Goal: Task Accomplishment & Management: Use online tool/utility

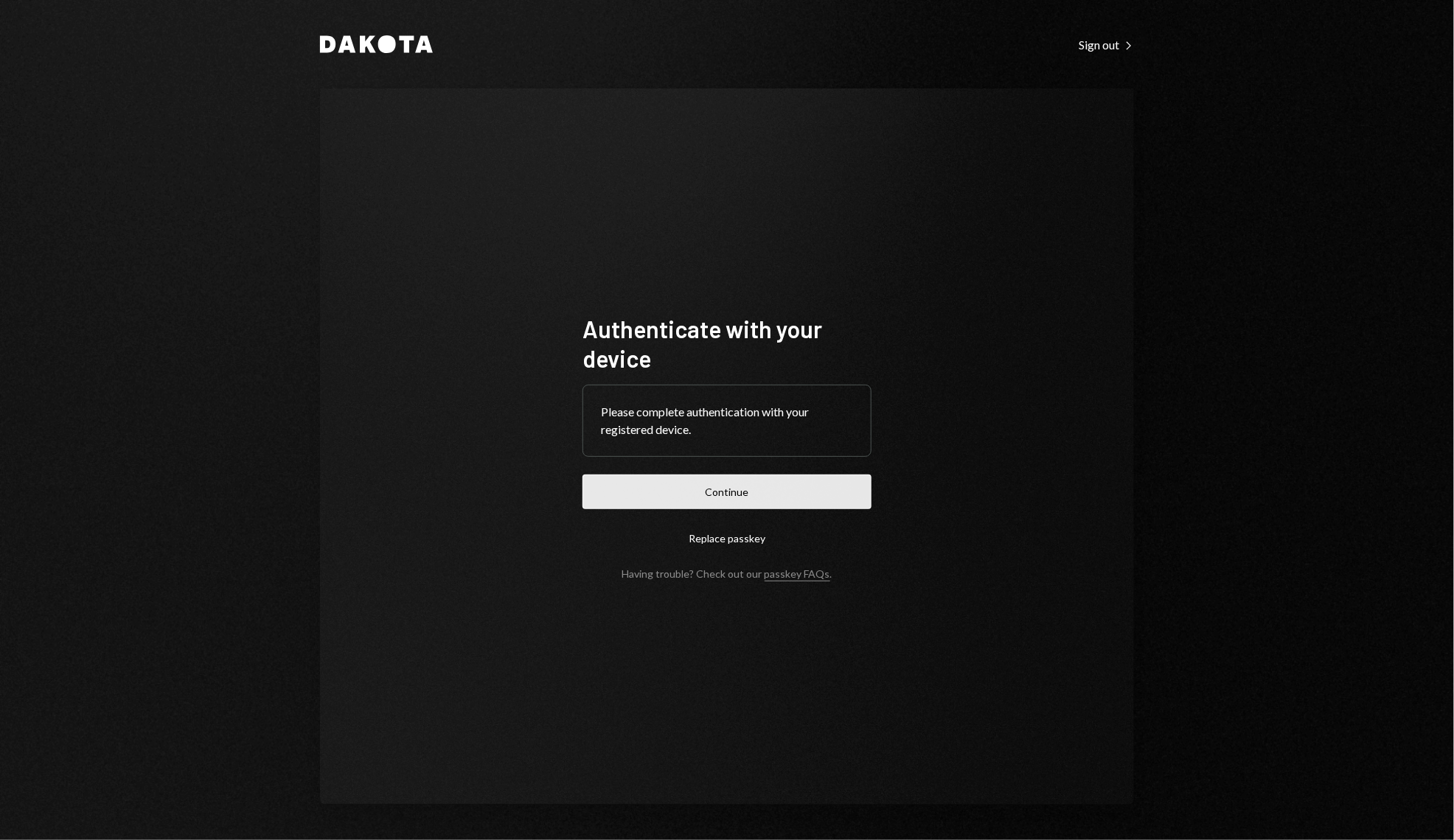
click at [674, 494] on button "Continue" at bounding box center [727, 492] width 289 height 35
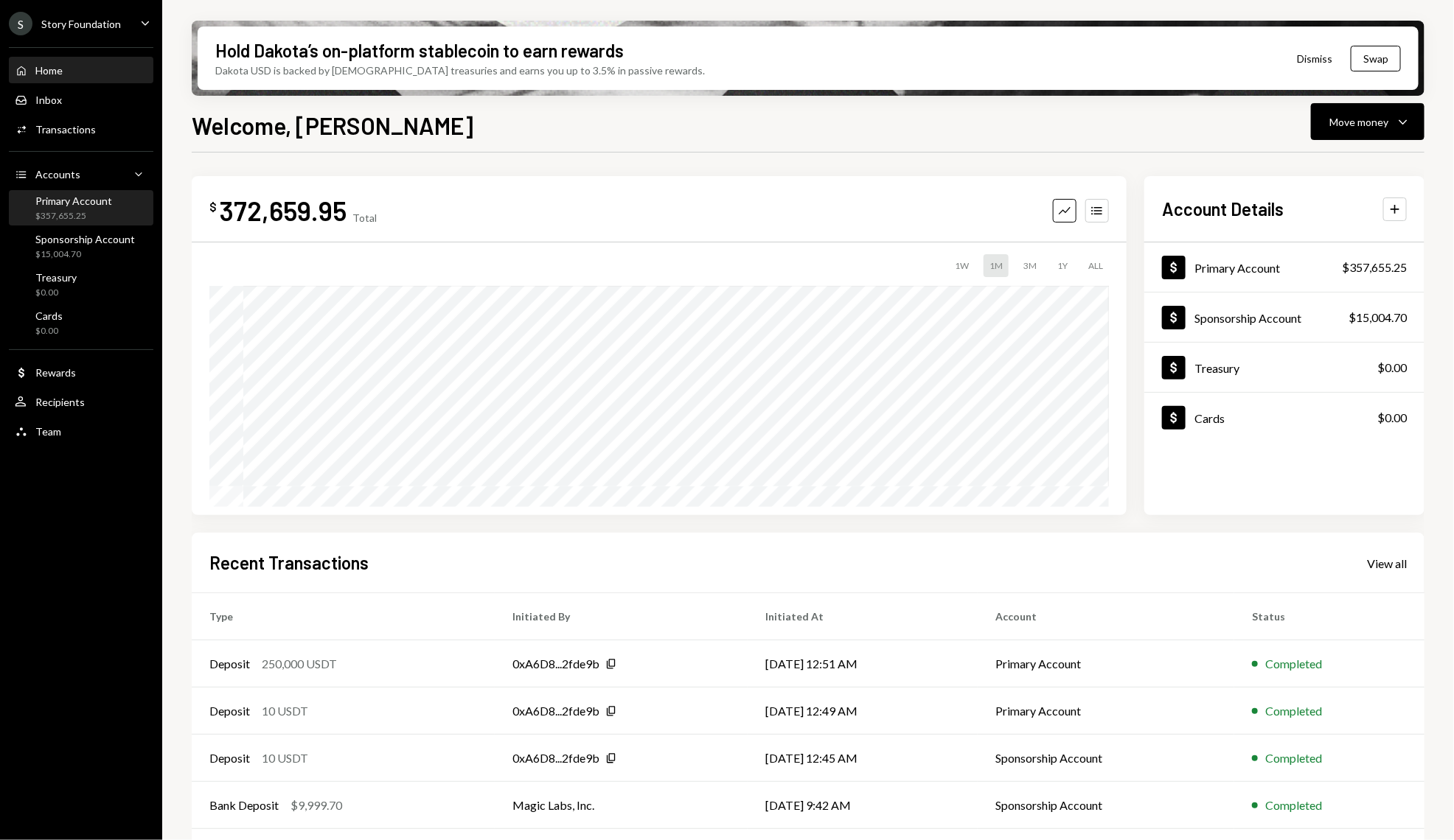
click at [82, 222] on div "Primary Account $357,655.25" at bounding box center [81, 208] width 133 height 34
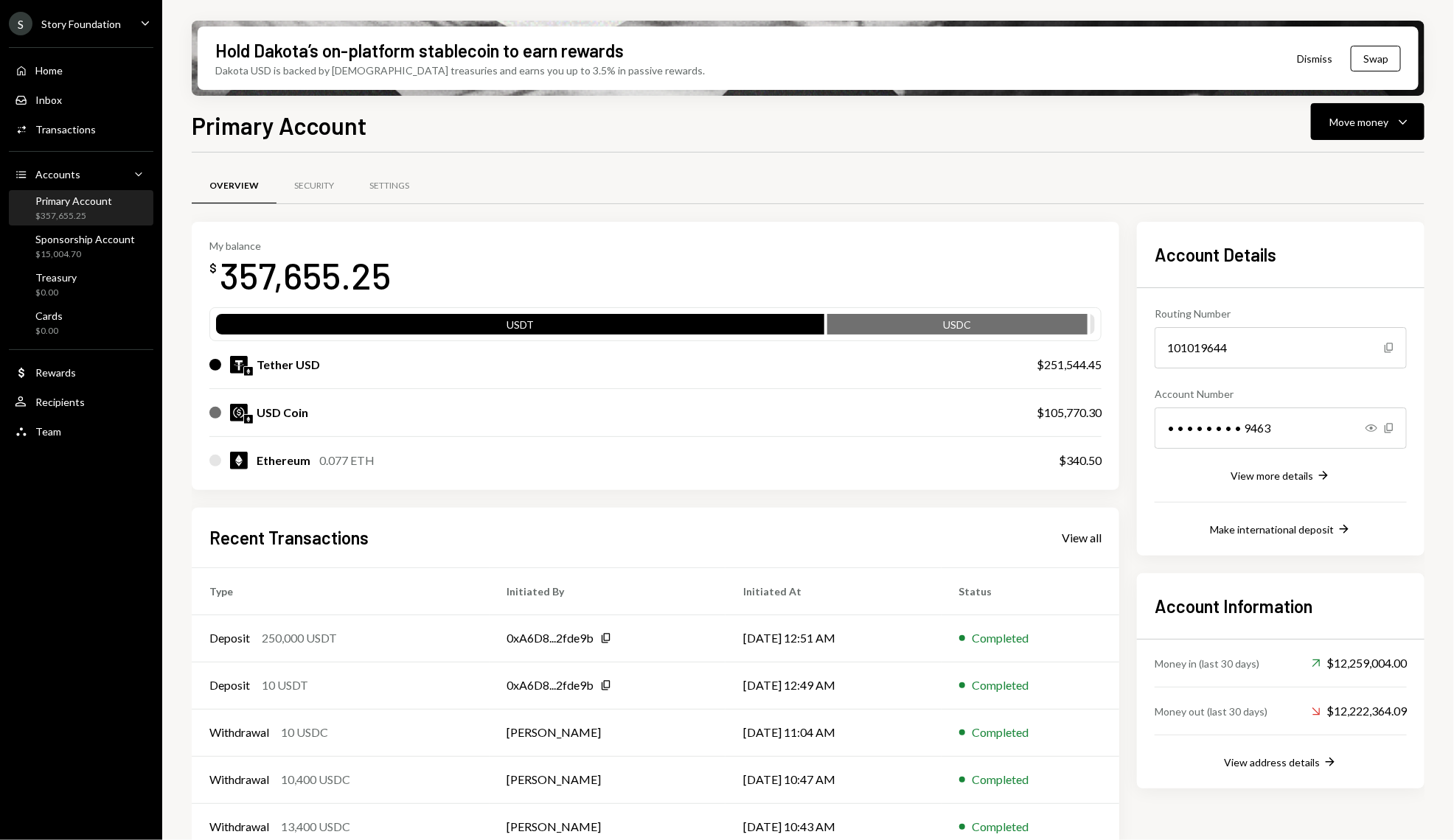
scroll to position [22, 0]
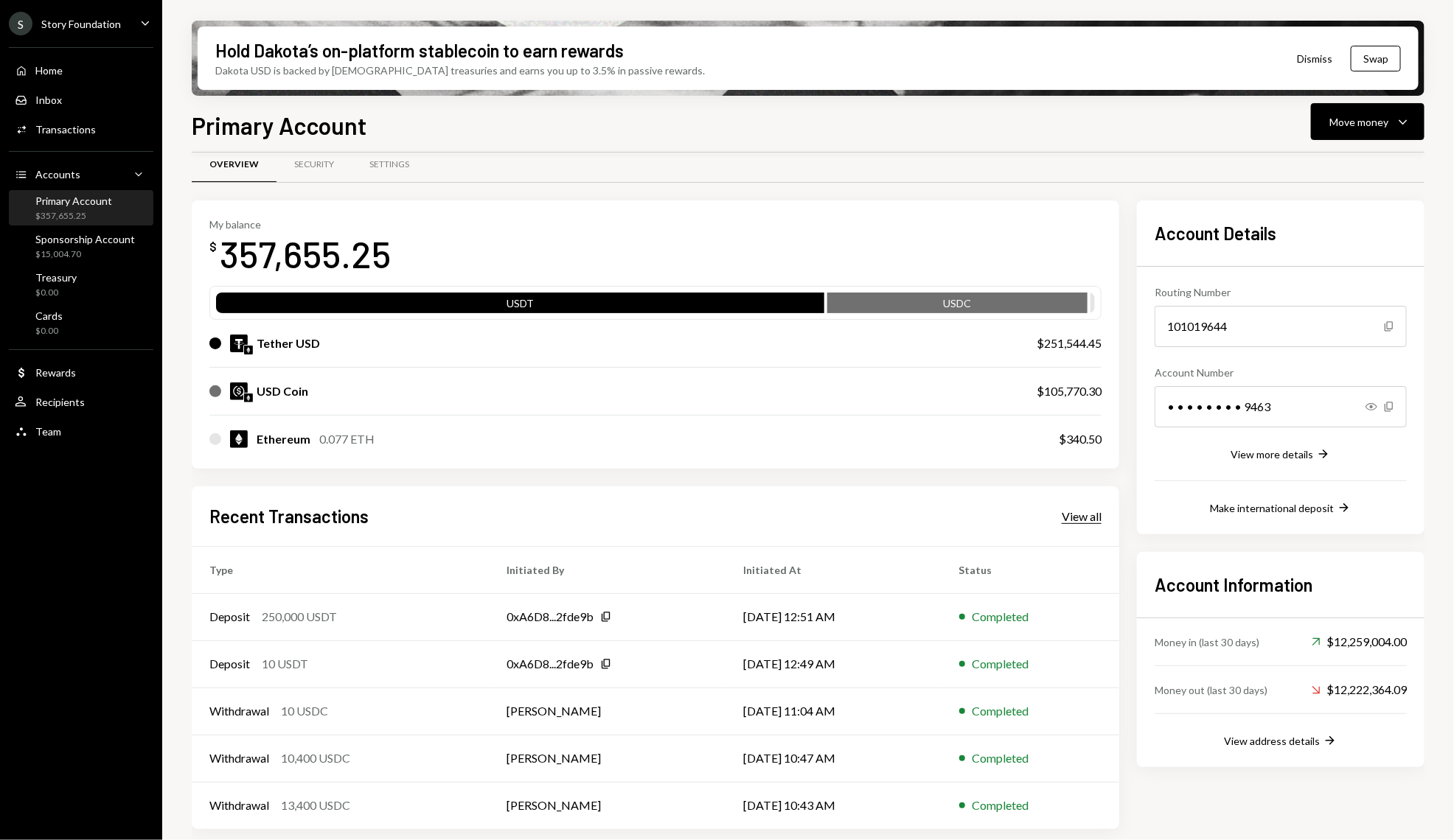
click at [1062, 522] on div "View all" at bounding box center [1082, 517] width 39 height 15
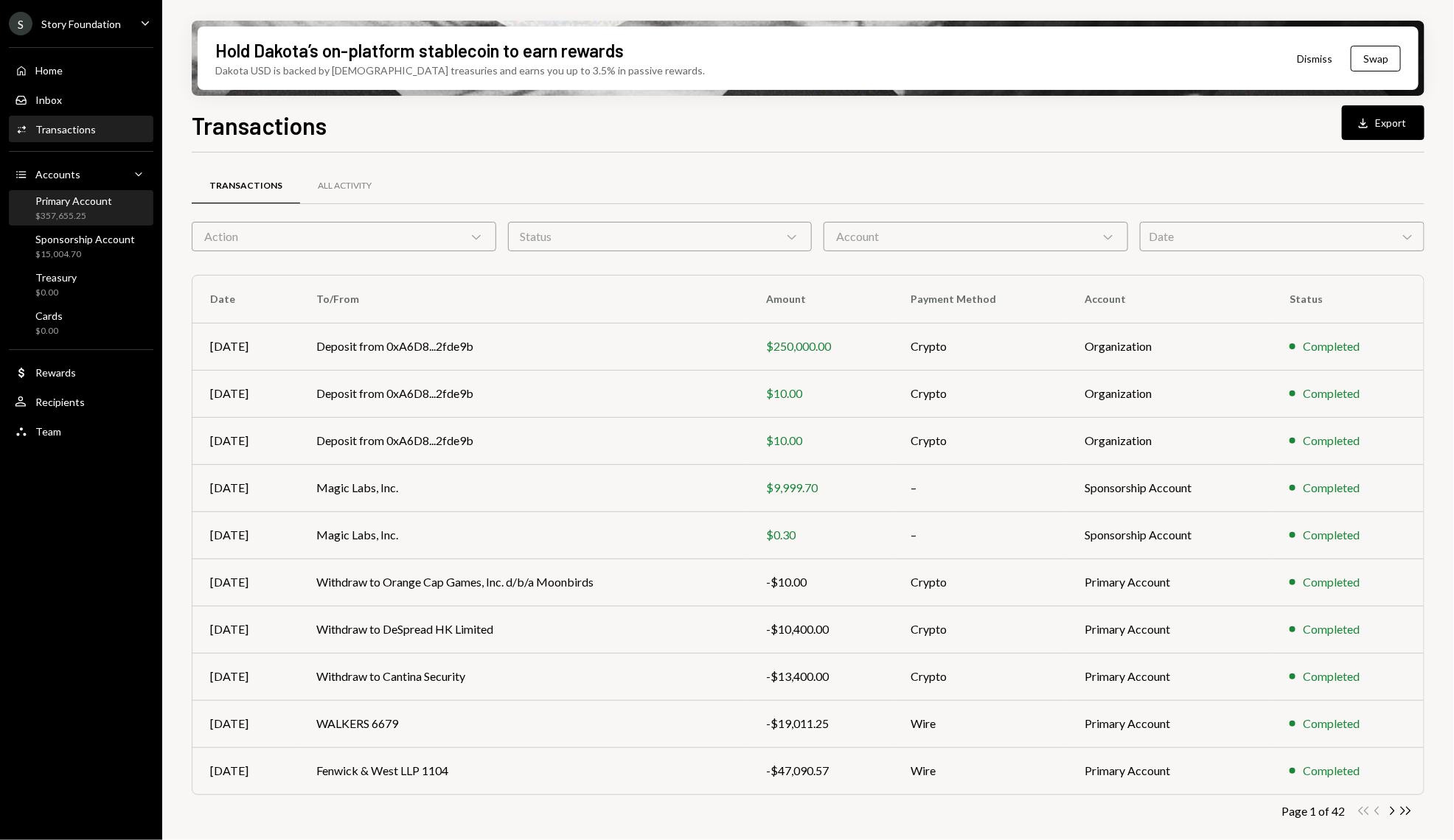
click at [84, 222] on div "Primary Account $357,655.25" at bounding box center [81, 208] width 133 height 34
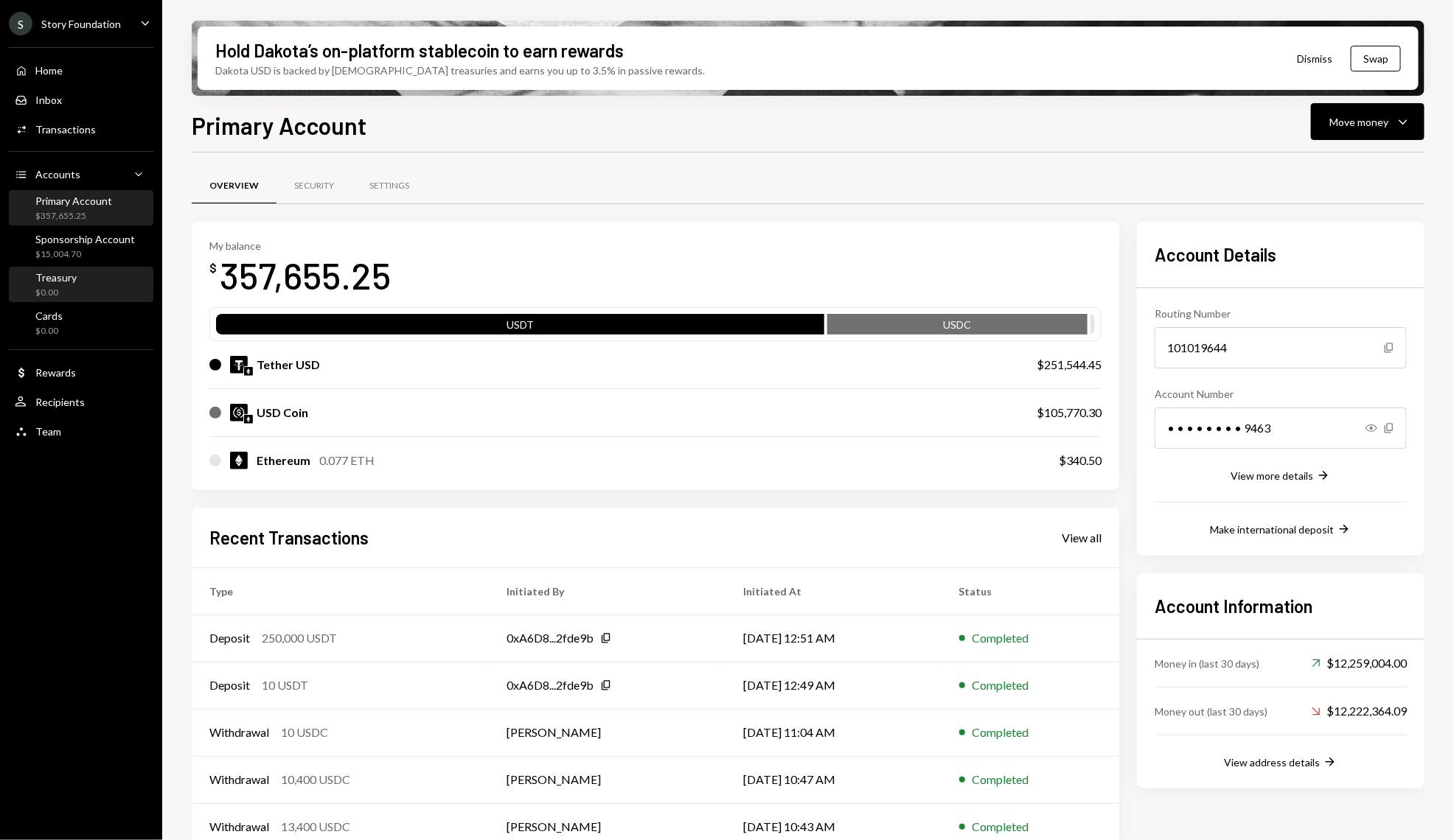
click at [84, 267] on link "Treasury $0.00" at bounding box center [81, 285] width 145 height 35
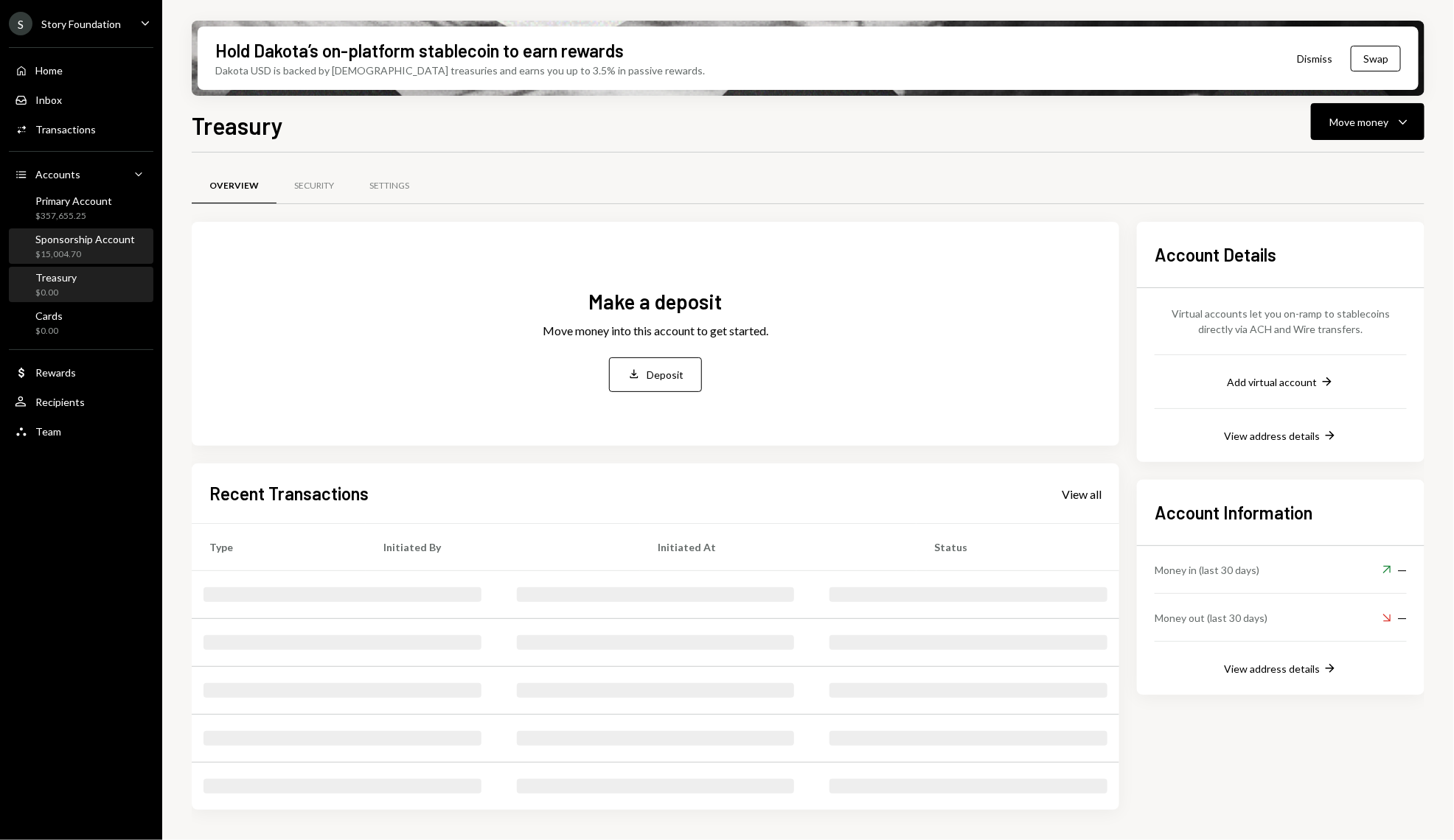
click at [84, 236] on div "Sponsorship Account" at bounding box center [85, 239] width 100 height 13
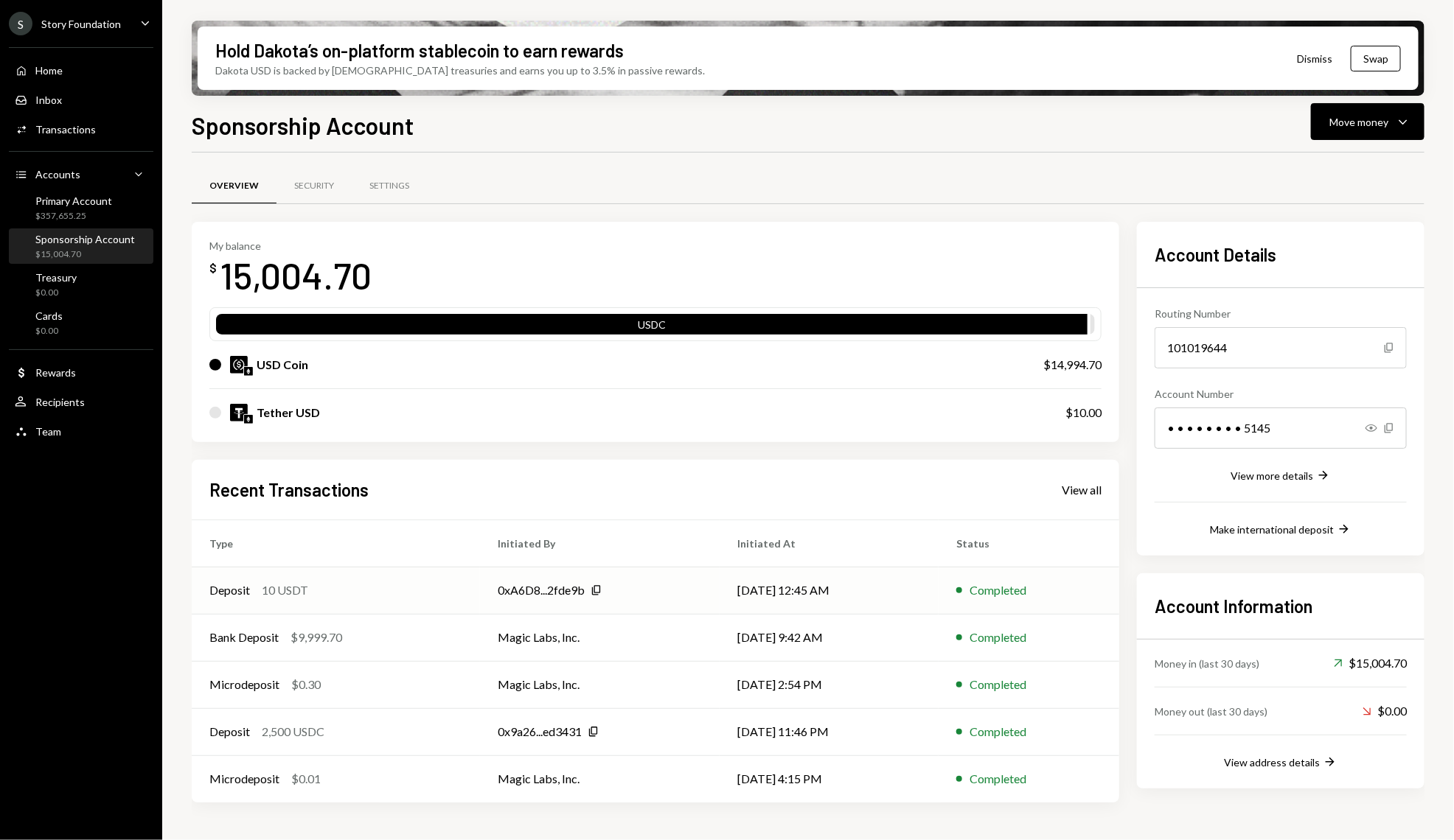
click at [404, 587] on div "Deposit 10 USDT" at bounding box center [335, 591] width 253 height 18
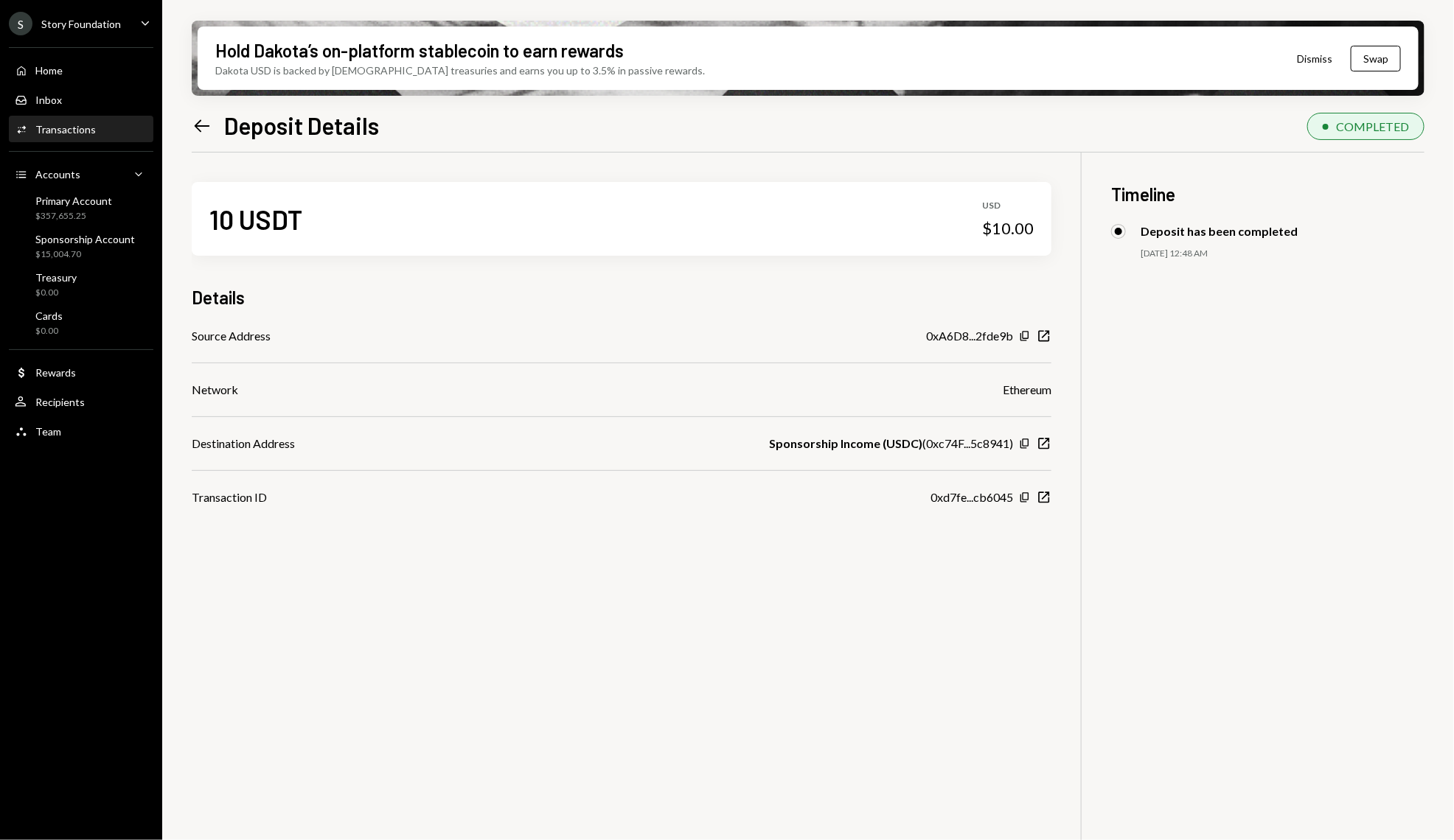
click at [203, 128] on icon "Left Arrow" at bounding box center [201, 125] width 21 height 21
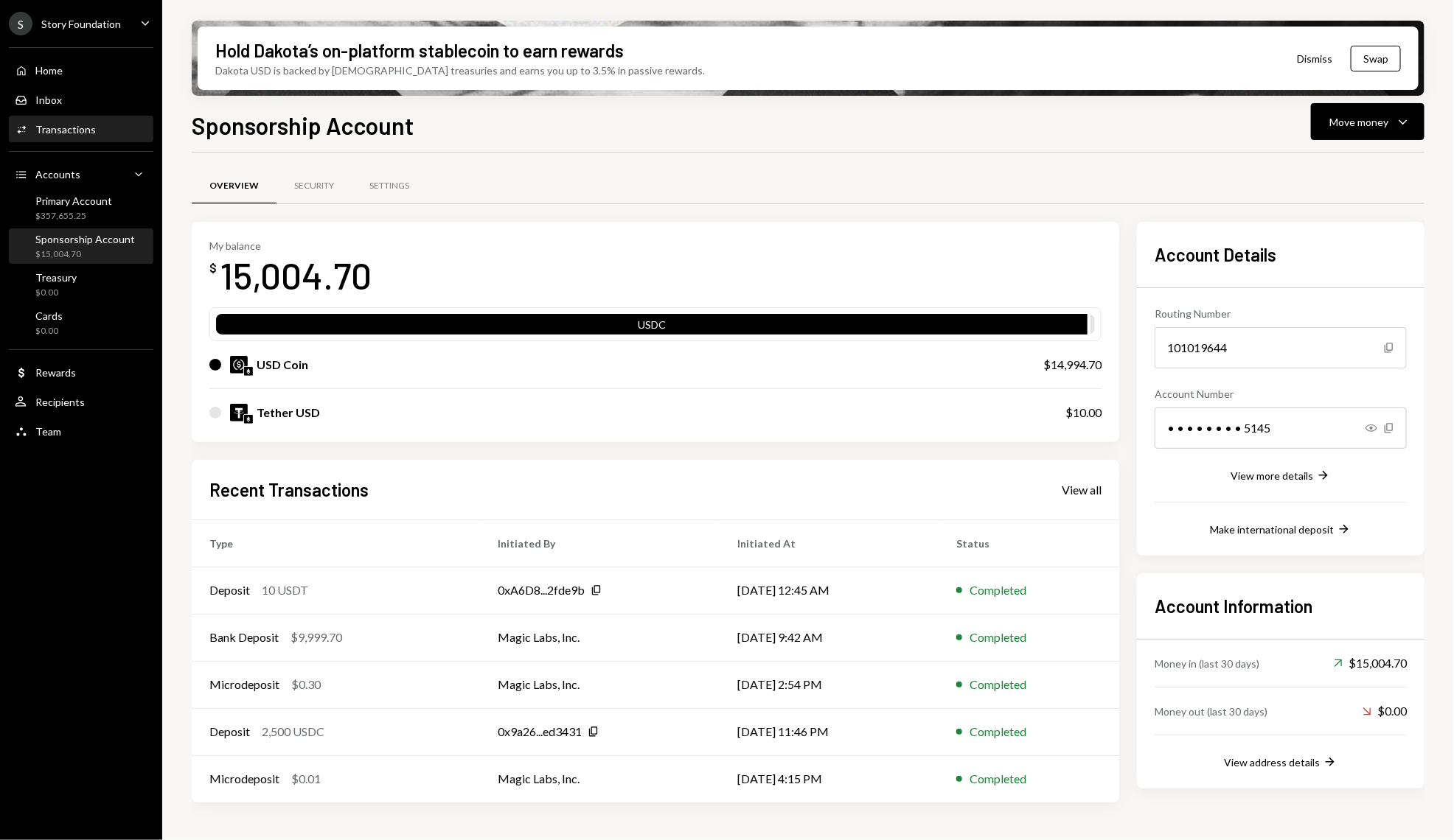
click at [91, 123] on div "Transactions" at bounding box center [65, 129] width 60 height 13
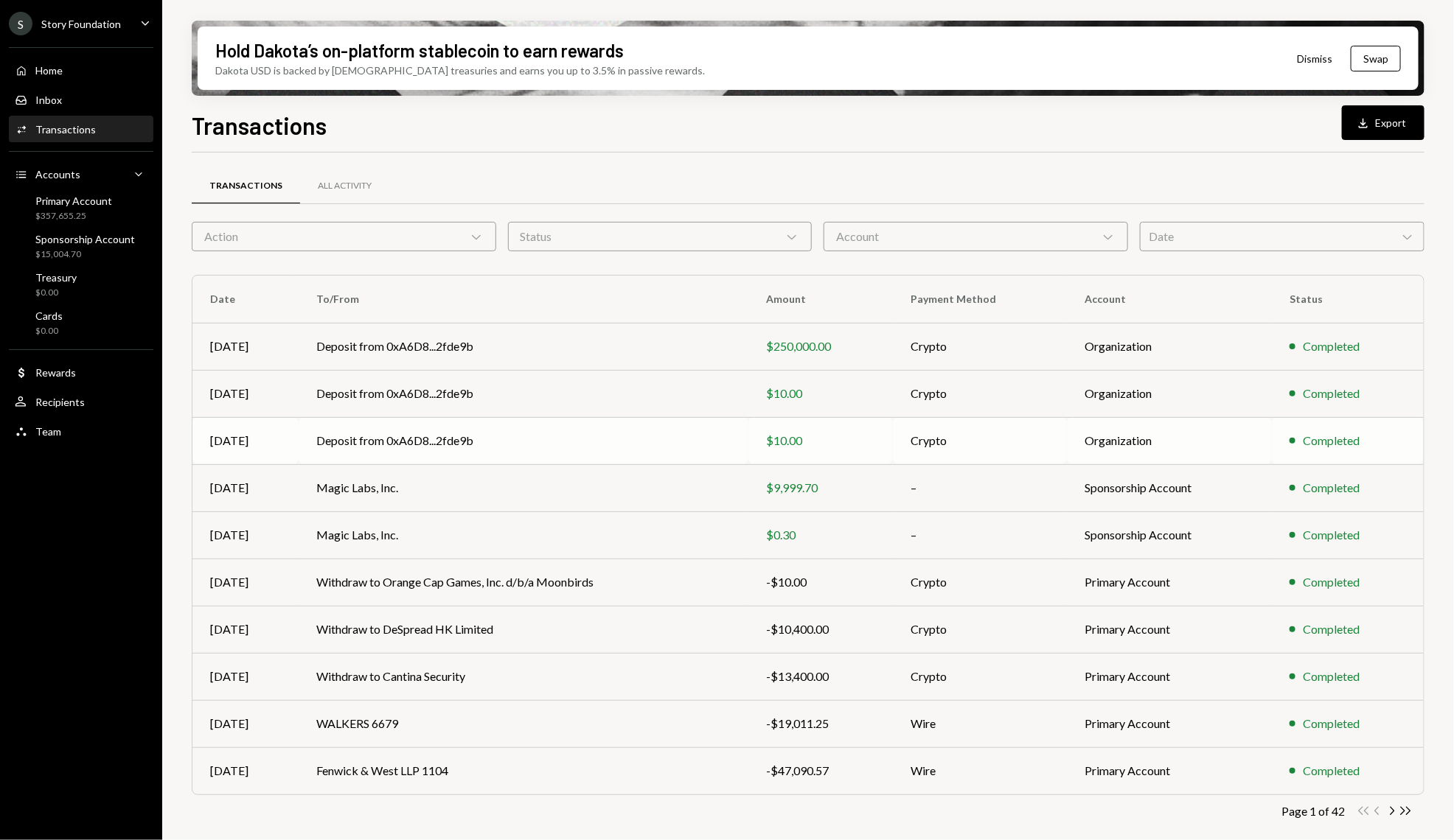
click at [515, 457] on td "Deposit from 0xA6D8...2fde9b" at bounding box center [524, 441] width 450 height 47
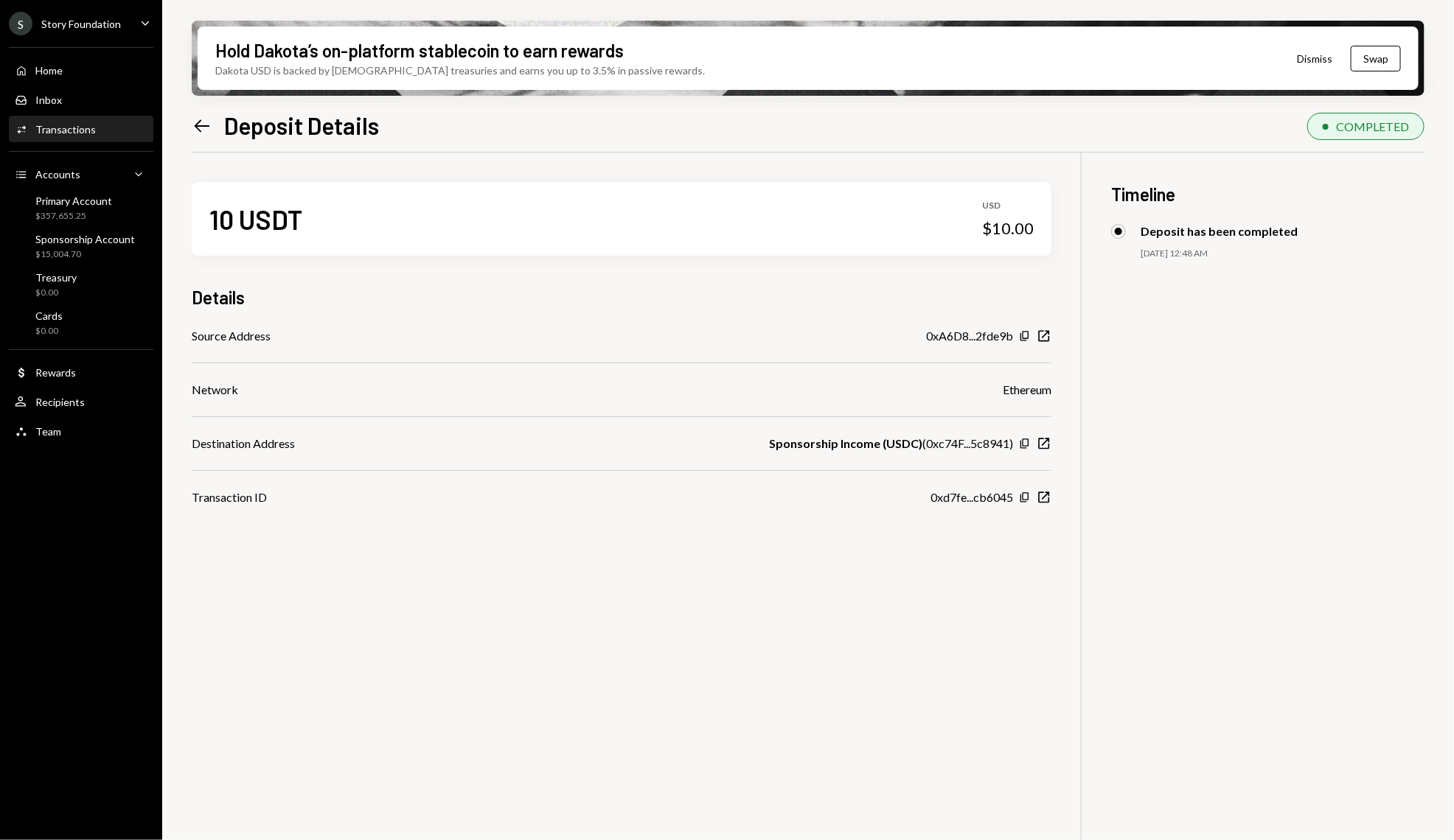
click at [202, 132] on icon "Left Arrow" at bounding box center [201, 125] width 21 height 21
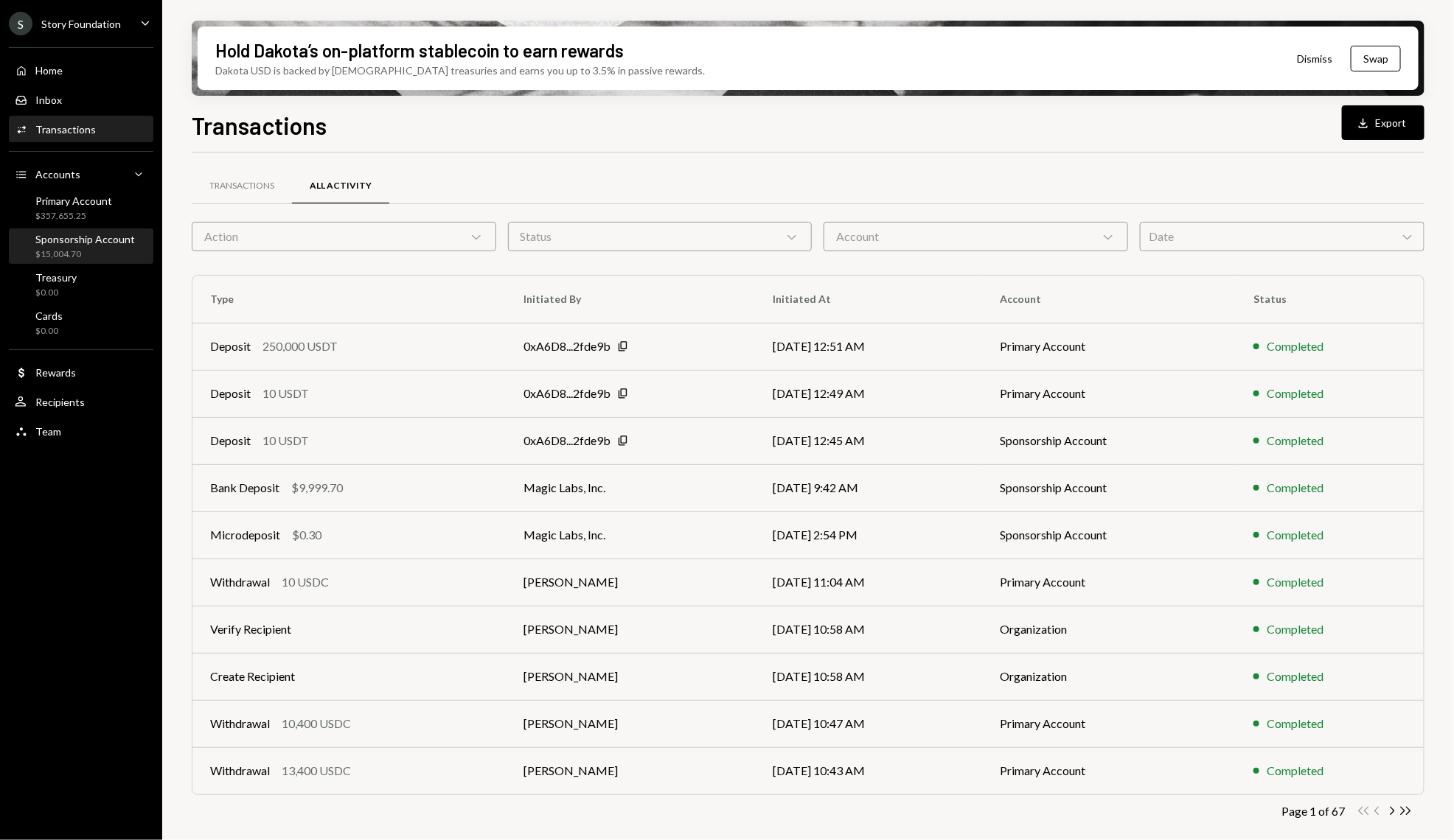
click at [95, 258] on div "$15,004.70" at bounding box center [85, 254] width 100 height 13
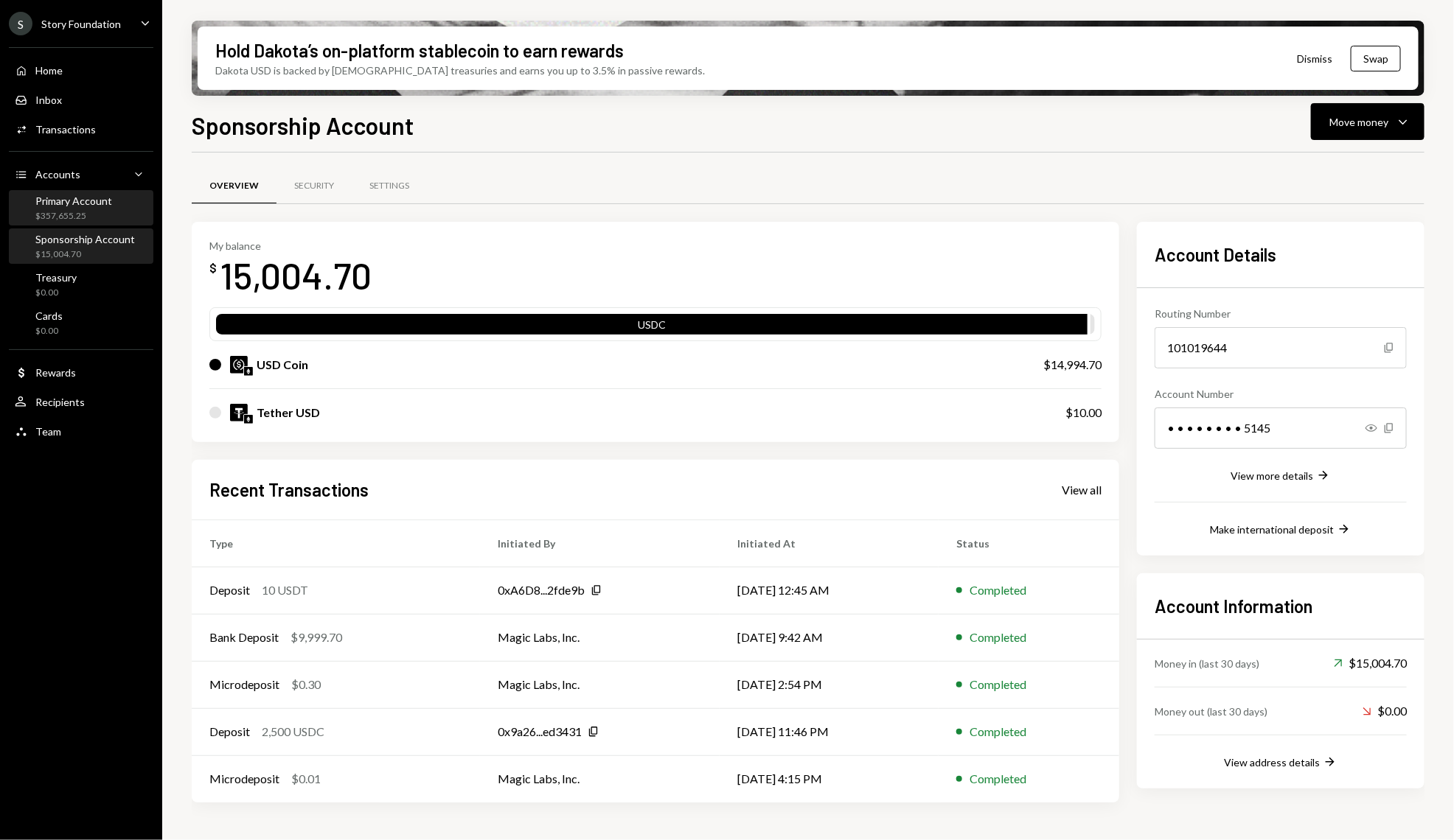
click at [83, 191] on div "Primary Account $357,655.25" at bounding box center [81, 208] width 133 height 34
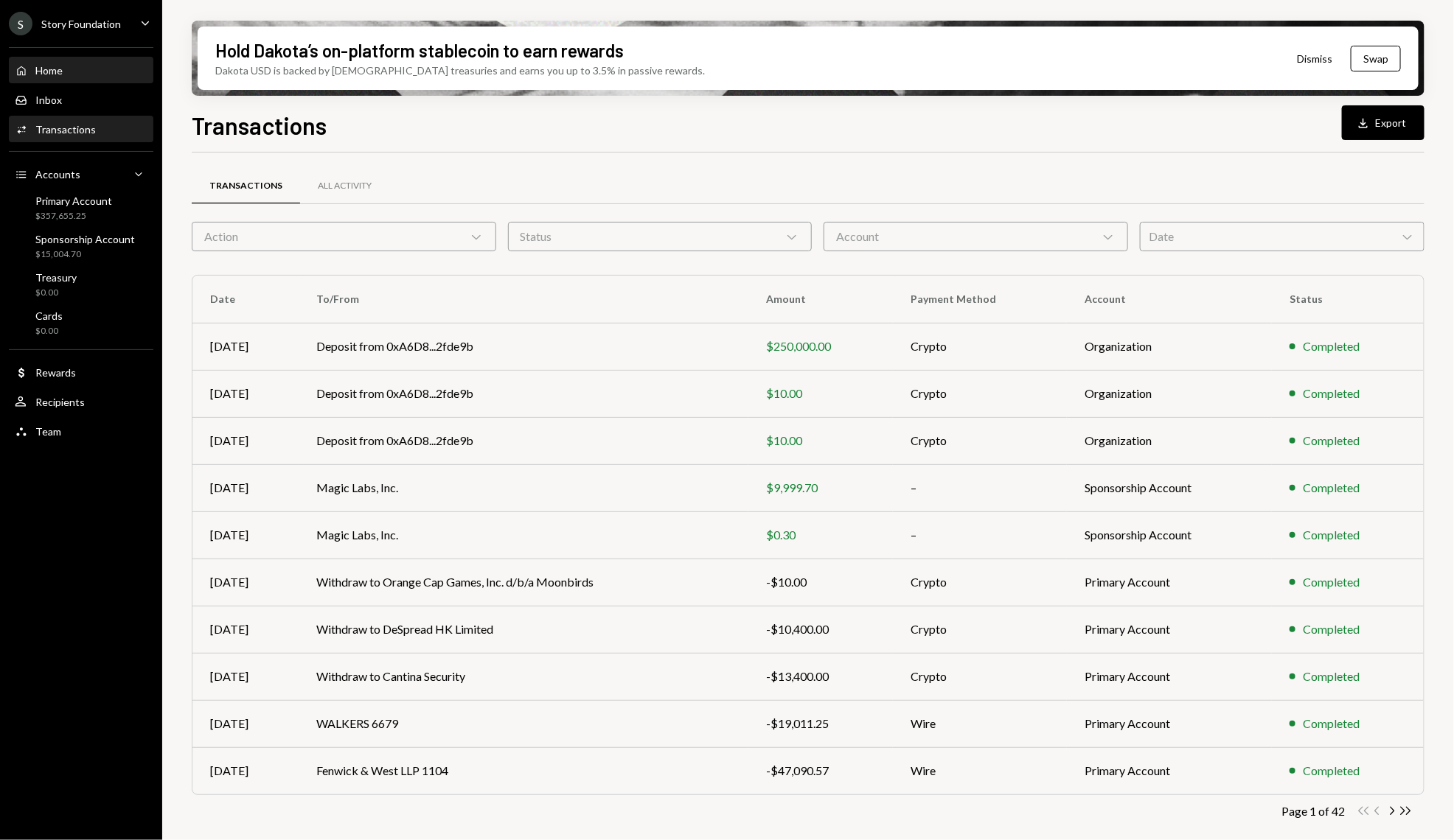
click at [85, 64] on div "Home Home" at bounding box center [81, 70] width 133 height 13
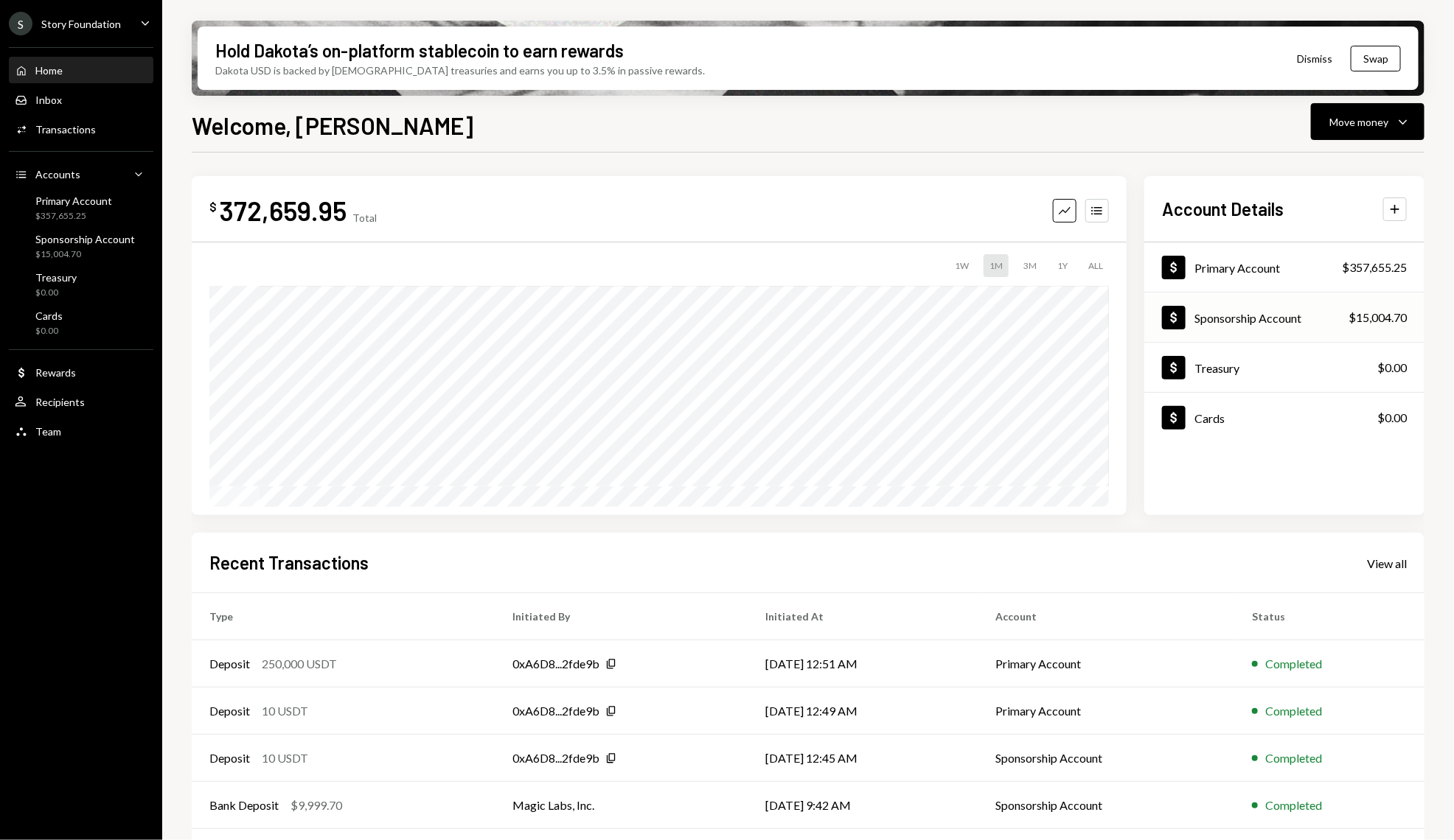
click at [1273, 322] on div "Sponsorship Account" at bounding box center [1248, 318] width 107 height 14
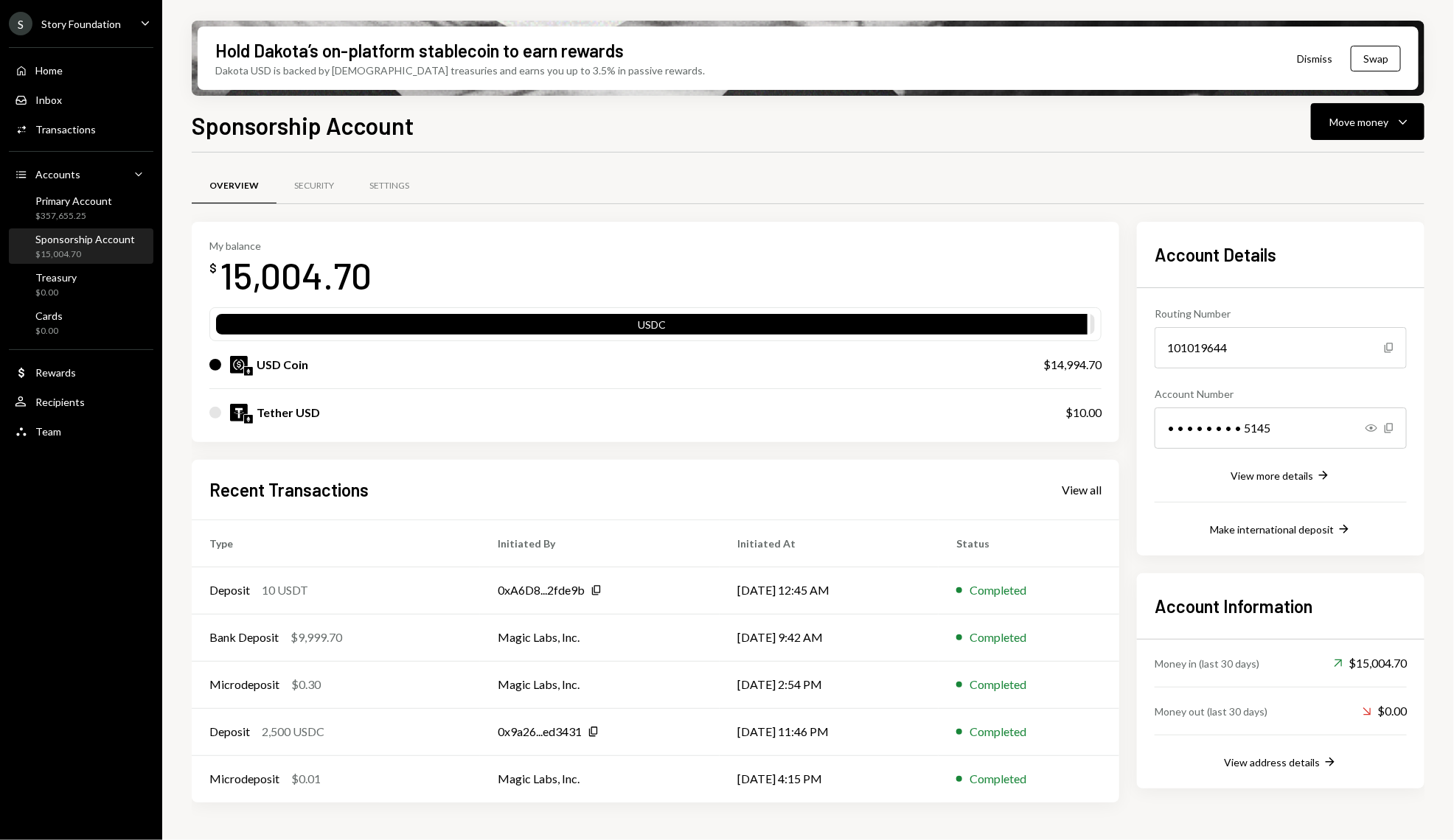
click at [972, 382] on div "USD Coin $14,994.70" at bounding box center [655, 365] width 893 height 47
click at [84, 241] on div "Sponsorship Account" at bounding box center [85, 239] width 100 height 13
click at [75, 199] on div "Primary Account" at bounding box center [74, 200] width 77 height 13
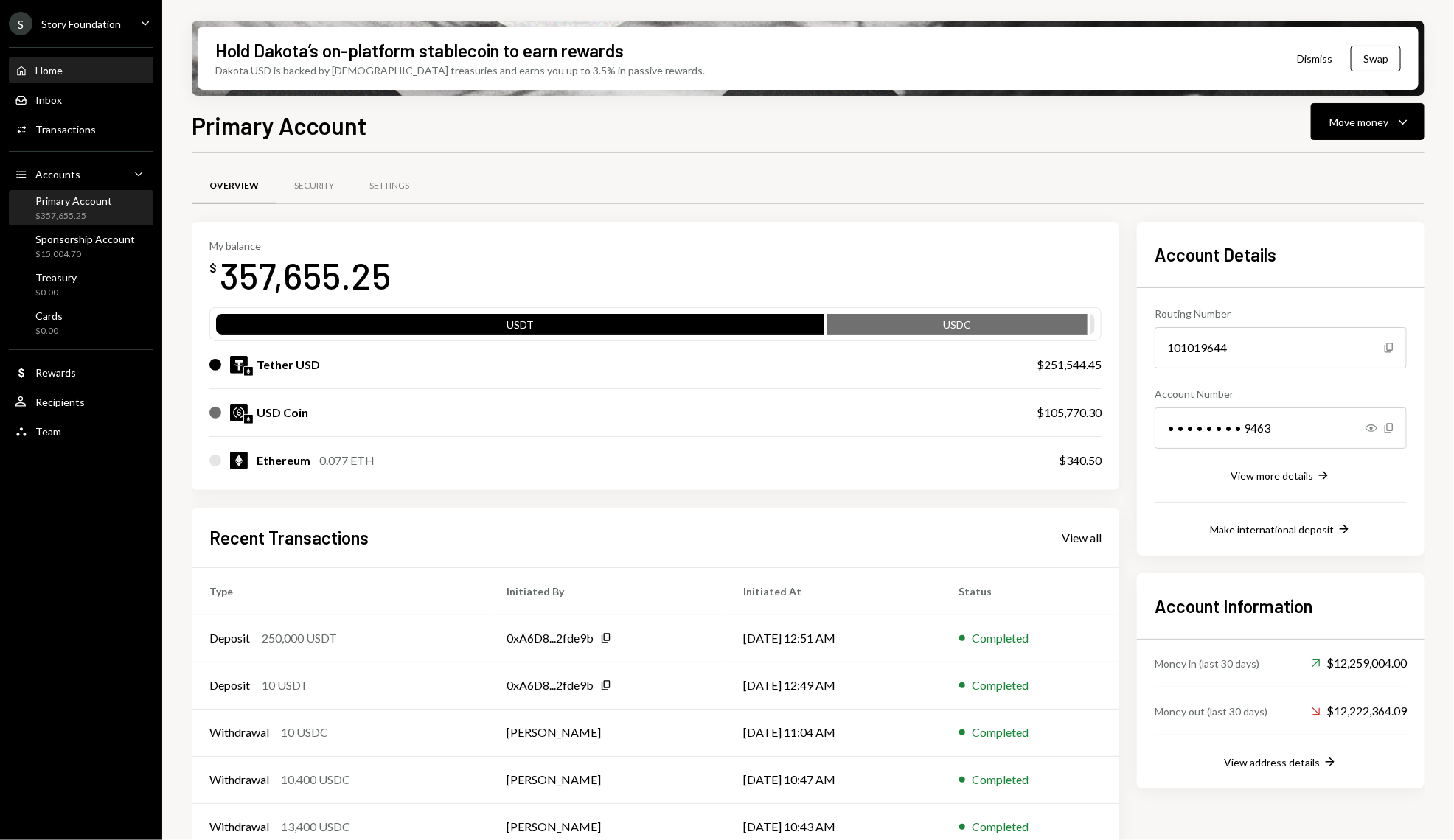
click at [92, 57] on link "Home Home" at bounding box center [81, 70] width 145 height 27
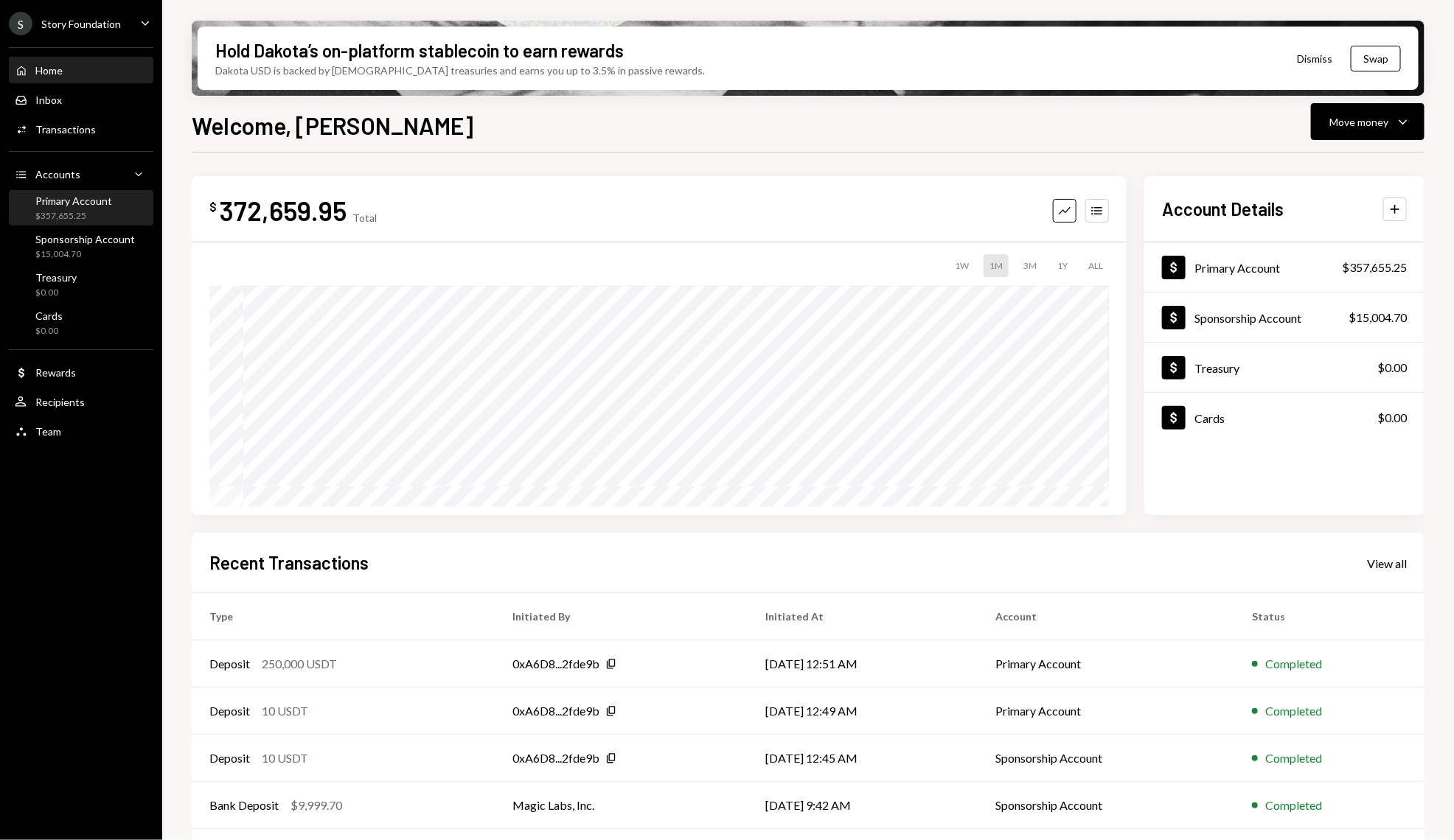
click at [74, 192] on div "Primary Account $357,655.25" at bounding box center [81, 208] width 133 height 34
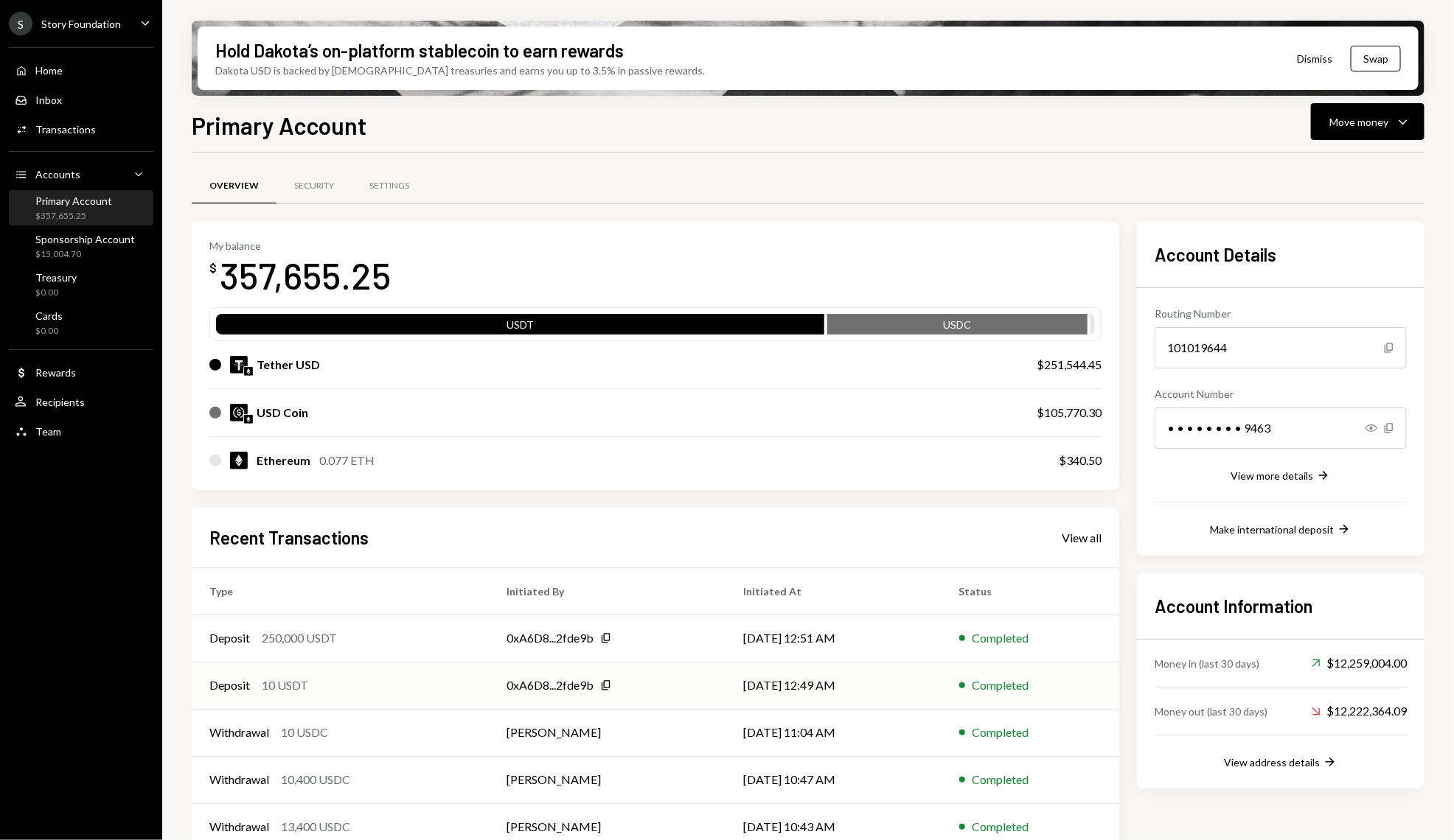
click at [359, 700] on td "Deposit 10 USDT" at bounding box center [340, 685] width 298 height 47
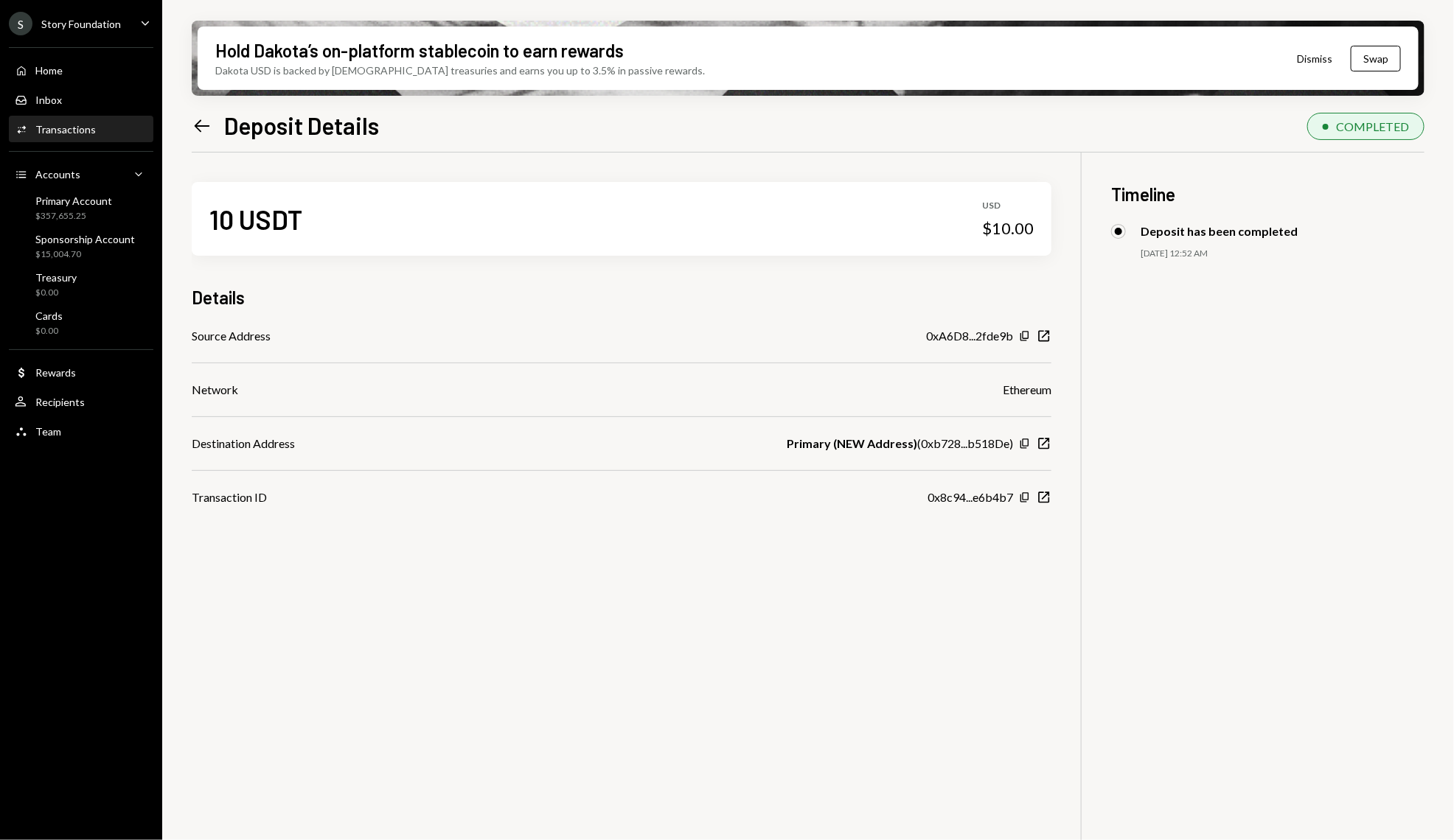
click at [111, 133] on div "Activities Transactions" at bounding box center [81, 129] width 133 height 13
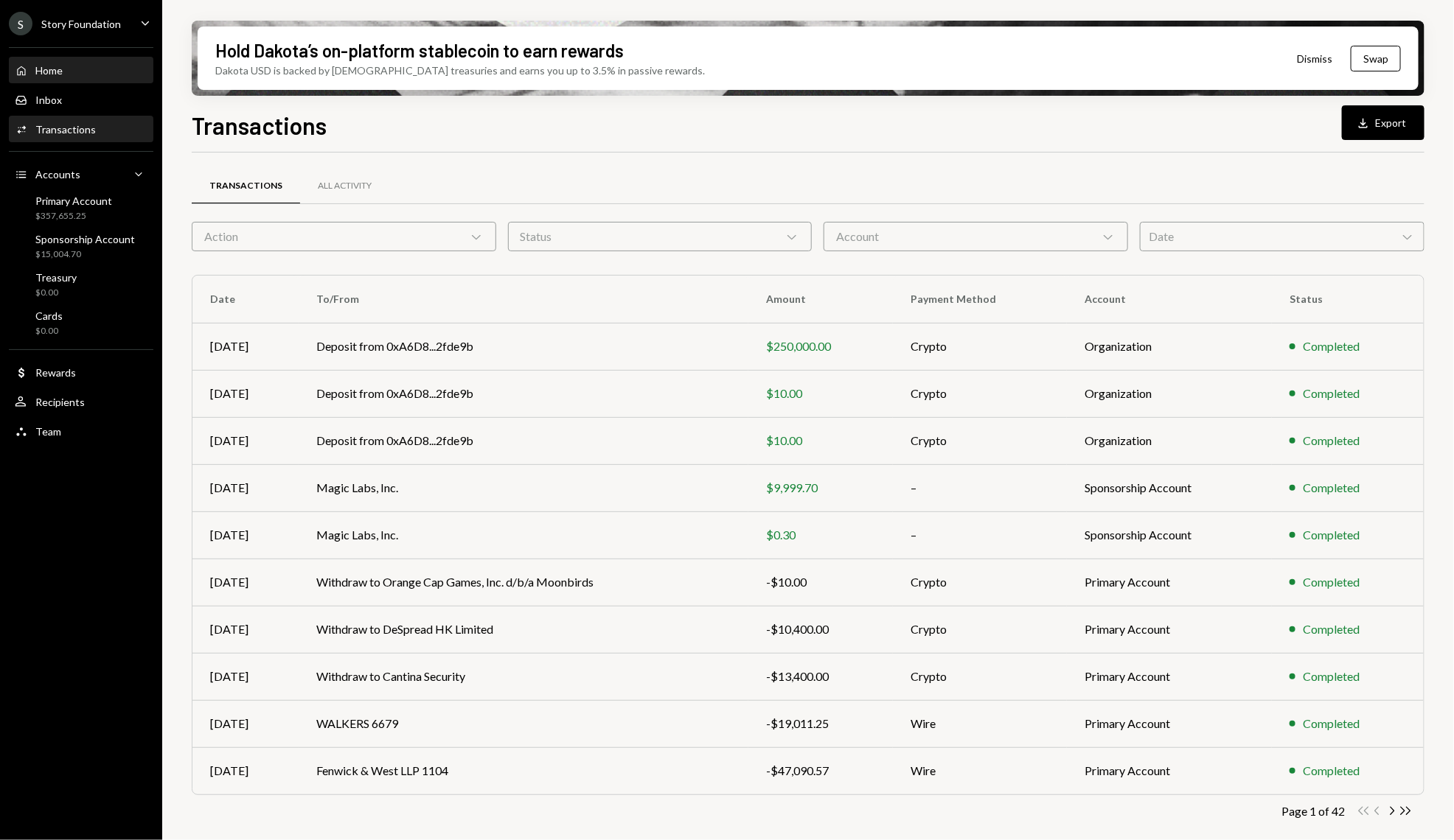
click at [109, 76] on div "Home Home" at bounding box center [81, 70] width 133 height 13
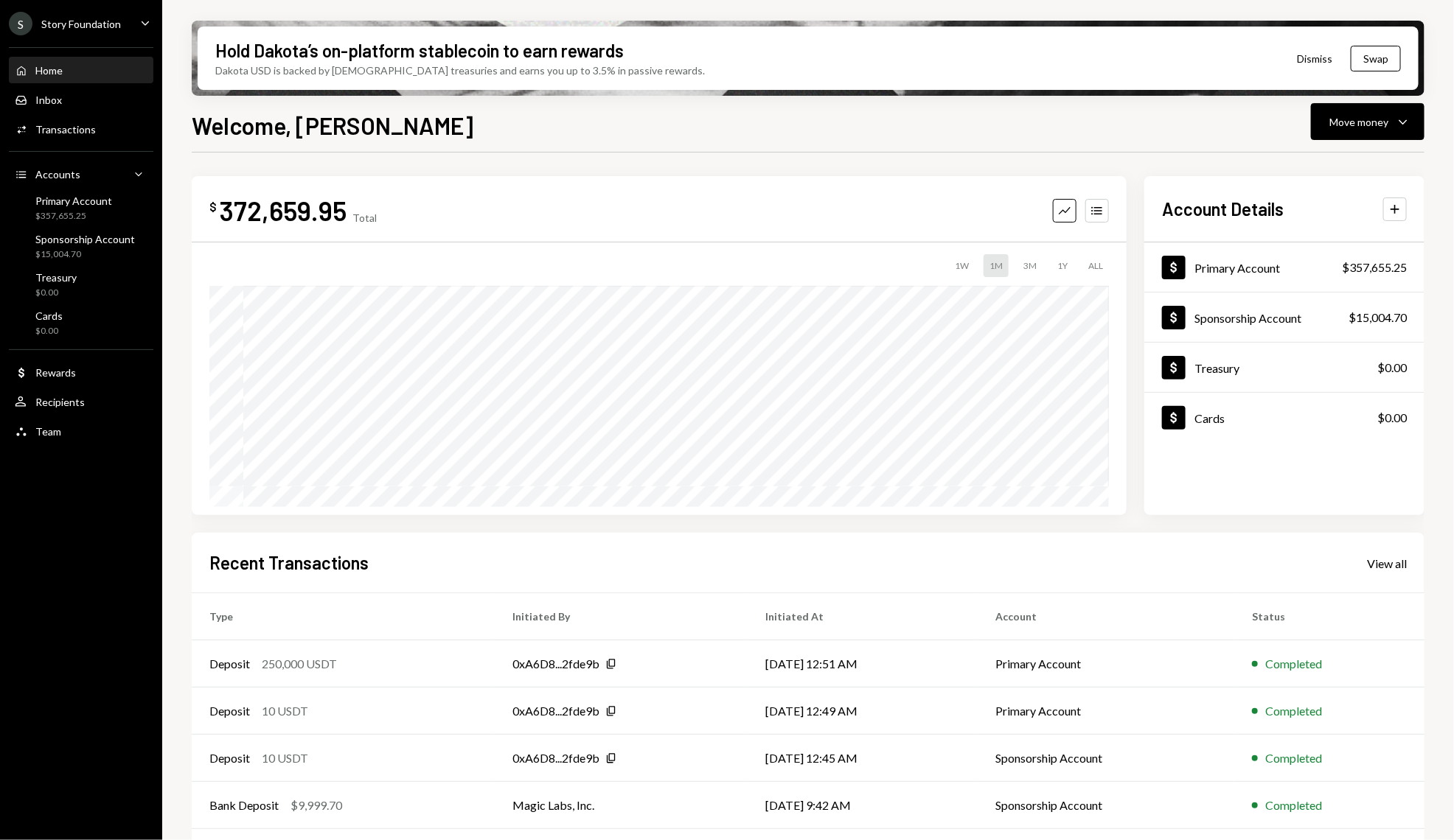
scroll to position [48, 0]
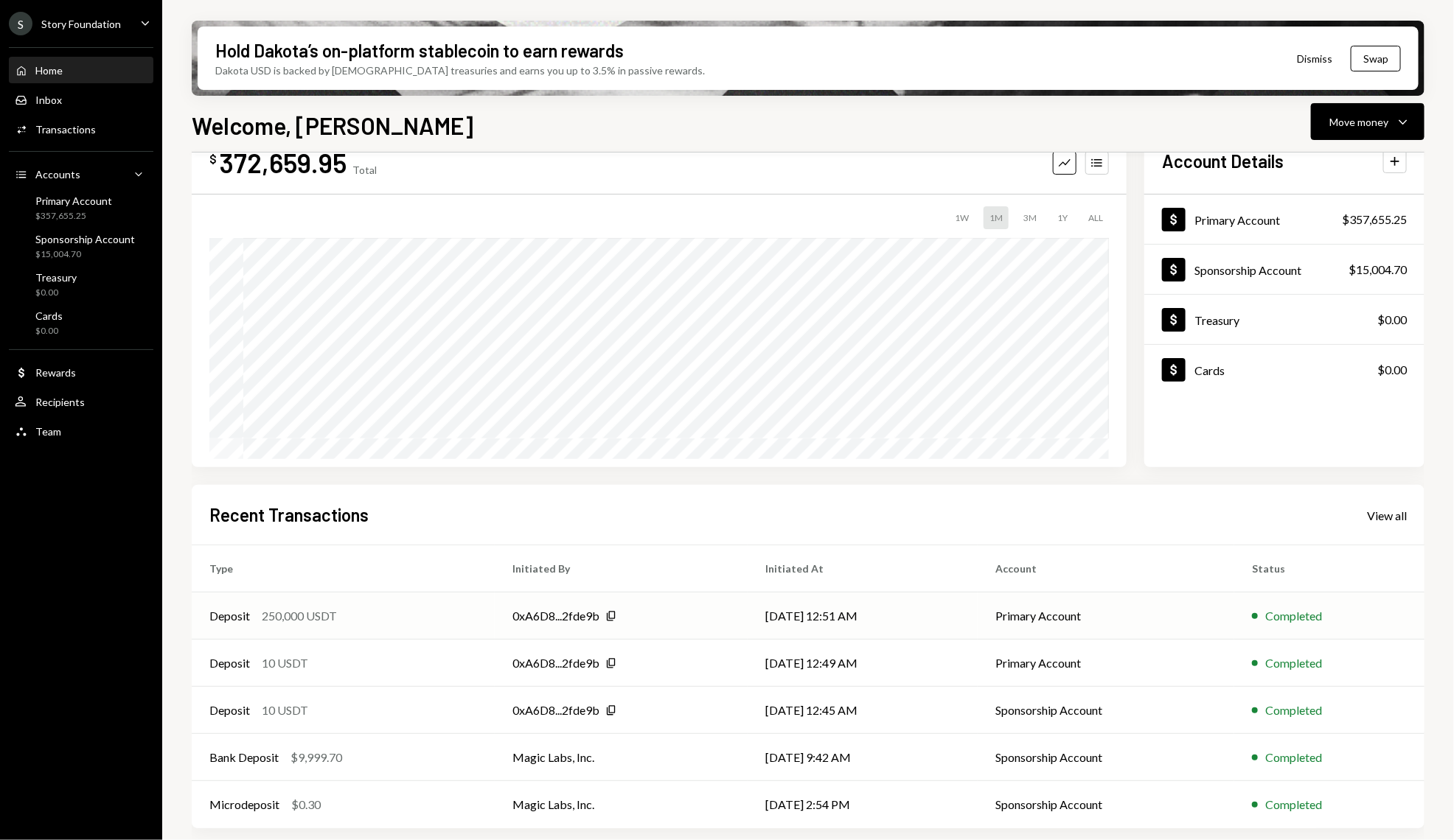
click at [310, 621] on div "250,000 USDT" at bounding box center [299, 616] width 75 height 18
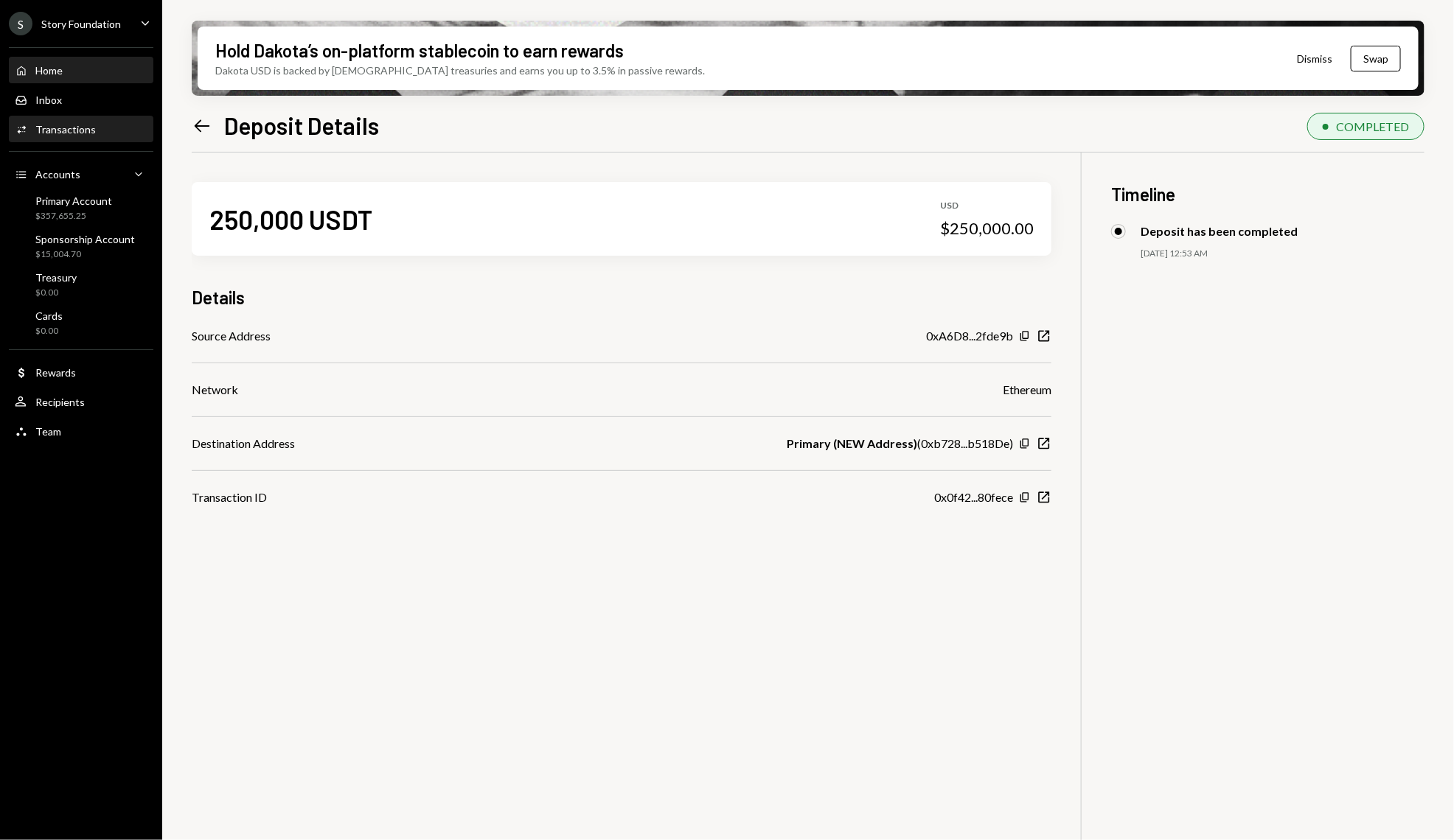
click at [87, 80] on div "Home Home" at bounding box center [81, 70] width 133 height 25
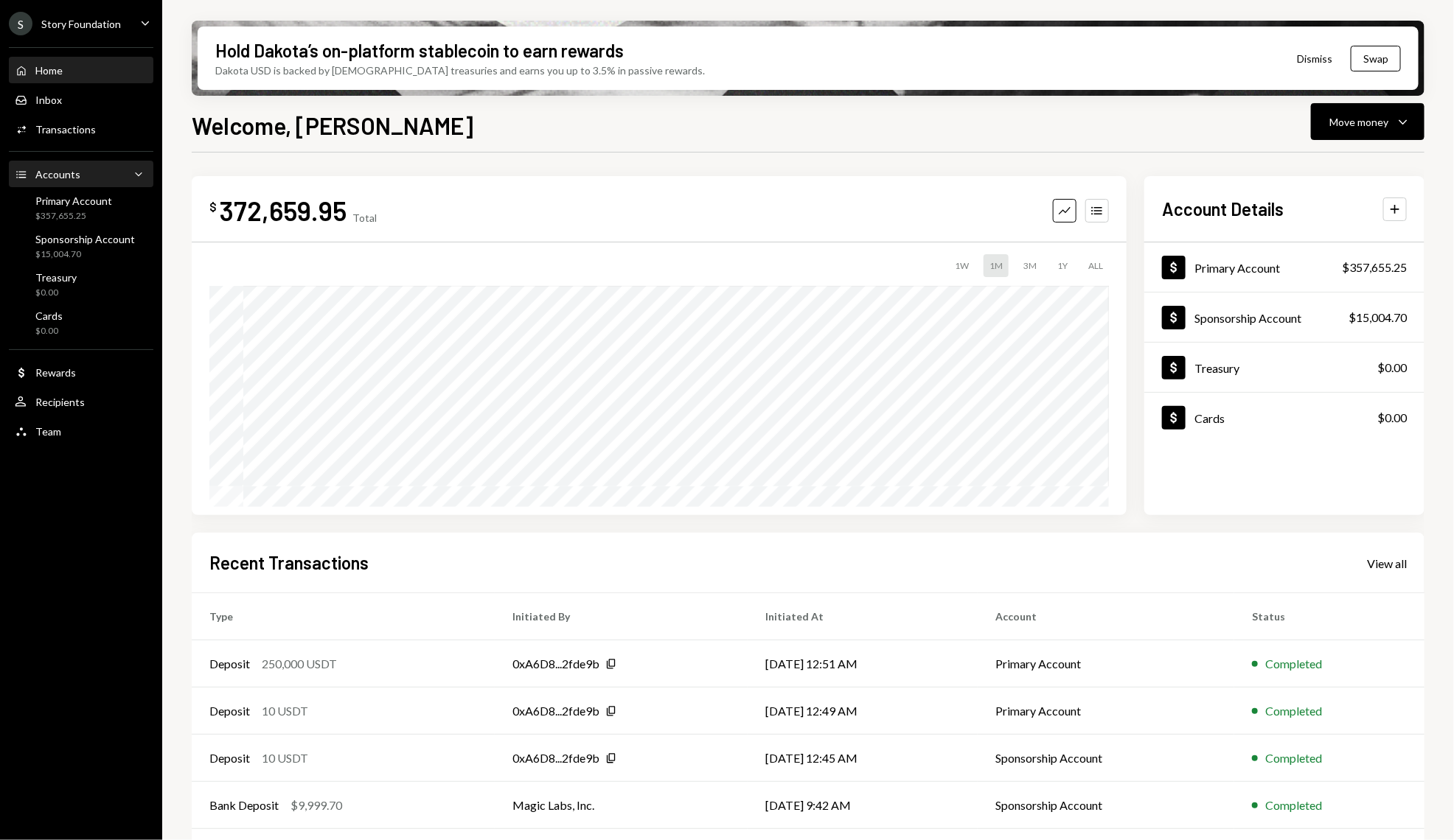
click at [75, 186] on div "Accounts Accounts Caret Down" at bounding box center [81, 174] width 133 height 25
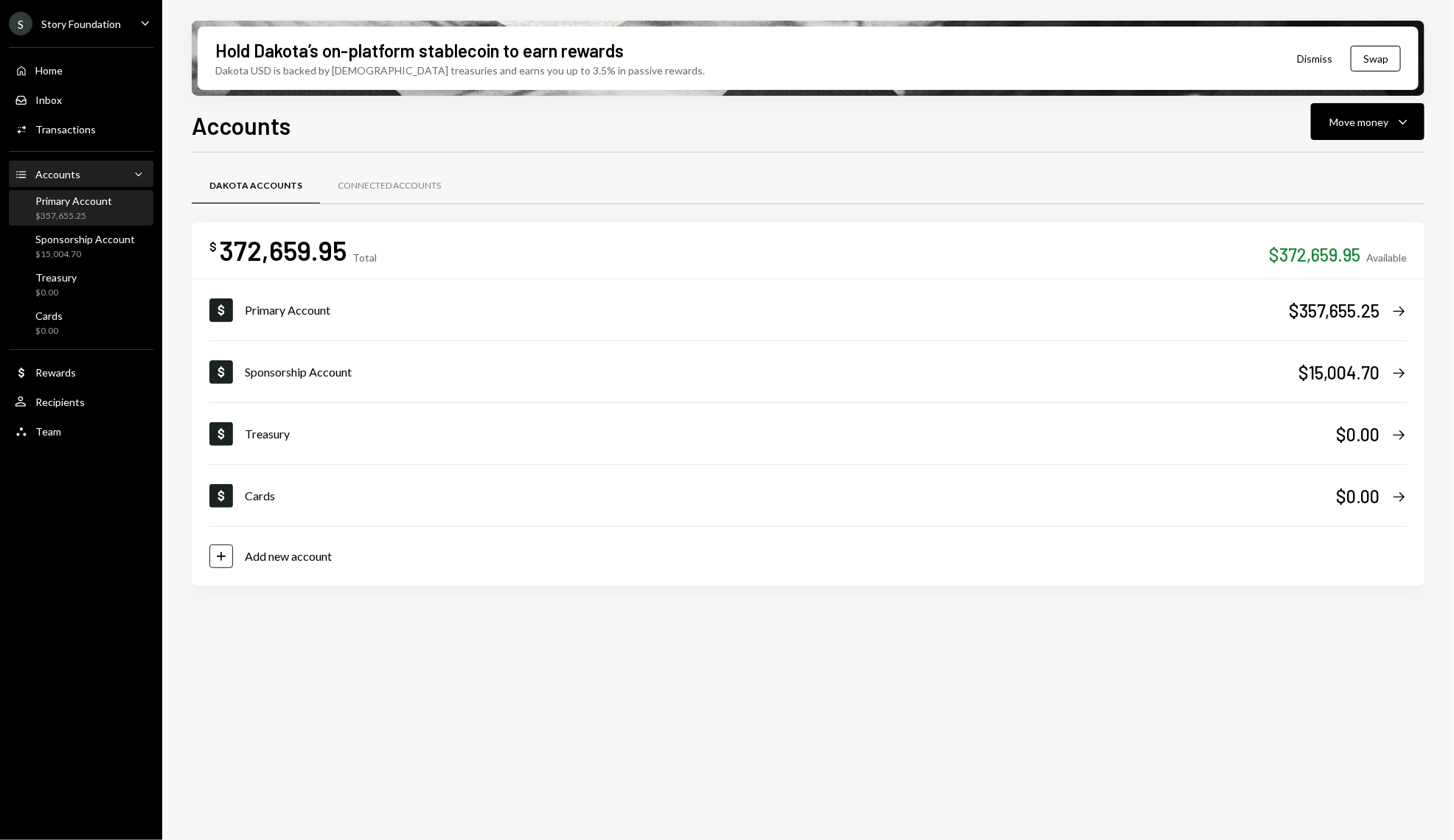
click at [75, 197] on div "Primary Account" at bounding box center [74, 200] width 77 height 13
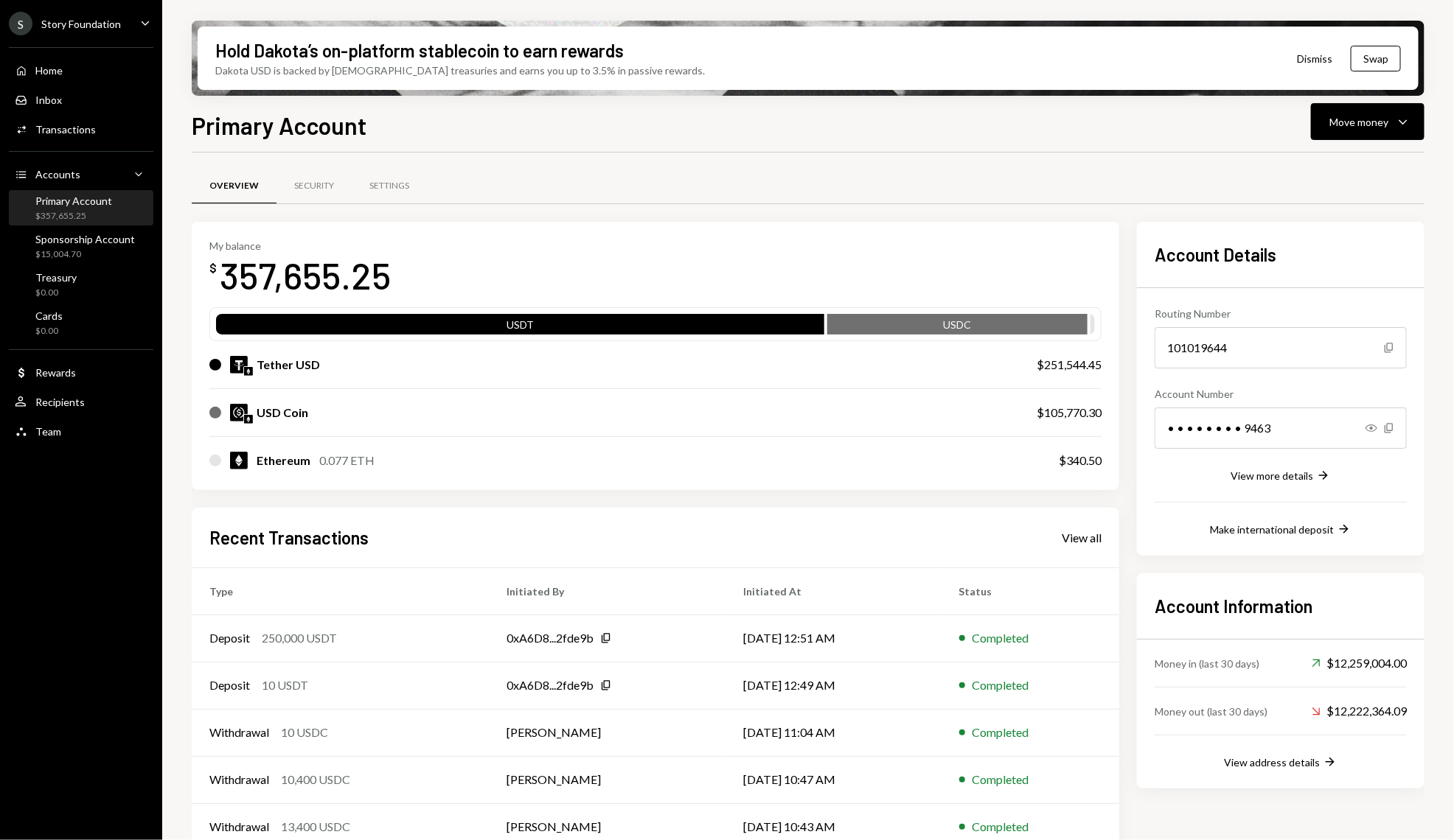
scroll to position [22, 0]
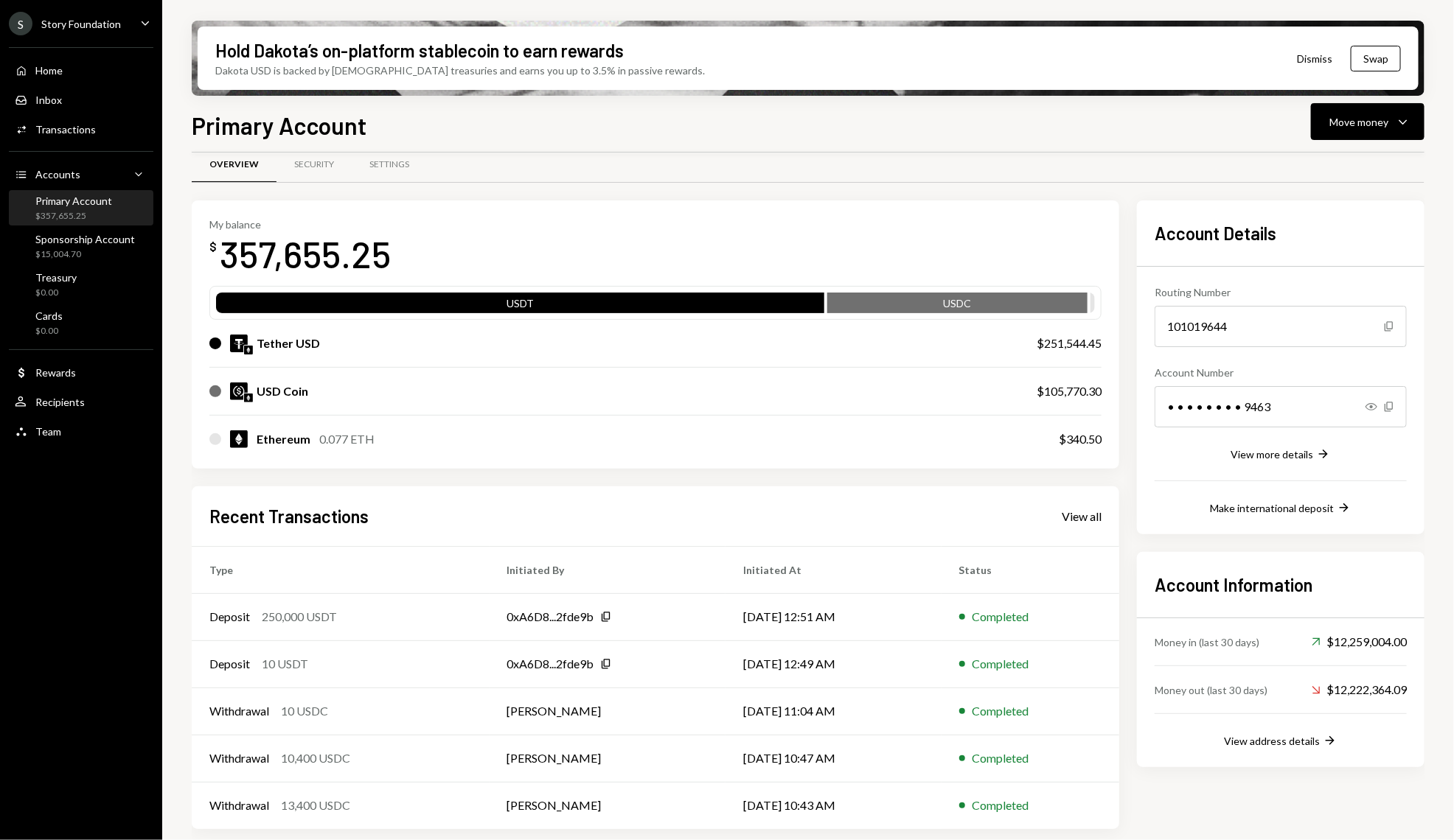
click at [1086, 508] on link "View all" at bounding box center [1082, 516] width 39 height 16
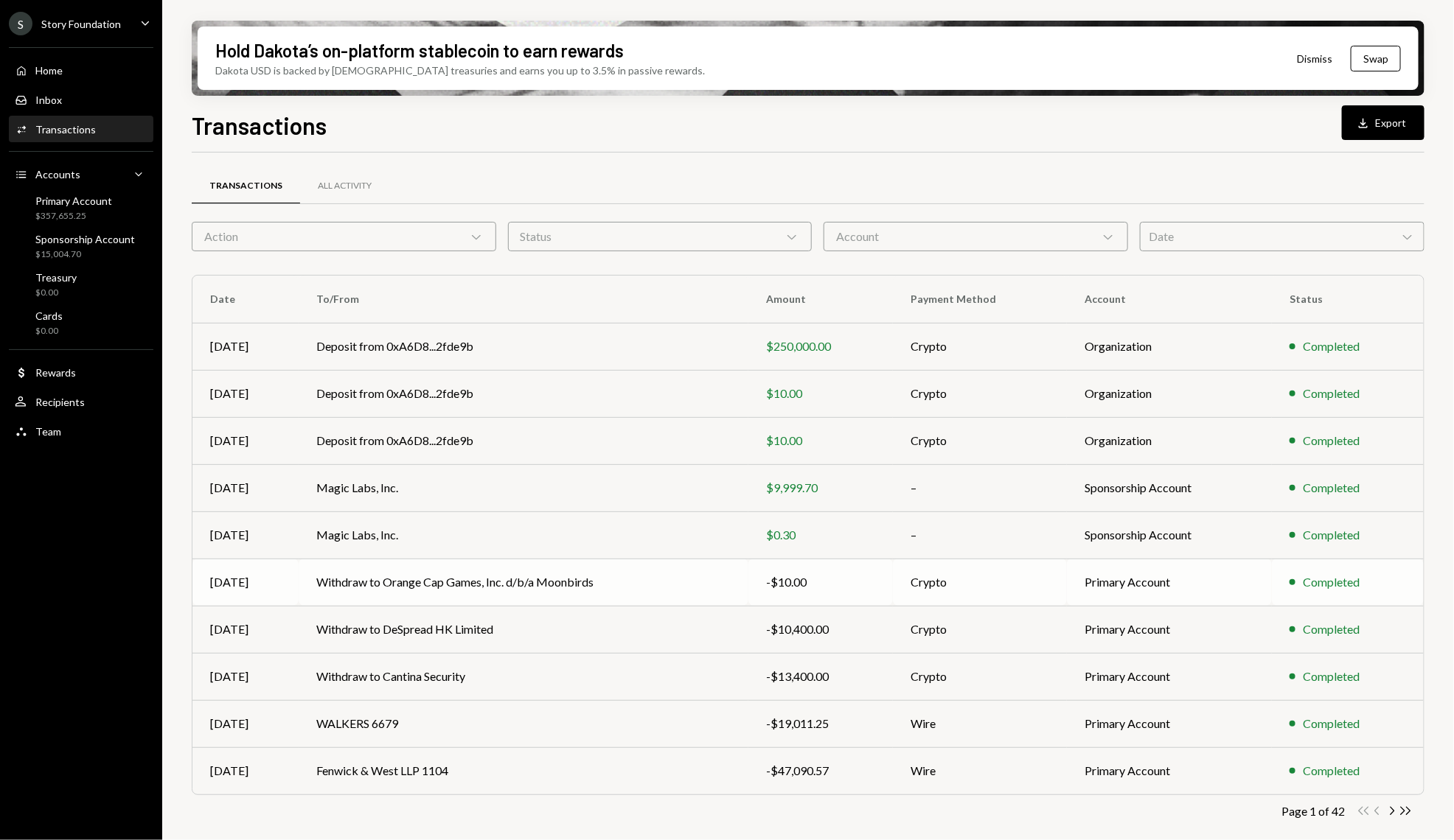
click at [469, 588] on td "Withdraw to Orange Cap Games, Inc. d/b/a Moonbirds" at bounding box center [524, 583] width 450 height 47
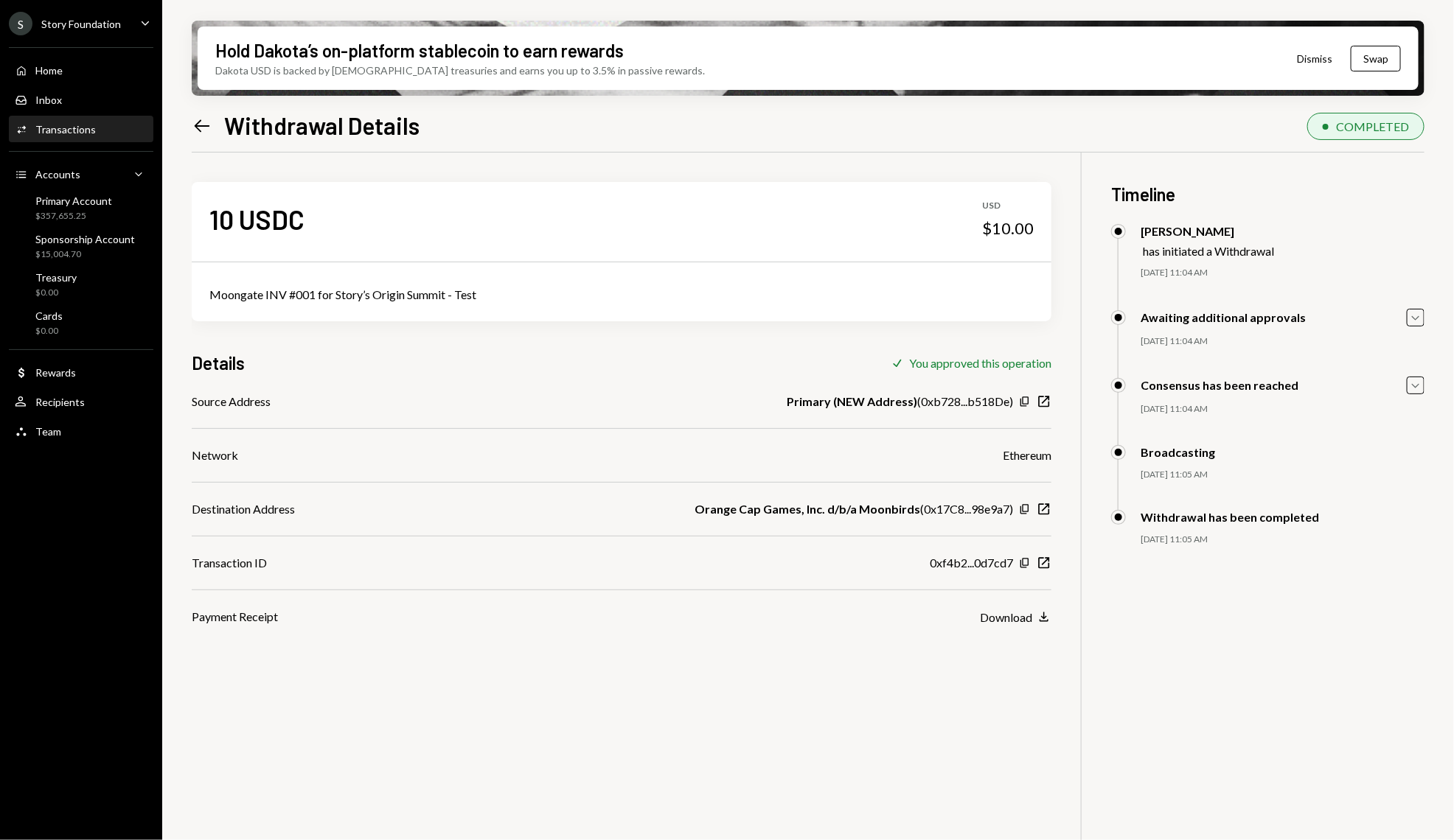
click at [334, 306] on div "Moongate INV #001 for Story’s Origin Summit - Test" at bounding box center [621, 295] width 860 height 53
click at [327, 303] on div "Moongate INV #001 for Story’s Origin Summit - Test" at bounding box center [621, 295] width 860 height 53
copy div "Moongate INV #001 for Story’s Origin Summit - Test"
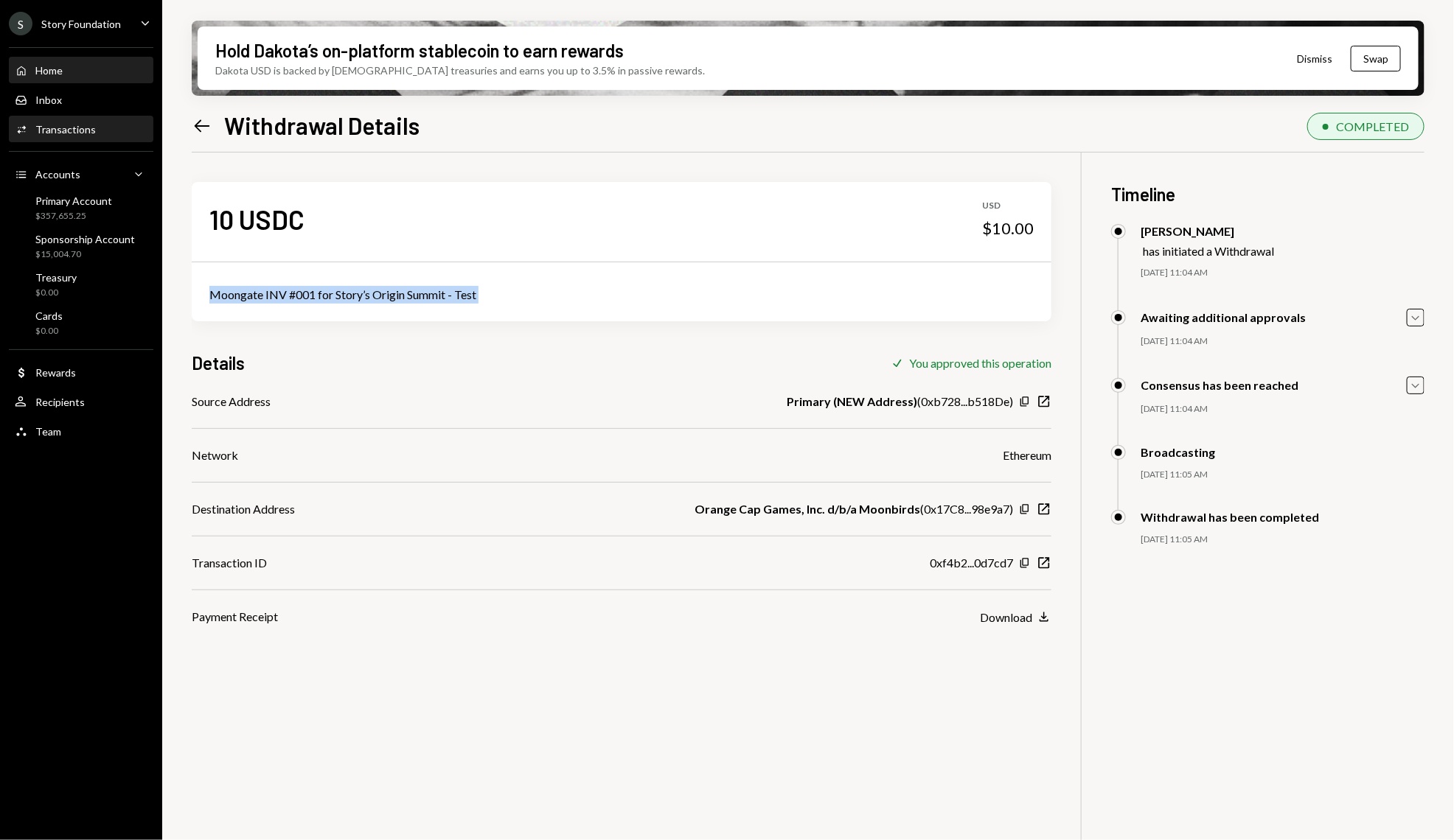
click at [36, 67] on div "Home" at bounding box center [49, 70] width 28 height 13
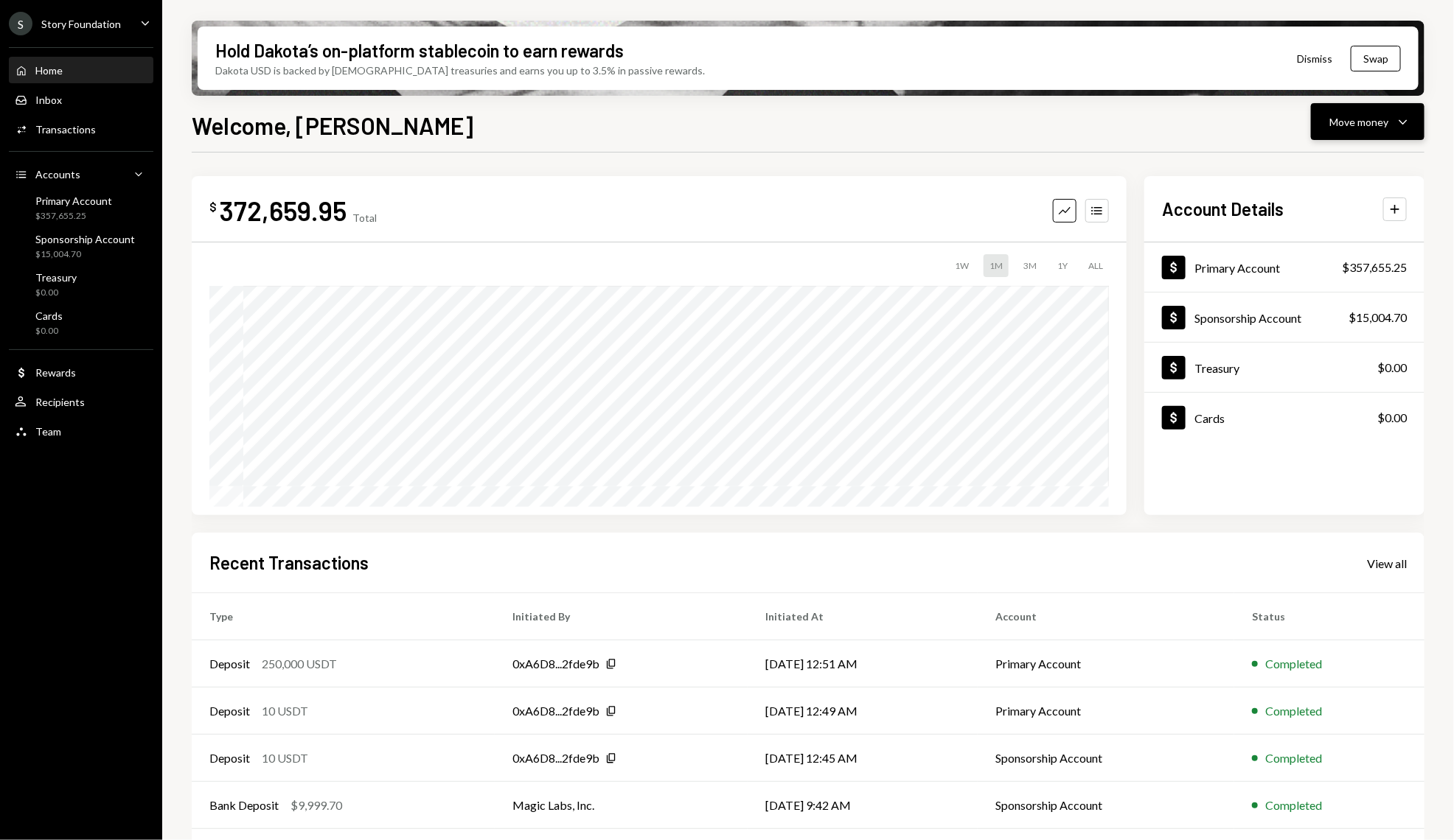
click at [1415, 116] on button "Move money Caret Down" at bounding box center [1367, 121] width 113 height 36
click at [1354, 157] on div "Withdraw Send" at bounding box center [1346, 167] width 148 height 34
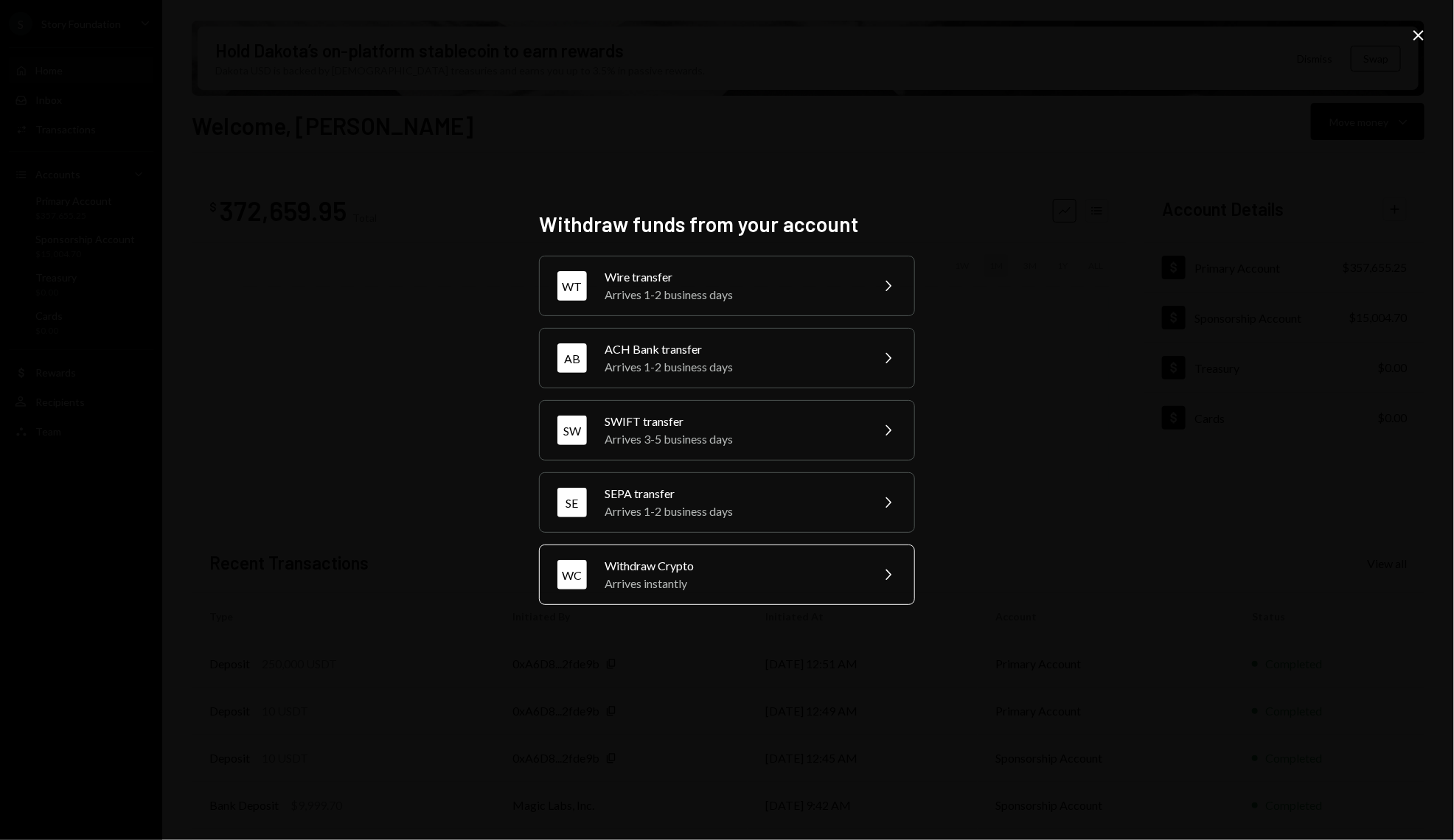
click at [680, 578] on div "Arrives instantly" at bounding box center [733, 584] width 256 height 18
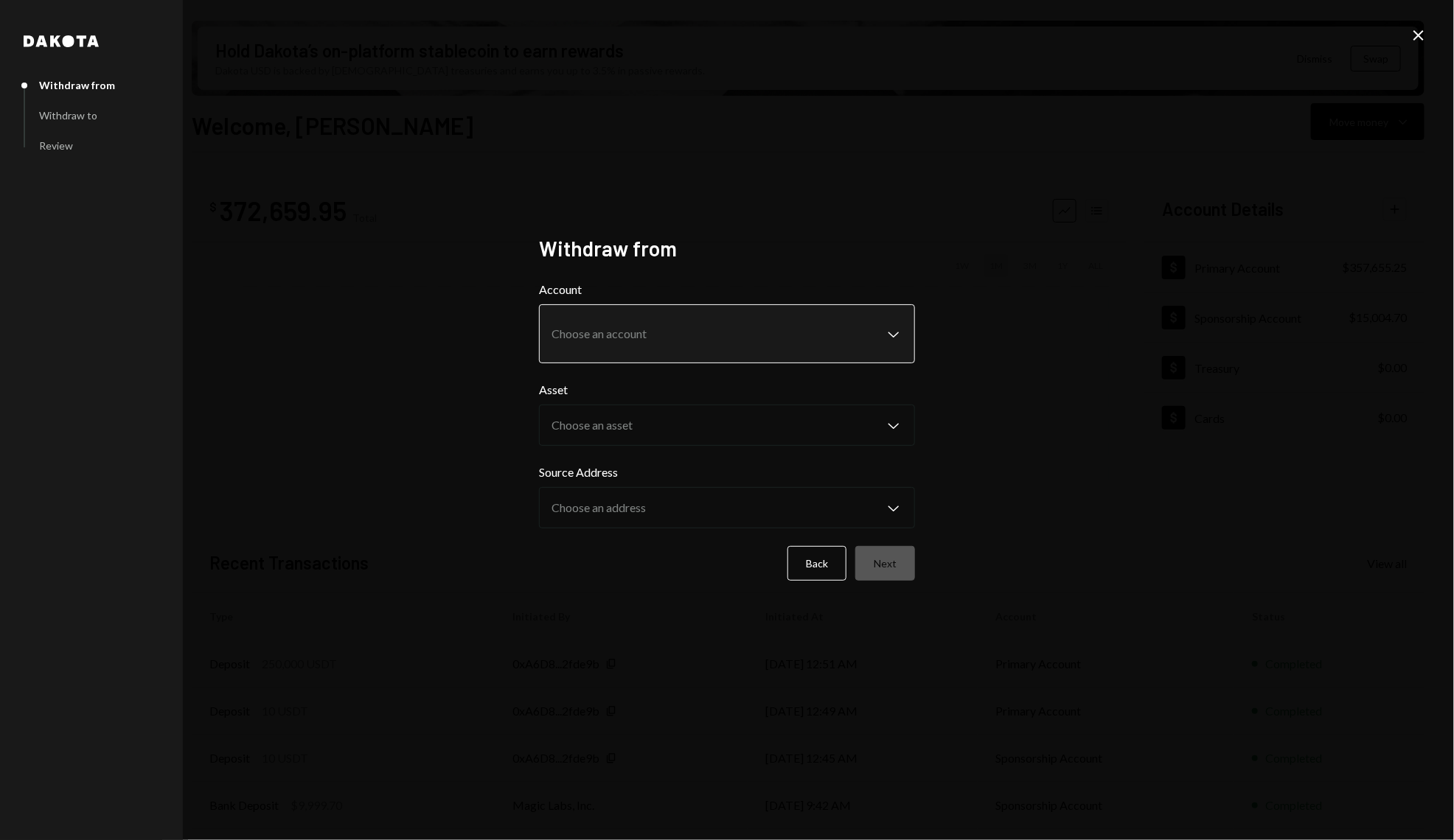
click at [706, 325] on body "S Story Foundation Caret Down Home Home Inbox Inbox Activities Transactions Acc…" at bounding box center [727, 420] width 1454 height 840
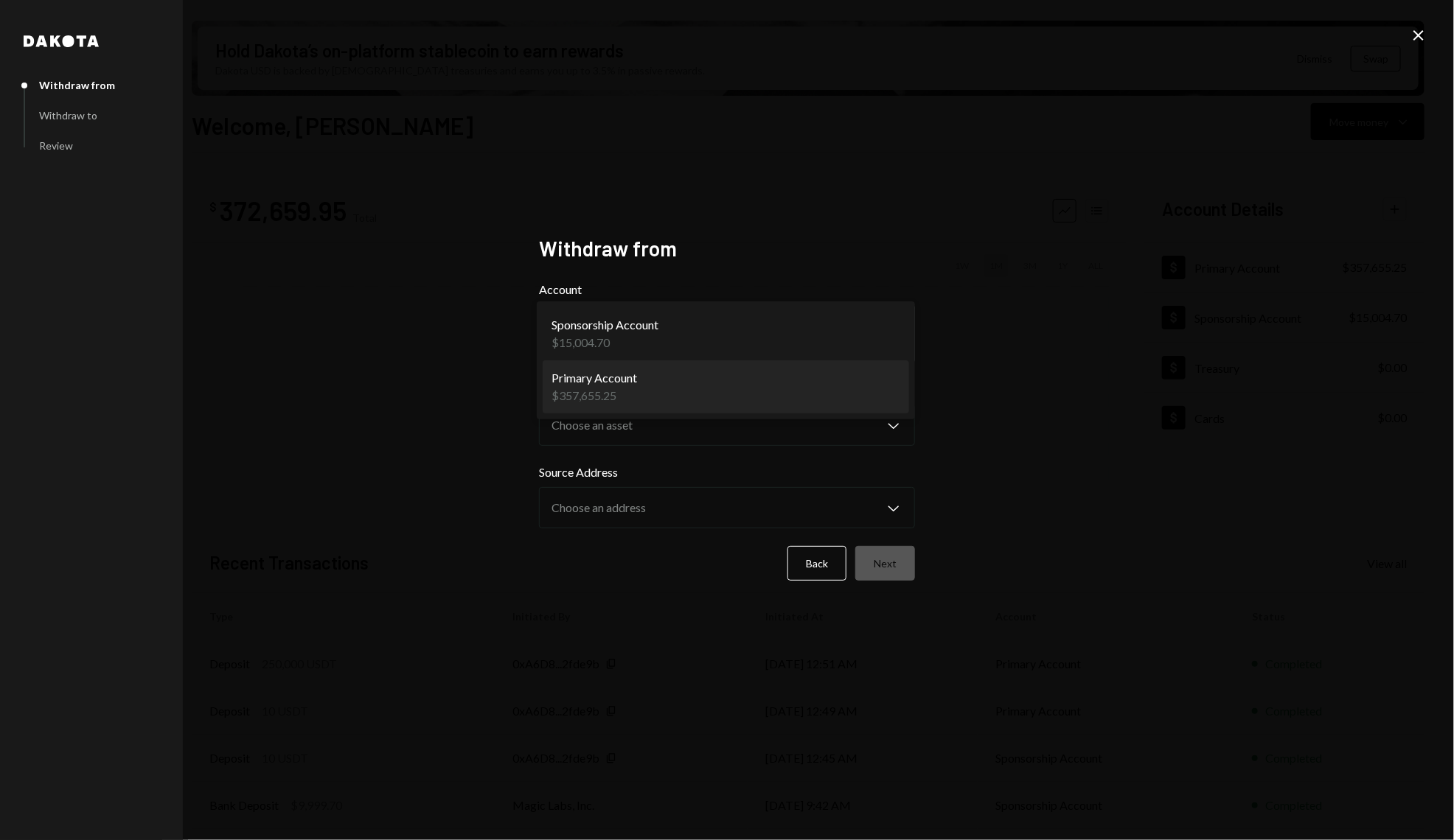
select select "**********"
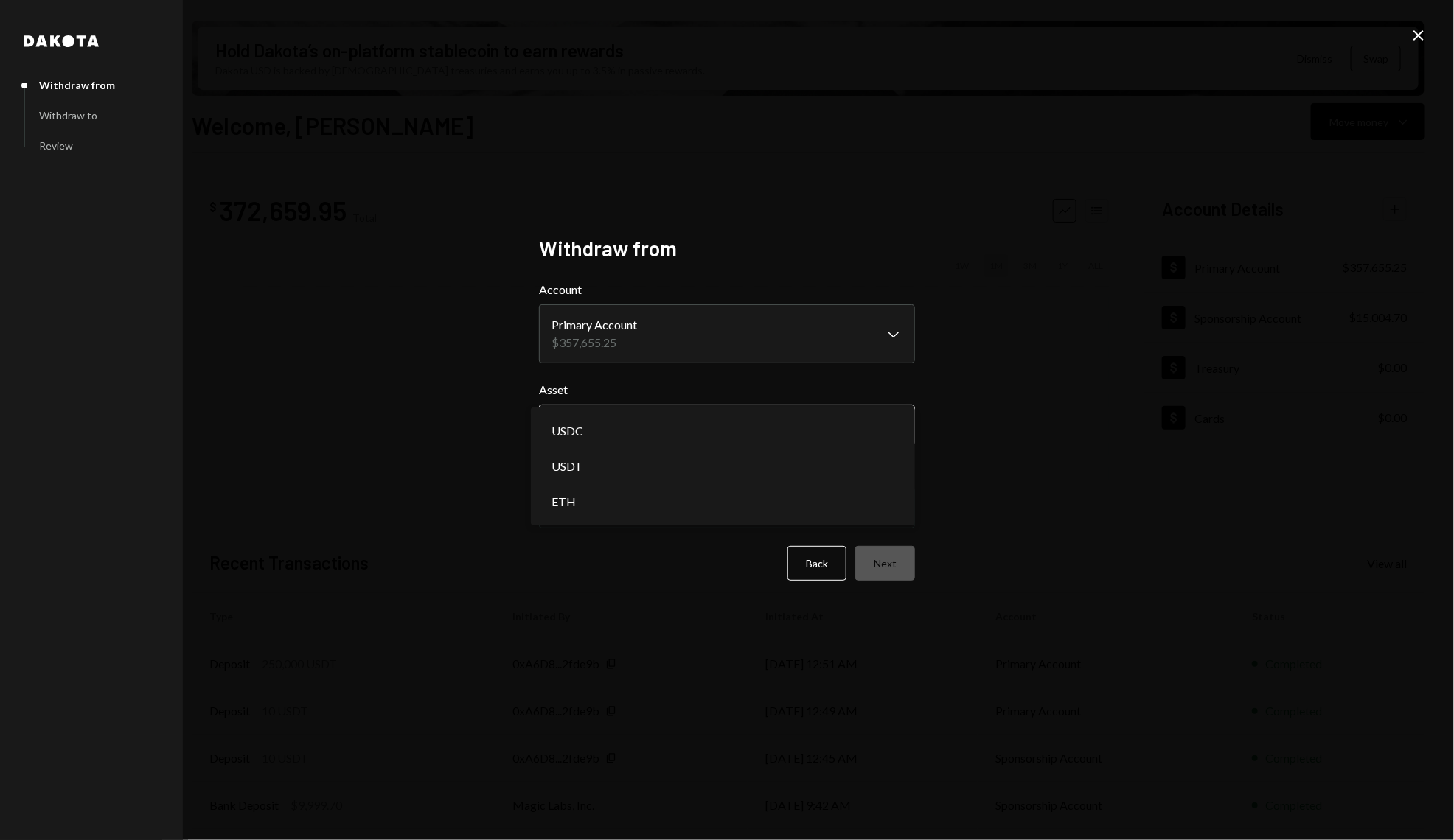
click at [656, 418] on body "S Story Foundation Caret Down Home Home Inbox Inbox Activities Transactions Acc…" at bounding box center [727, 420] width 1454 height 840
select select "****"
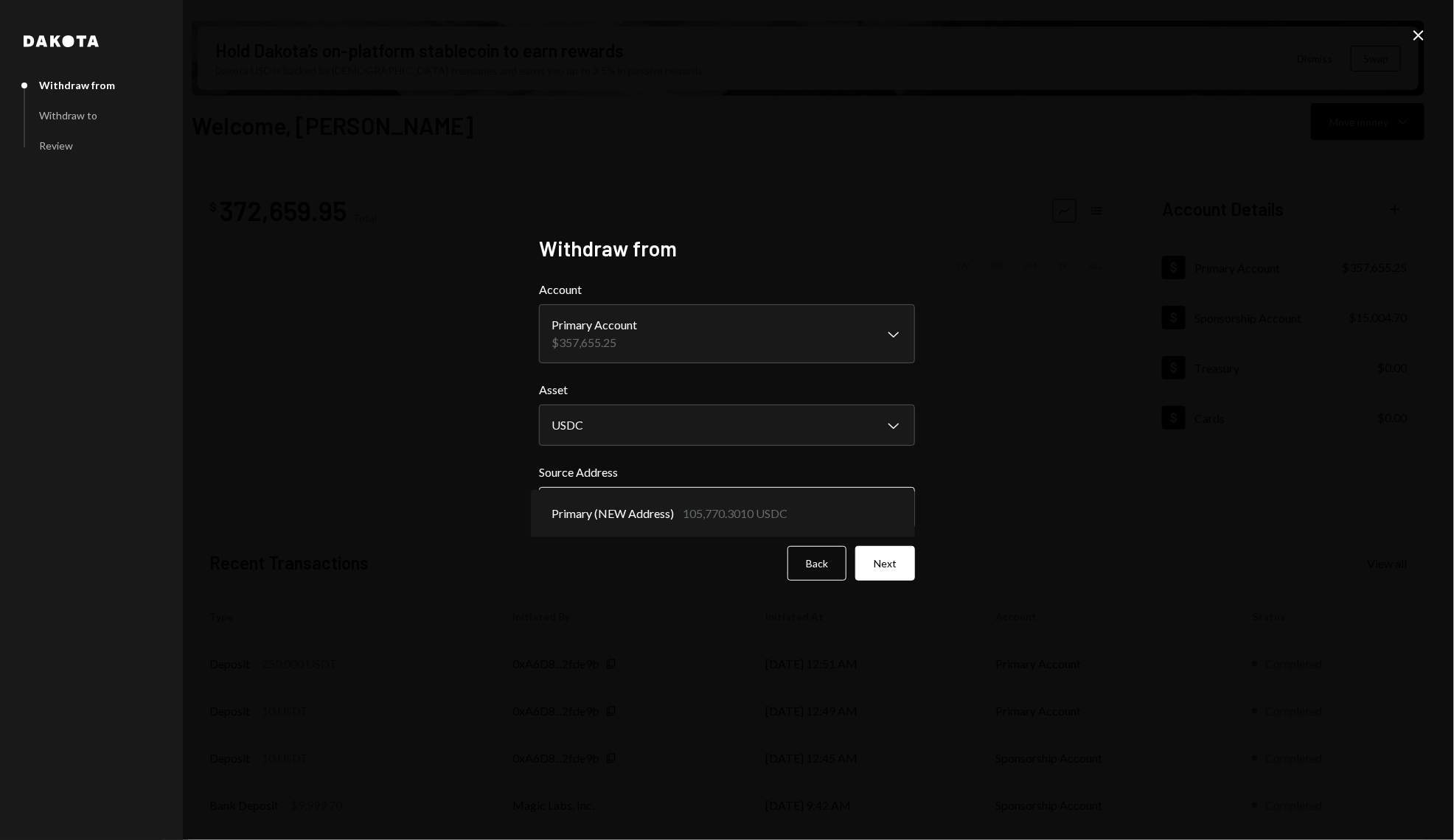
click at [636, 513] on body "S Story Foundation Caret Down Home Home Inbox Inbox Activities Transactions Acc…" at bounding box center [727, 420] width 1454 height 840
click at [882, 570] on button "Next" at bounding box center [885, 563] width 60 height 35
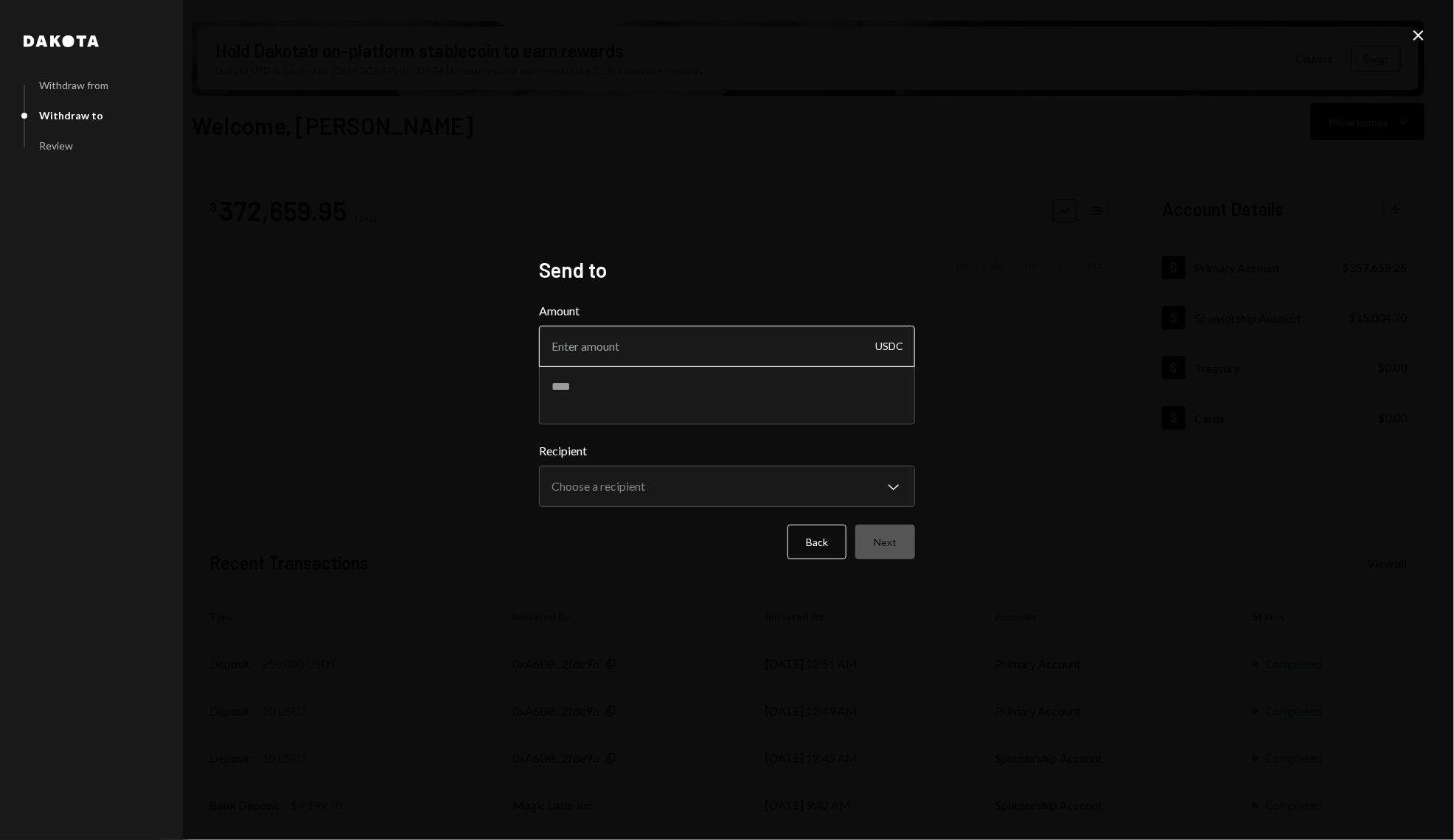
click at [615, 352] on input "Amount" at bounding box center [727, 346] width 376 height 41
click at [610, 385] on textarea at bounding box center [727, 395] width 376 height 59
paste textarea "**********"
type textarea "**********"
click at [579, 352] on input "Amount" at bounding box center [727, 346] width 376 height 41
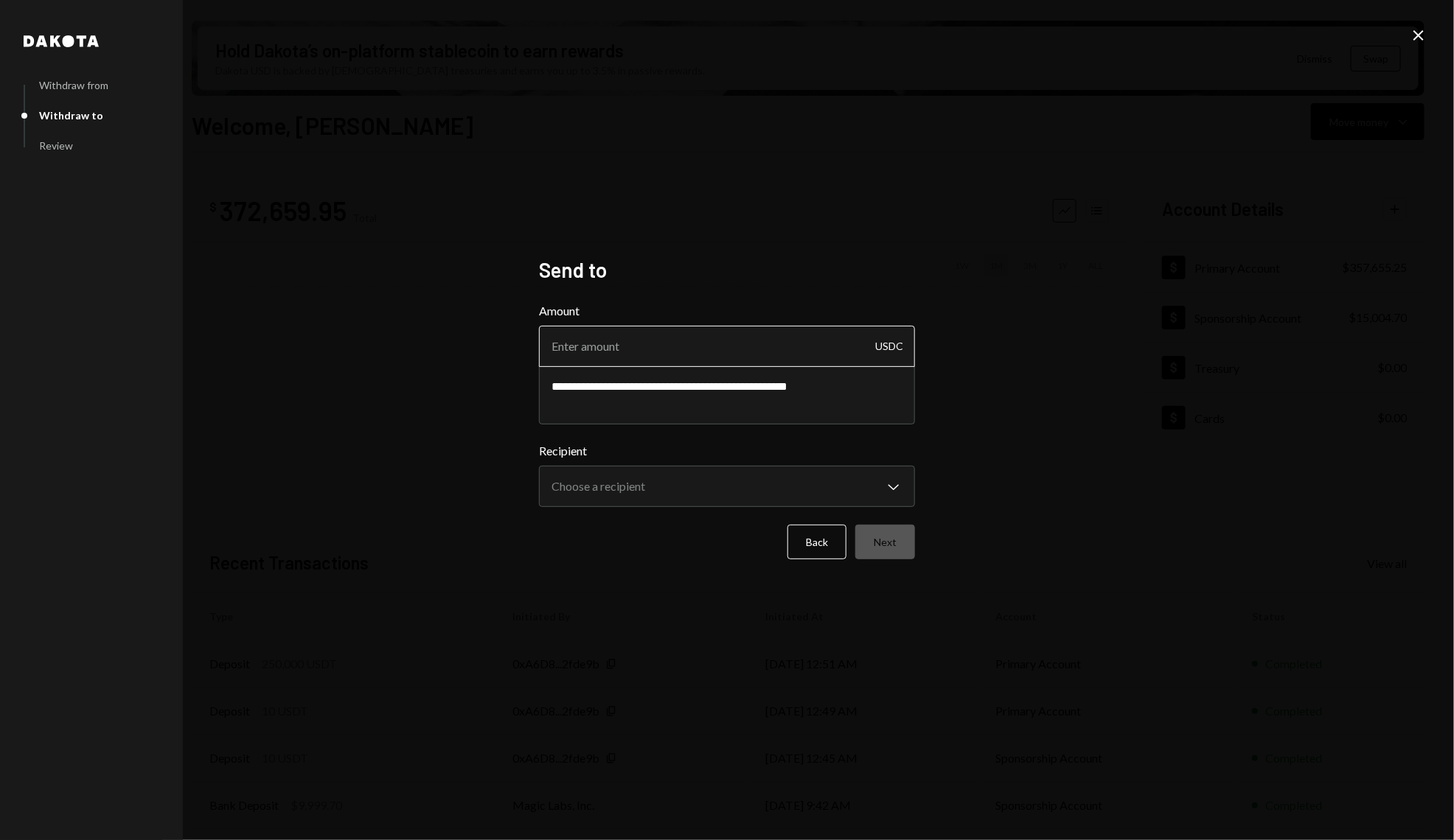
paste input "249990"
type input "249990"
click at [641, 498] on div "**********" at bounding box center [727, 475] width 376 height 65
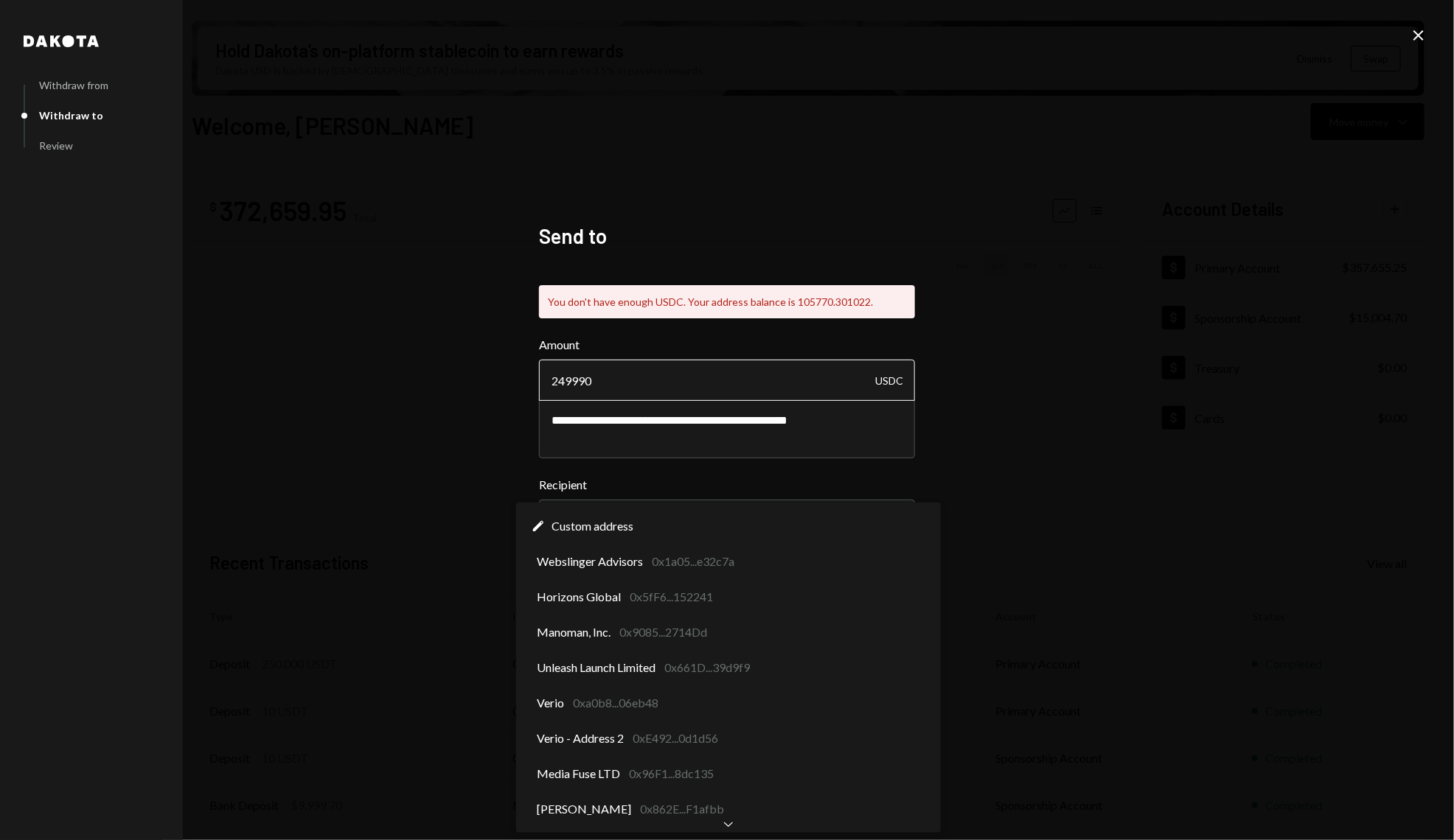
click at [762, 383] on input "249990" at bounding box center [727, 381] width 376 height 41
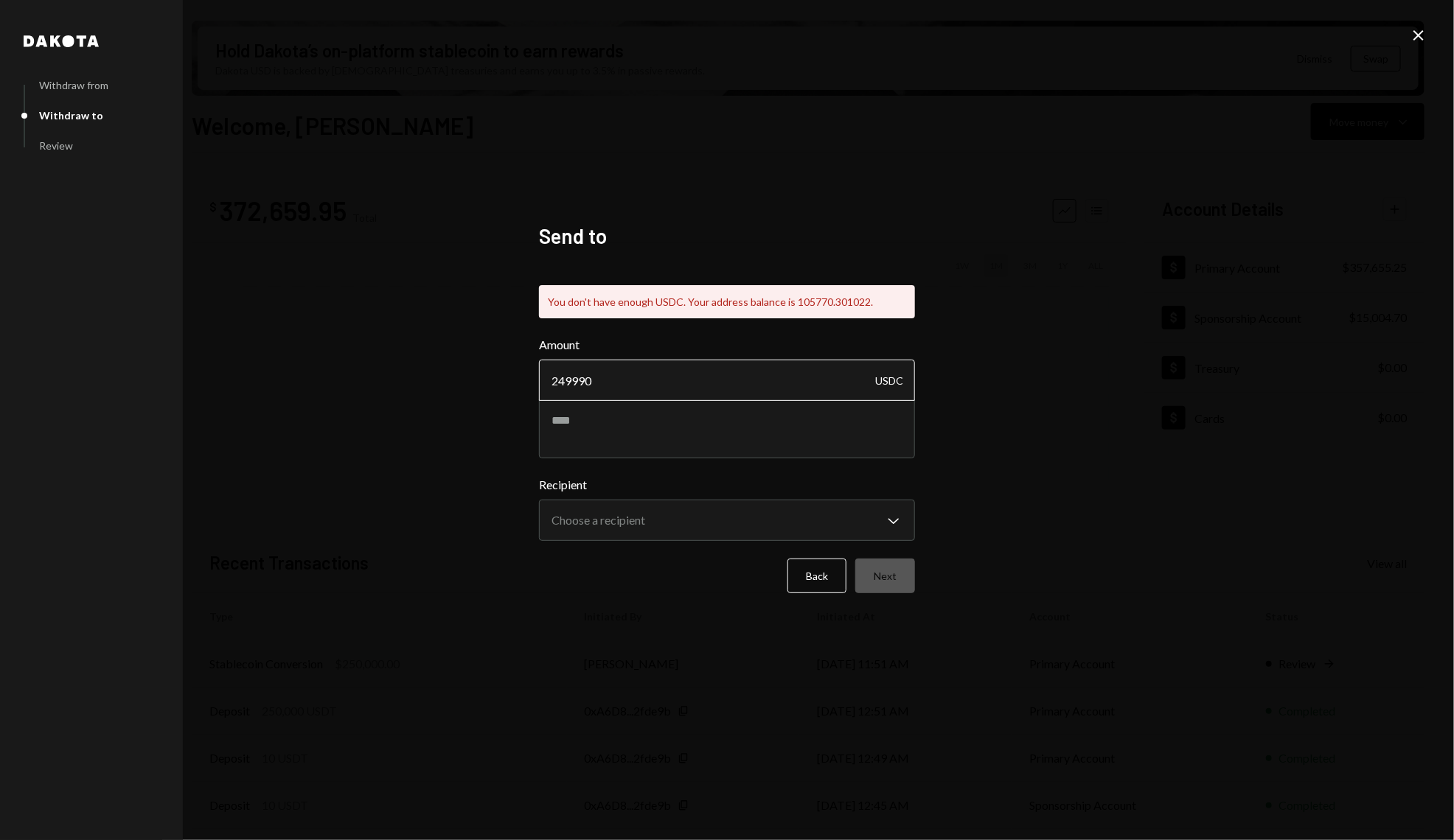
click at [761, 386] on input "249990" at bounding box center [727, 381] width 376 height 41
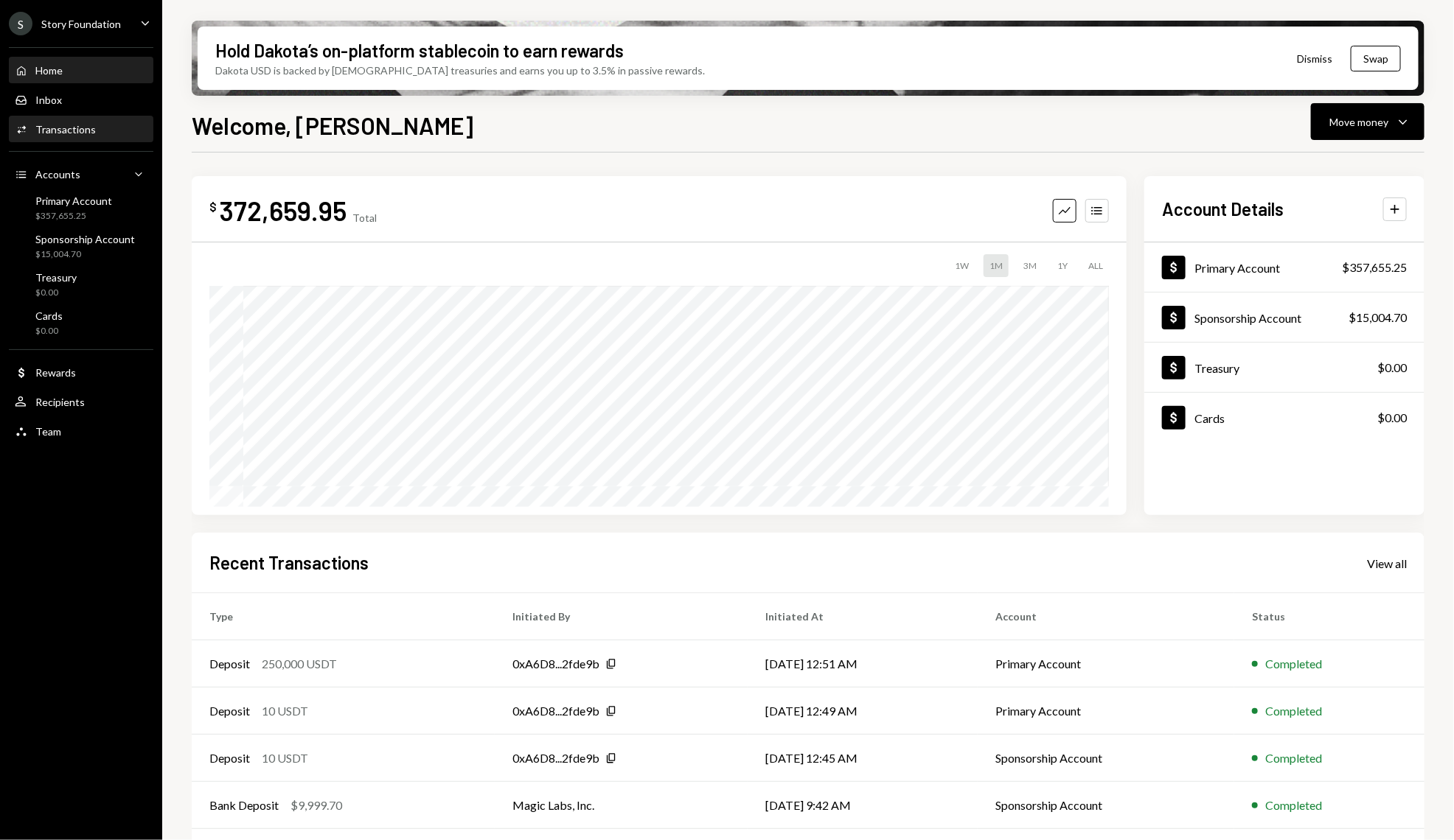
click at [65, 115] on link "Activities Transactions" at bounding box center [81, 128] width 145 height 27
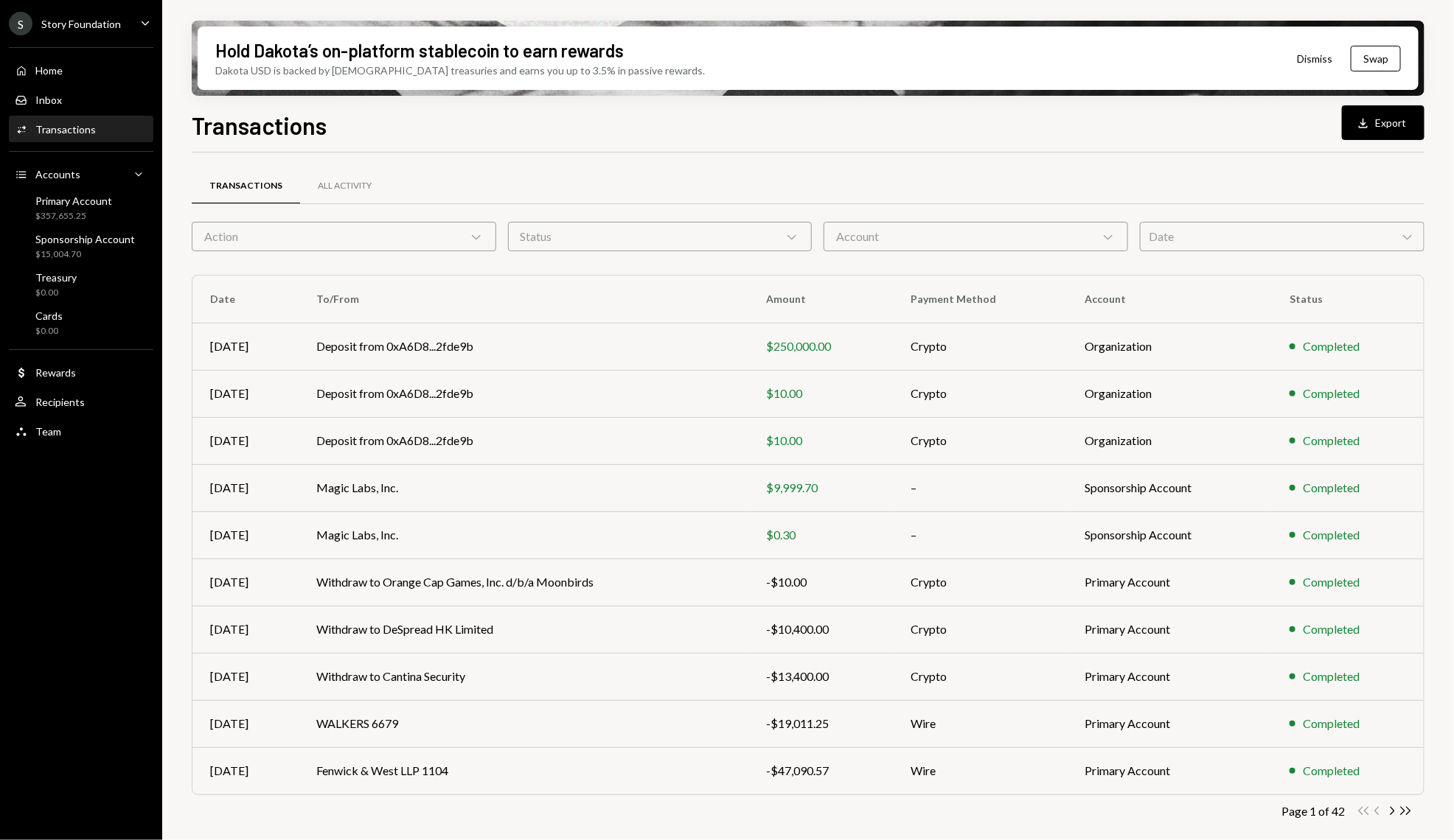
click at [106, 84] on div "Home Home Inbox Inbox Activities Transactions Accounts Accounts Caret Down Prim…" at bounding box center [81, 243] width 162 height 409
click at [93, 64] on div "Home Home" at bounding box center [81, 70] width 133 height 13
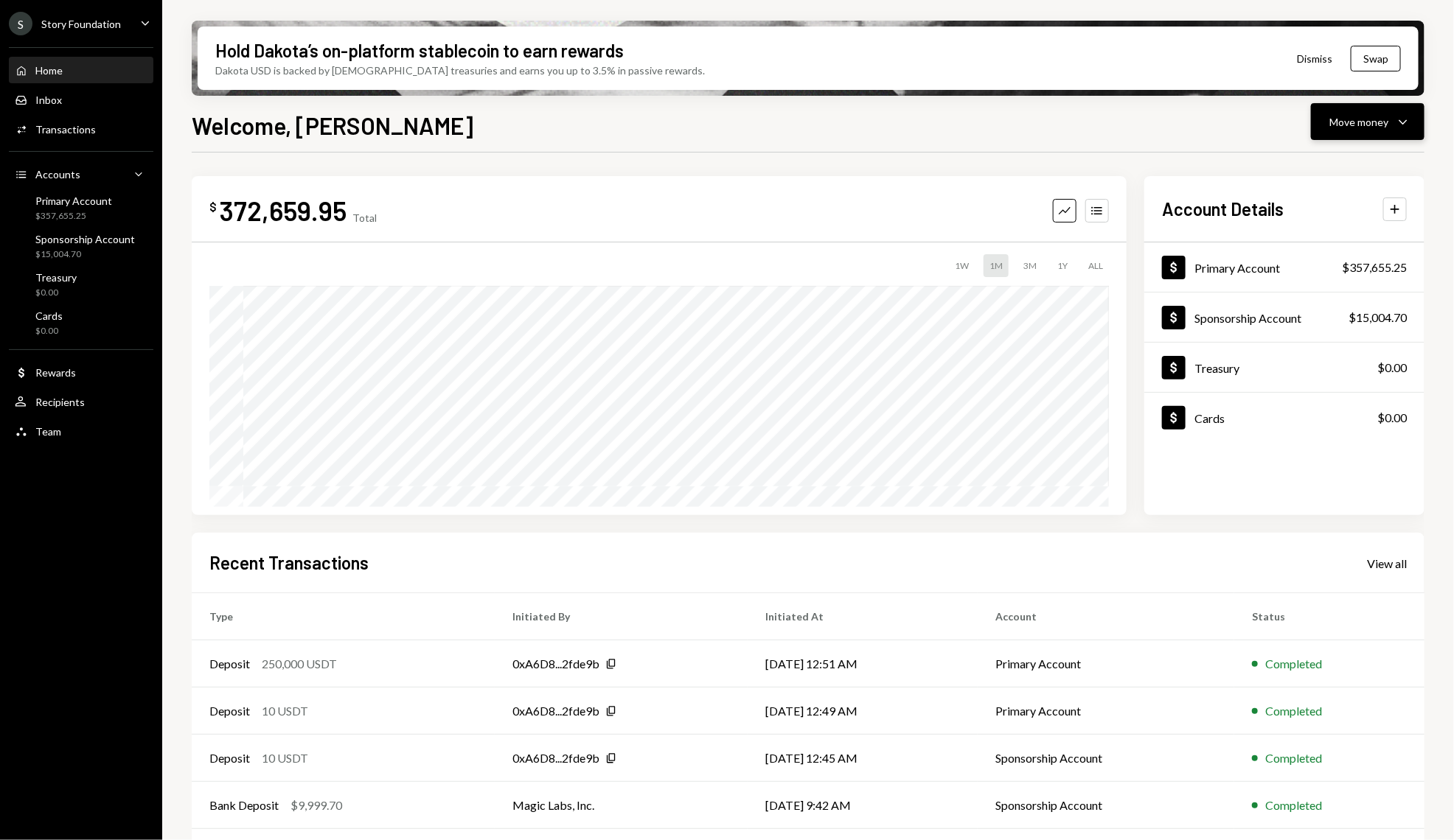
click at [1402, 126] on icon "Caret Down" at bounding box center [1404, 121] width 18 height 18
click at [1313, 277] on div "Swap stablecoins" at bounding box center [1356, 278] width 108 height 16
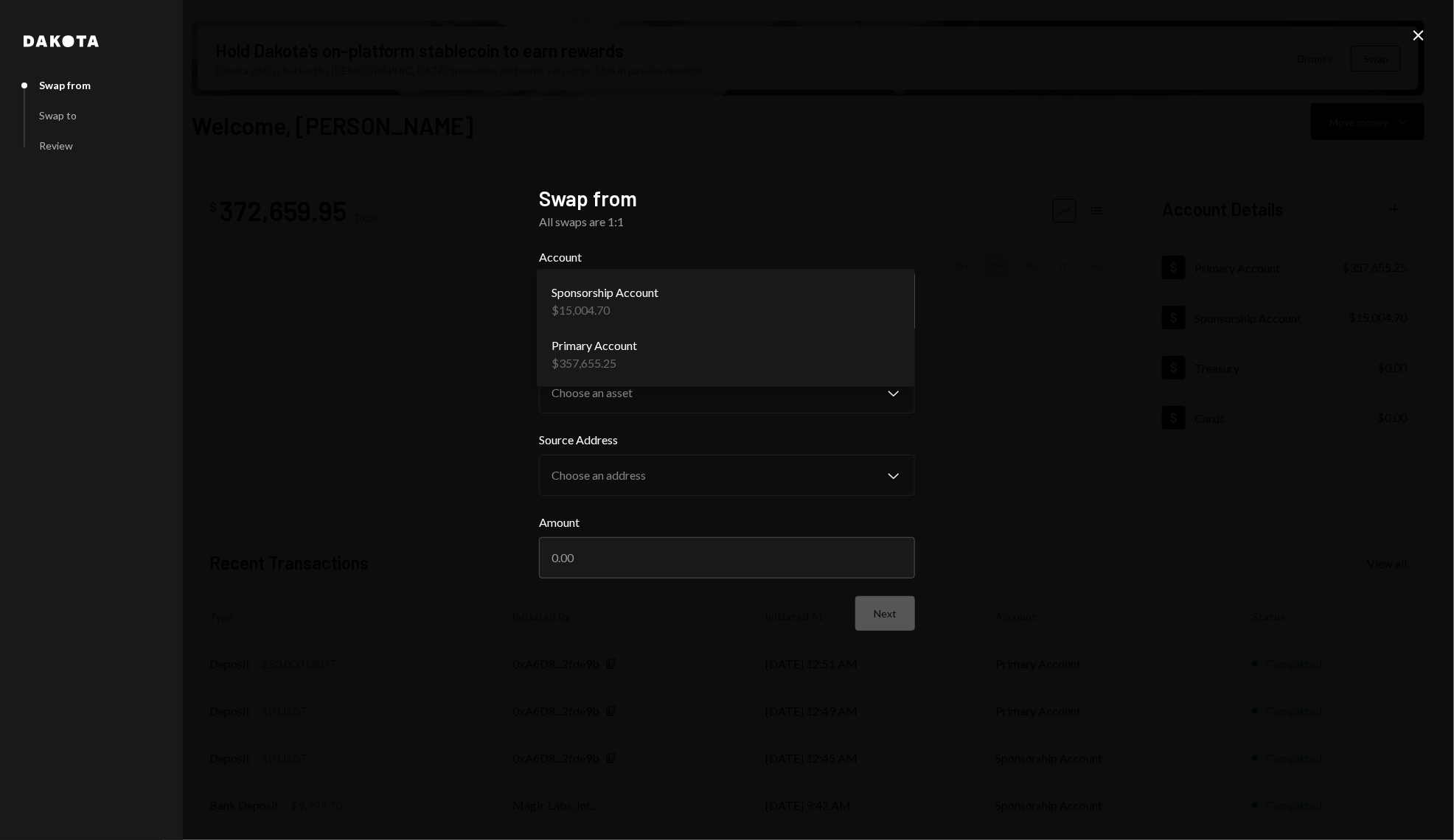
click at [709, 279] on body "S Story Foundation Caret Down Home Home Inbox Inbox Activities Transactions Acc…" at bounding box center [727, 420] width 1454 height 840
select select "**********"
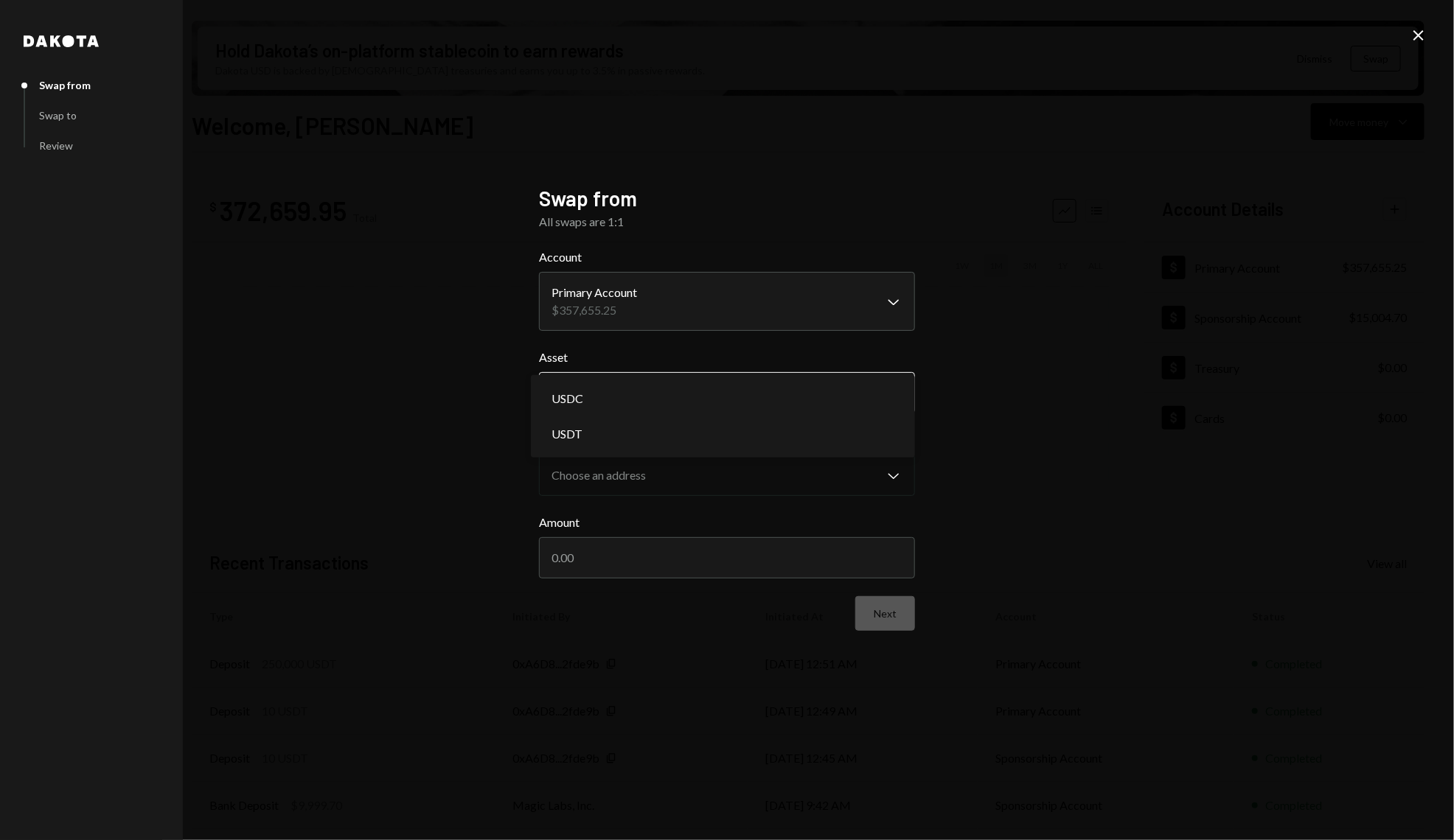
click at [703, 380] on body "S Story Foundation Caret Down Home Home Inbox Inbox Activities Transactions Acc…" at bounding box center [727, 420] width 1454 height 840
select select "****"
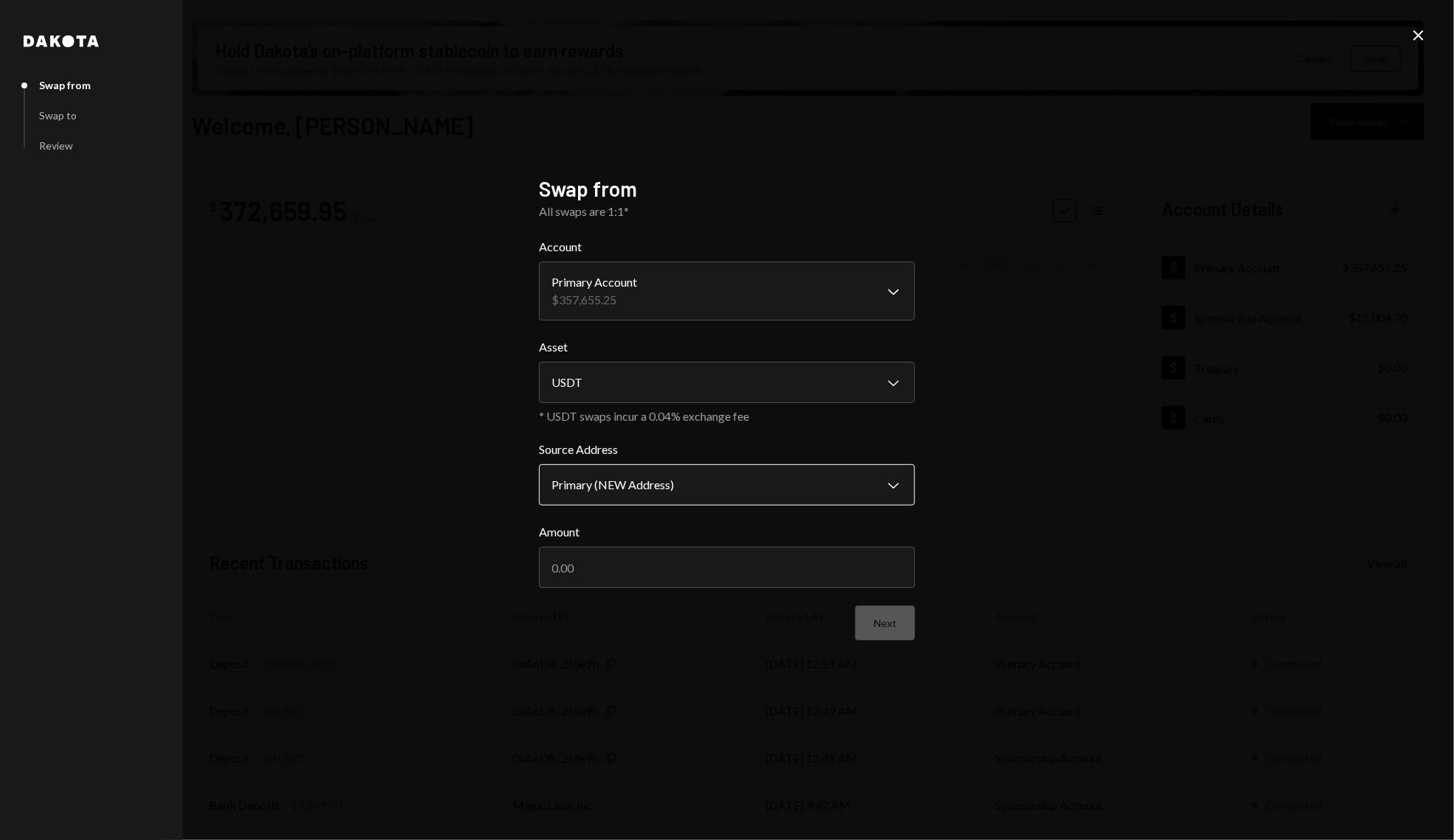
click at [690, 489] on body "S Story Foundation Caret Down Home Home Inbox Inbox Activities Transactions Acc…" at bounding box center [727, 420] width 1454 height 840
click at [715, 554] on input "Amount" at bounding box center [727, 568] width 376 height 41
type input "250000"
click at [899, 634] on button "Next" at bounding box center [885, 623] width 60 height 35
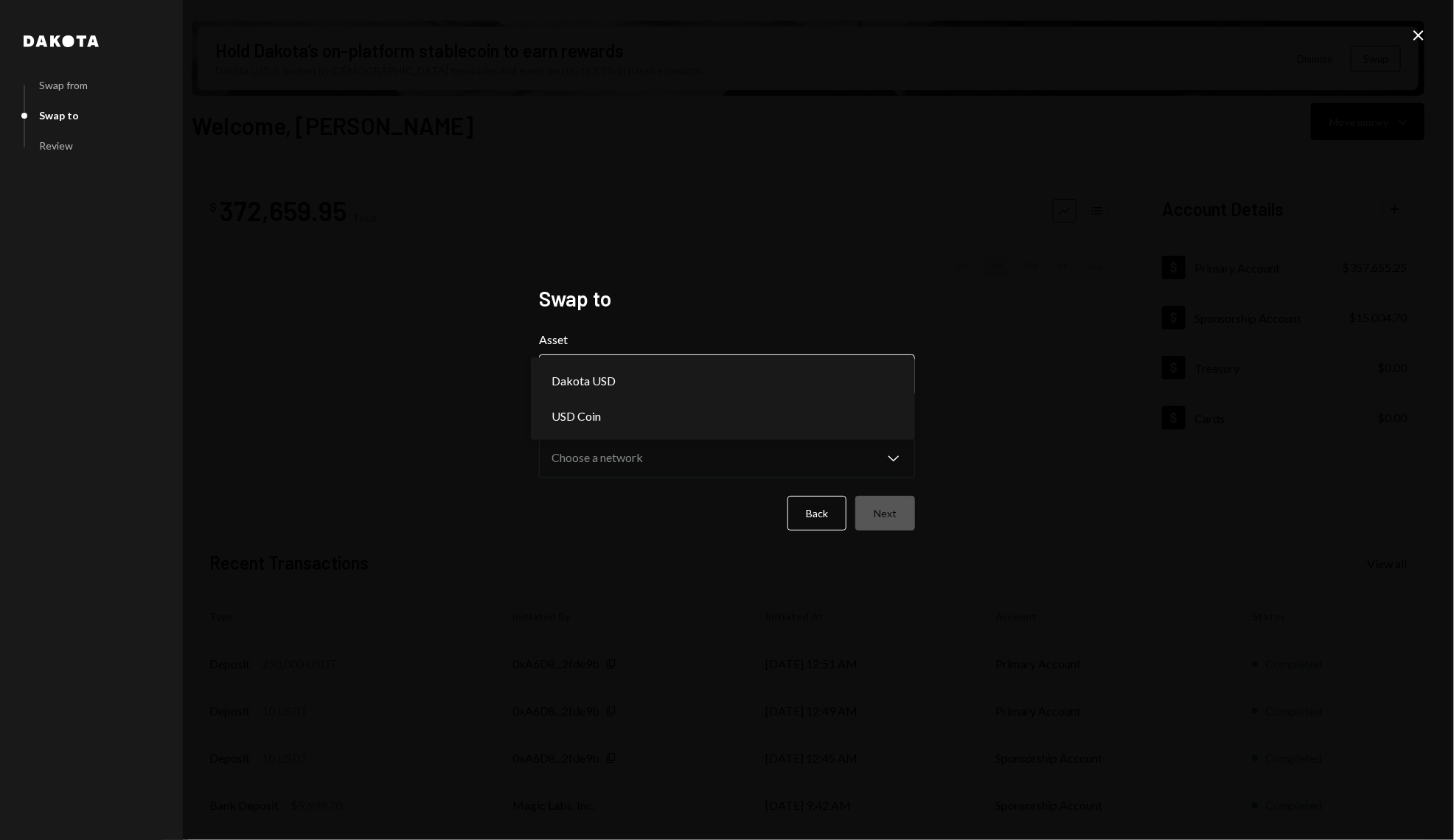
click at [705, 368] on body "S Story Foundation Caret Down Home Home Inbox Inbox Activities Transactions Acc…" at bounding box center [727, 420] width 1454 height 840
select select "****"
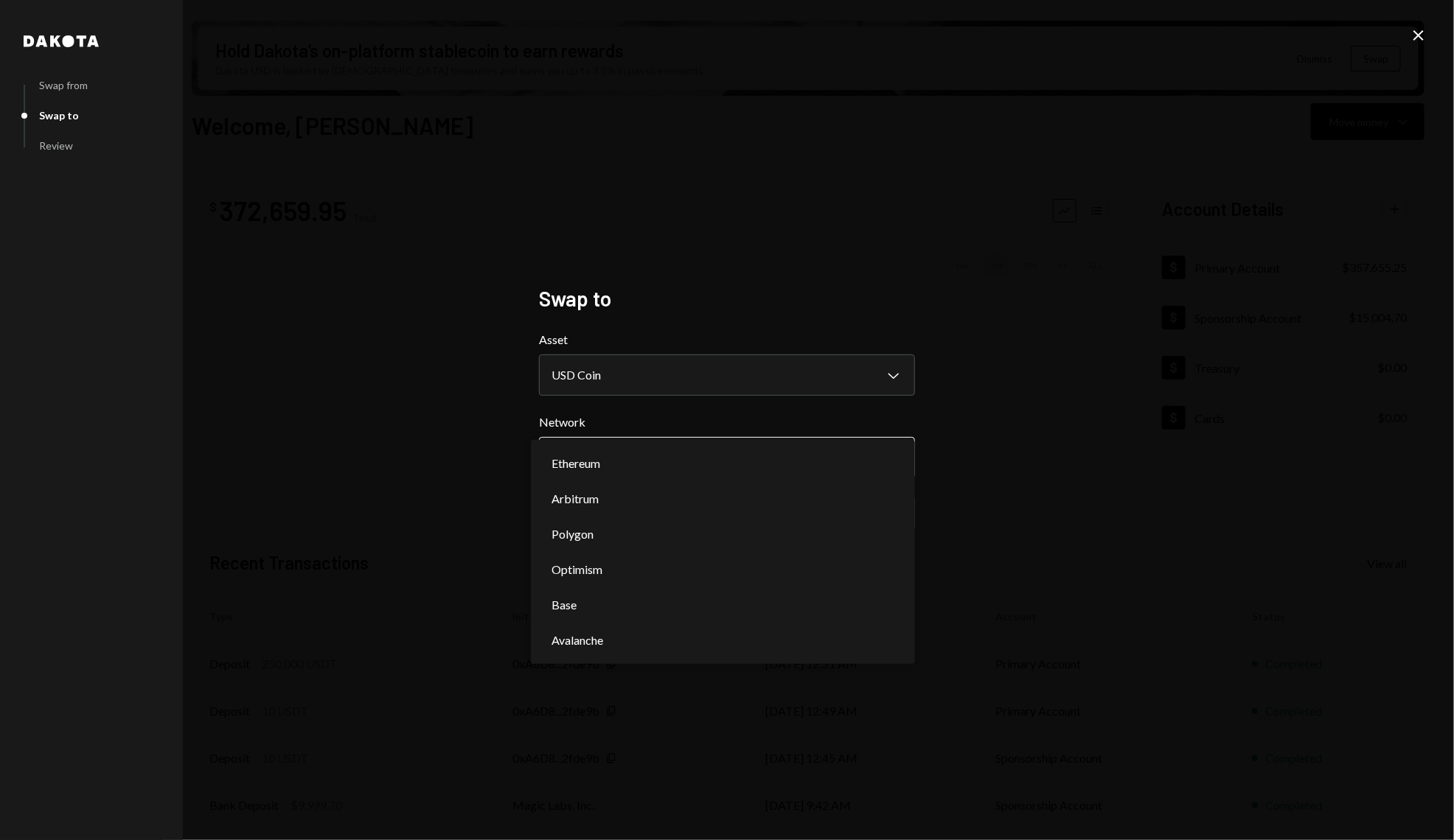
click at [629, 469] on body "S Story Foundation Caret Down Home Home Inbox Inbox Activities Transactions Acc…" at bounding box center [727, 420] width 1454 height 840
click at [1419, 34] on icon "Close" at bounding box center [1419, 35] width 18 height 18
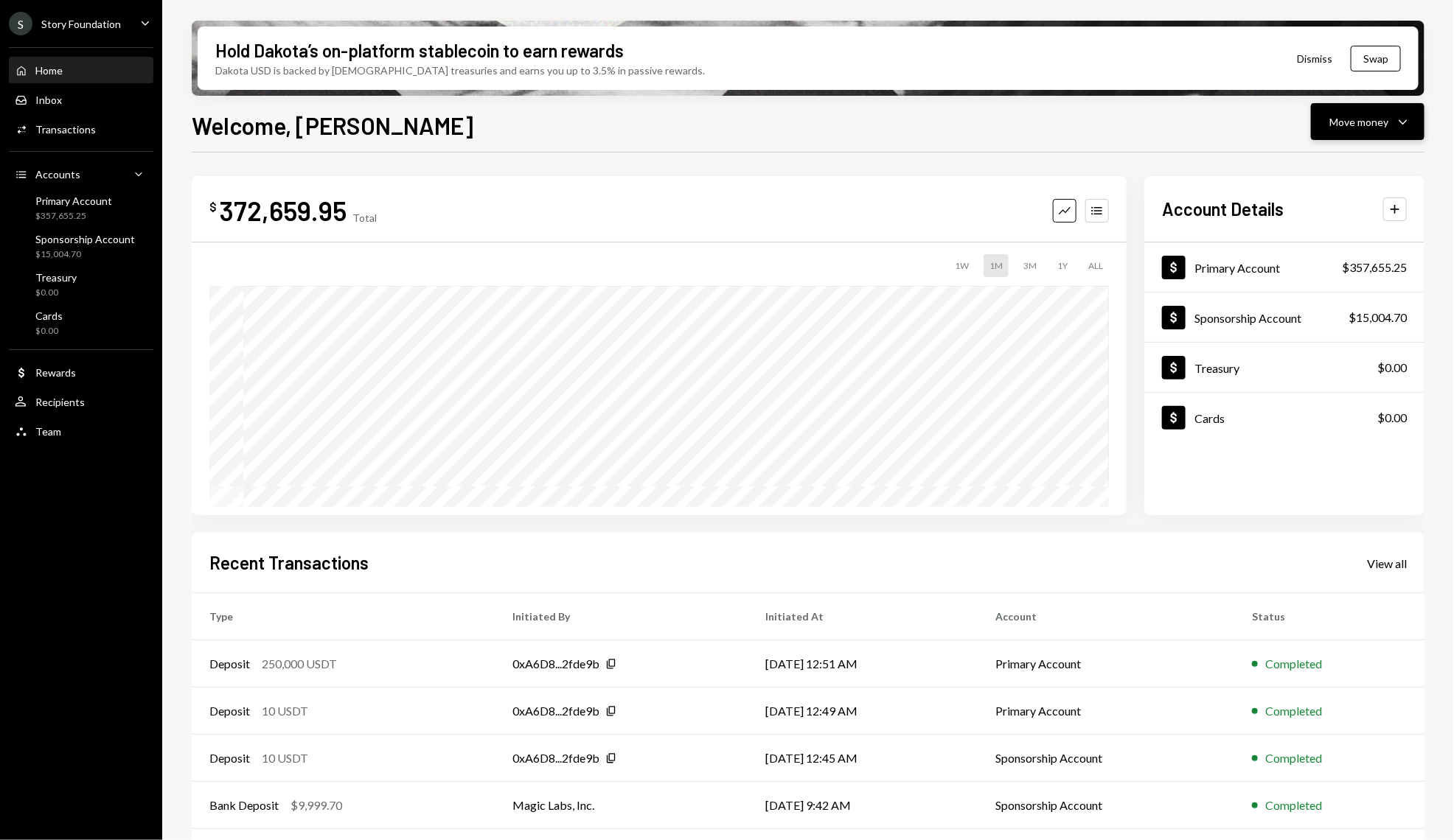
click at [1418, 117] on button "Move money Caret Down" at bounding box center [1367, 121] width 113 height 36
click at [1330, 168] on div "Send" at bounding box center [1356, 167] width 108 height 16
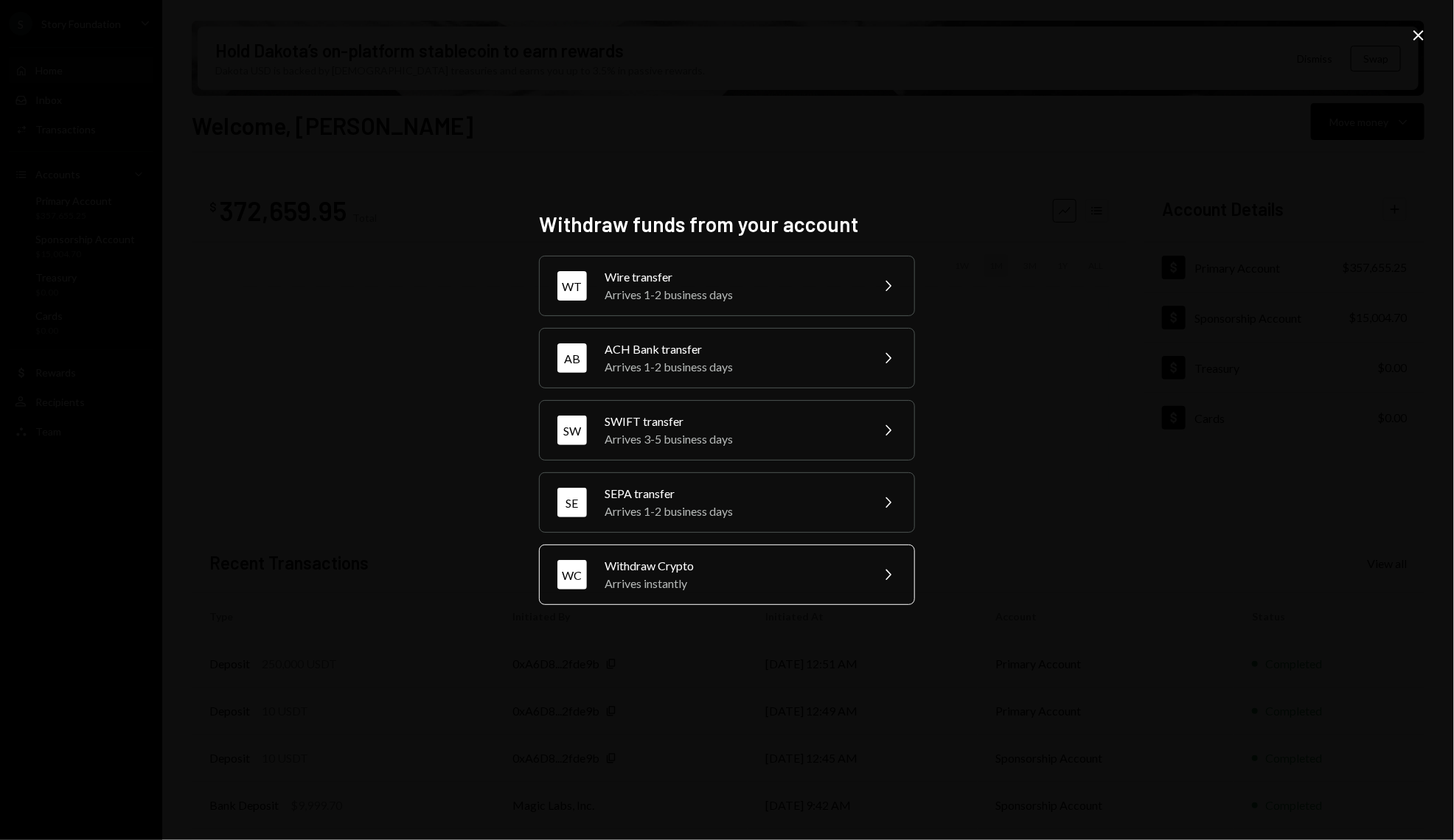
click at [712, 575] on div "Arrives instantly" at bounding box center [733, 584] width 256 height 18
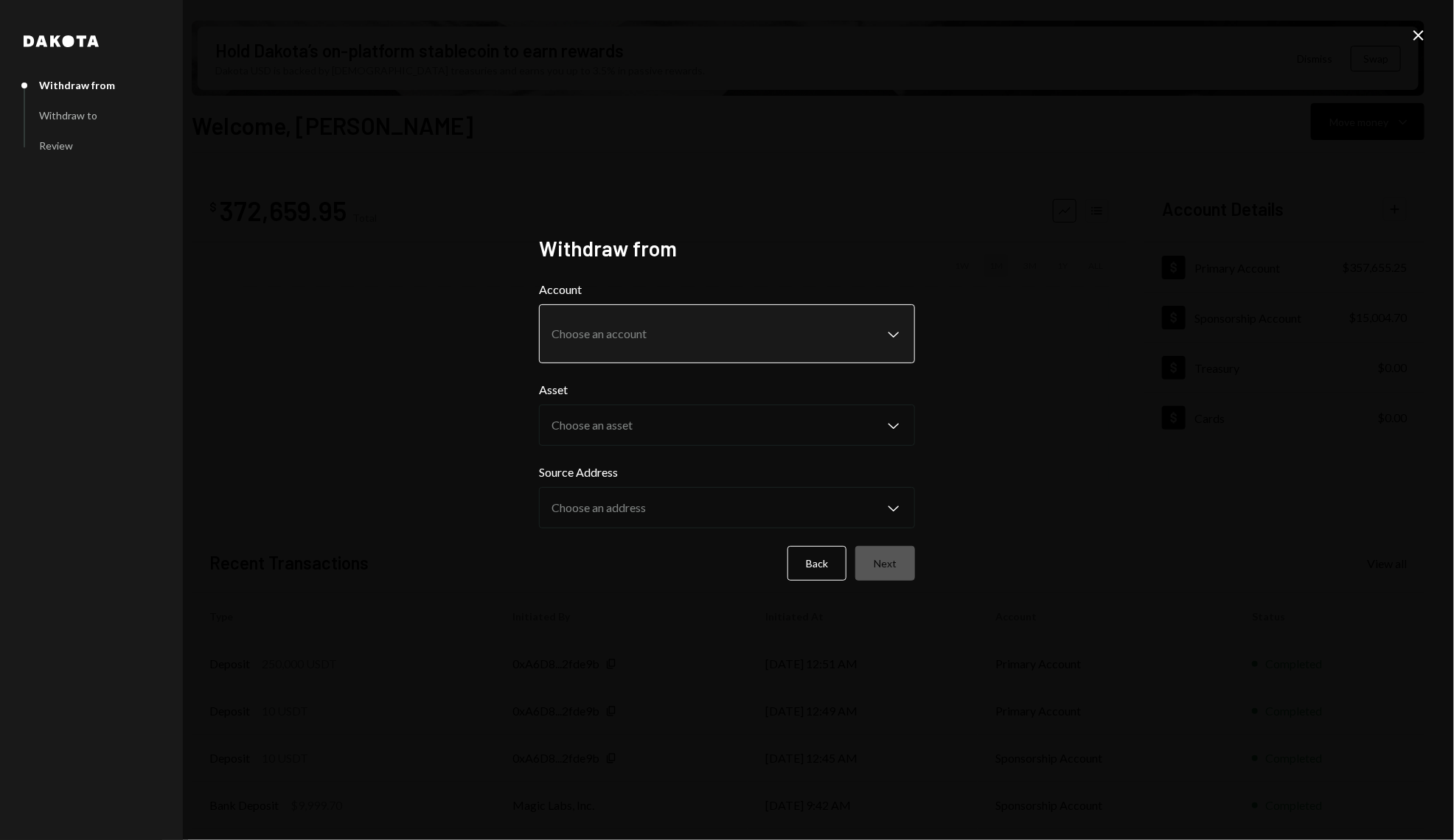
click at [727, 338] on body "S Story Foundation Caret Down Home Home Inbox Inbox Activities Transactions Acc…" at bounding box center [727, 420] width 1454 height 840
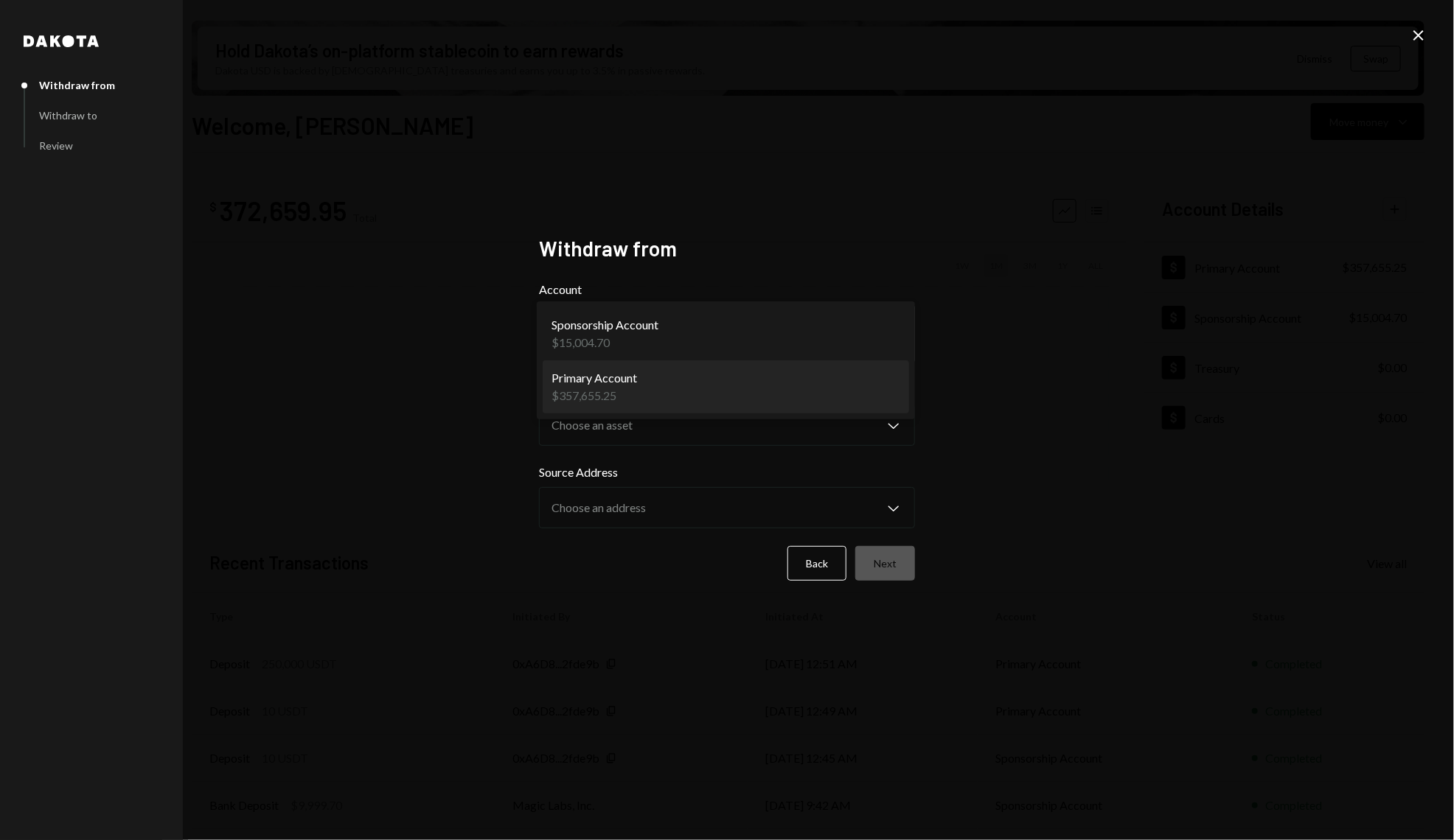
select select "**********"
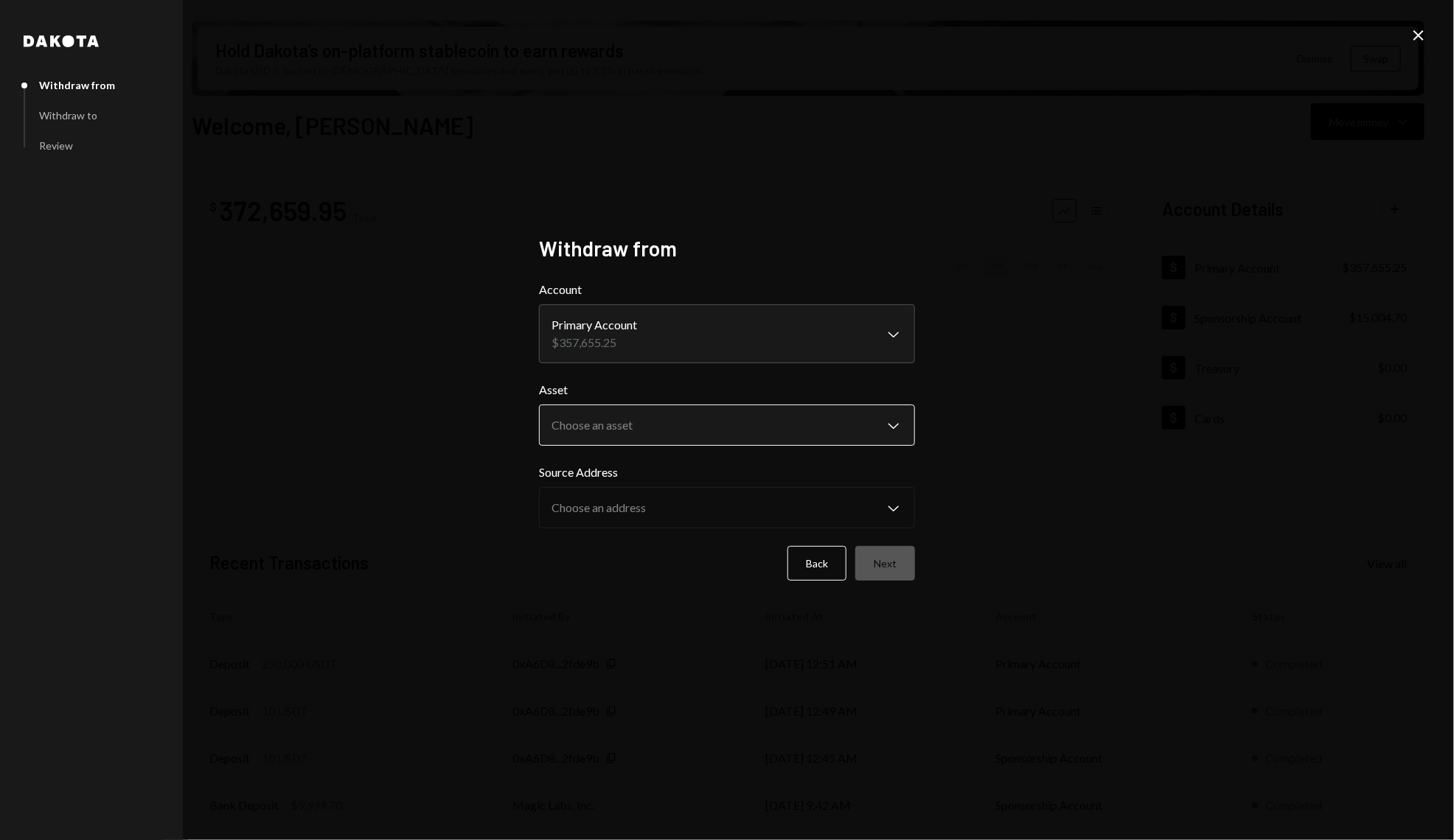
click at [721, 436] on body "S Story Foundation Caret Down Home Home Inbox Inbox Activities Transactions Acc…" at bounding box center [727, 420] width 1454 height 840
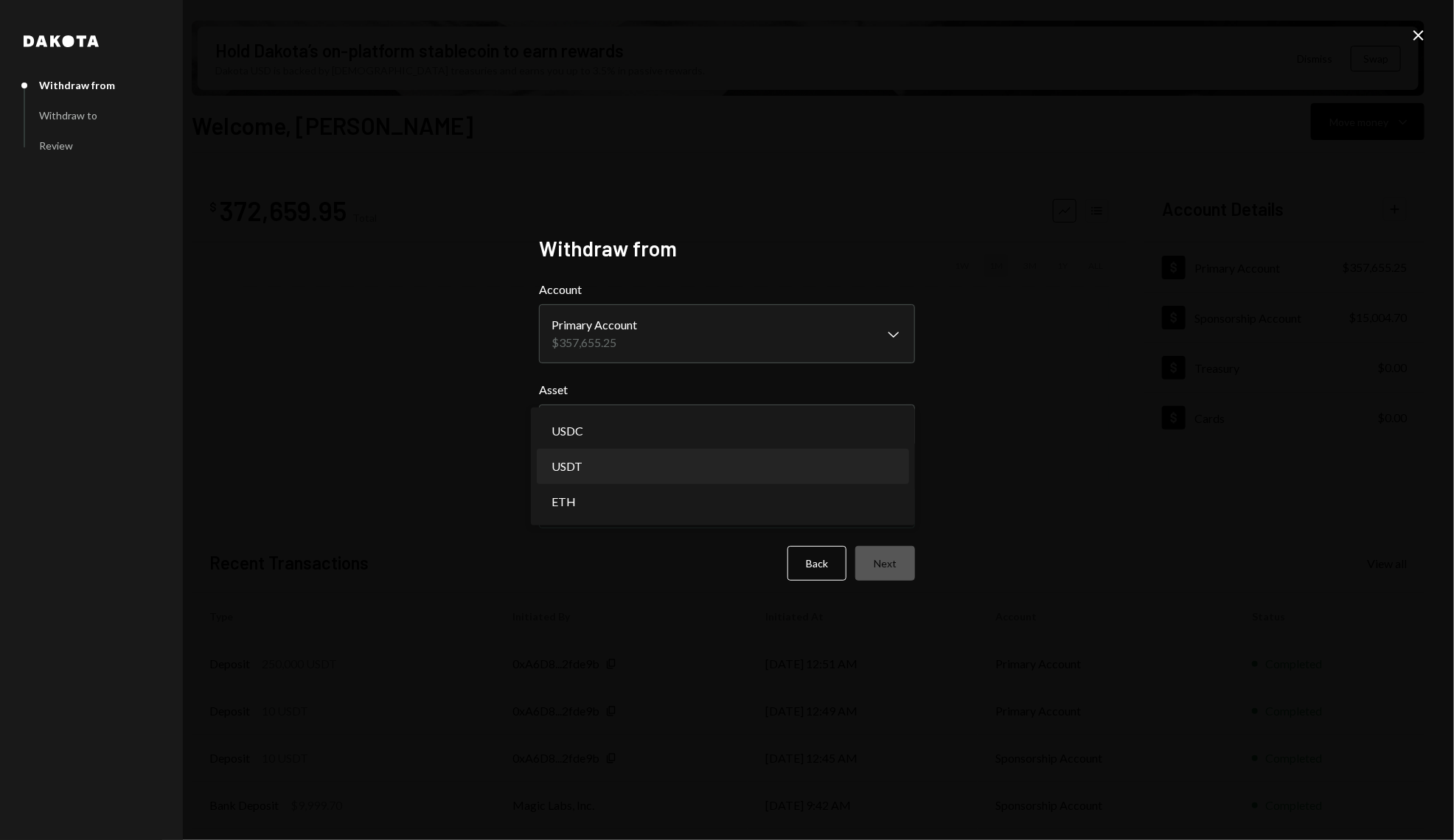
select select "****"
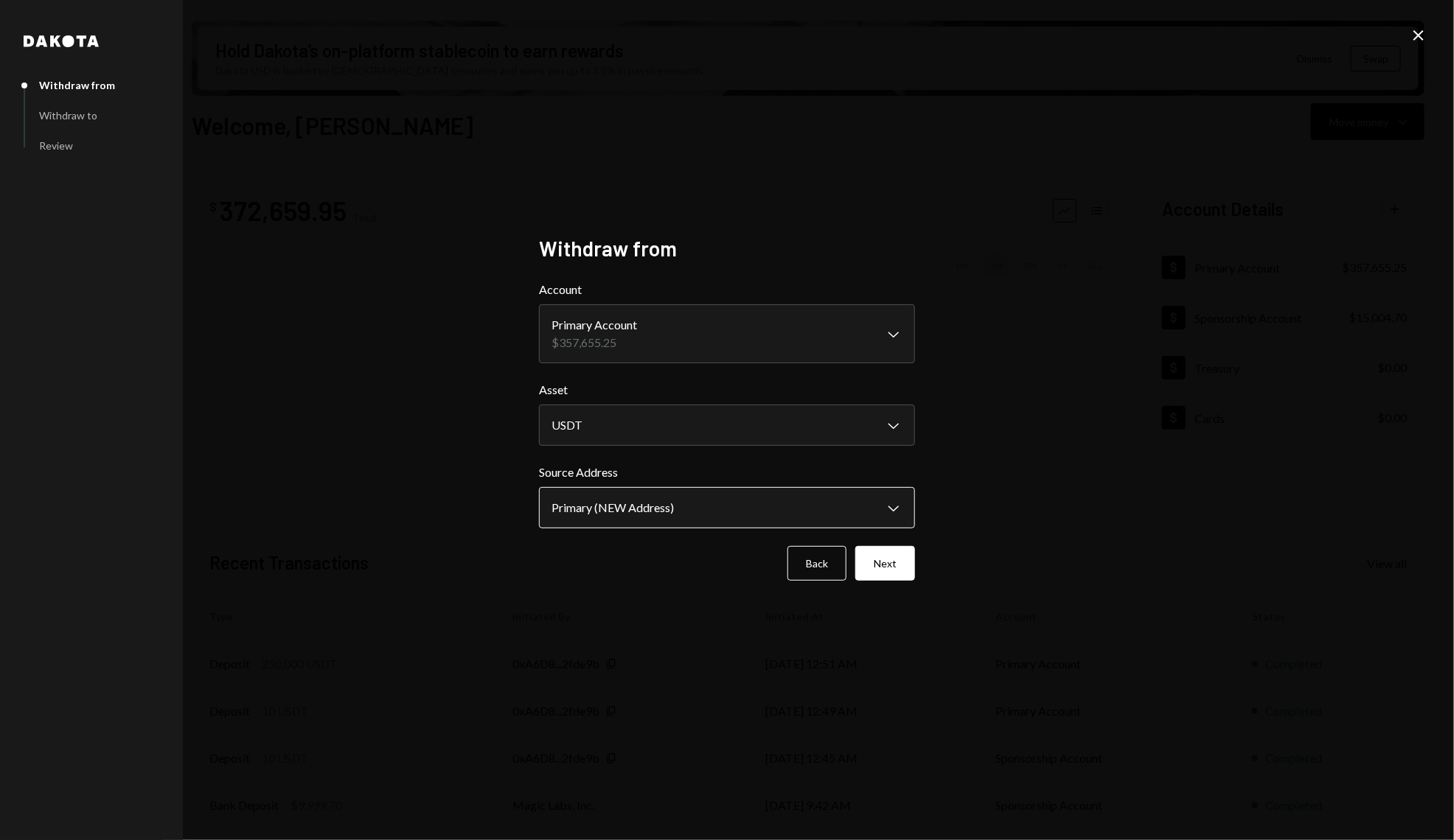
click at [715, 498] on body "S Story Foundation Caret Down Home Home Inbox Inbox Activities Transactions Acc…" at bounding box center [727, 420] width 1454 height 840
click at [882, 574] on button "Next" at bounding box center [885, 563] width 60 height 35
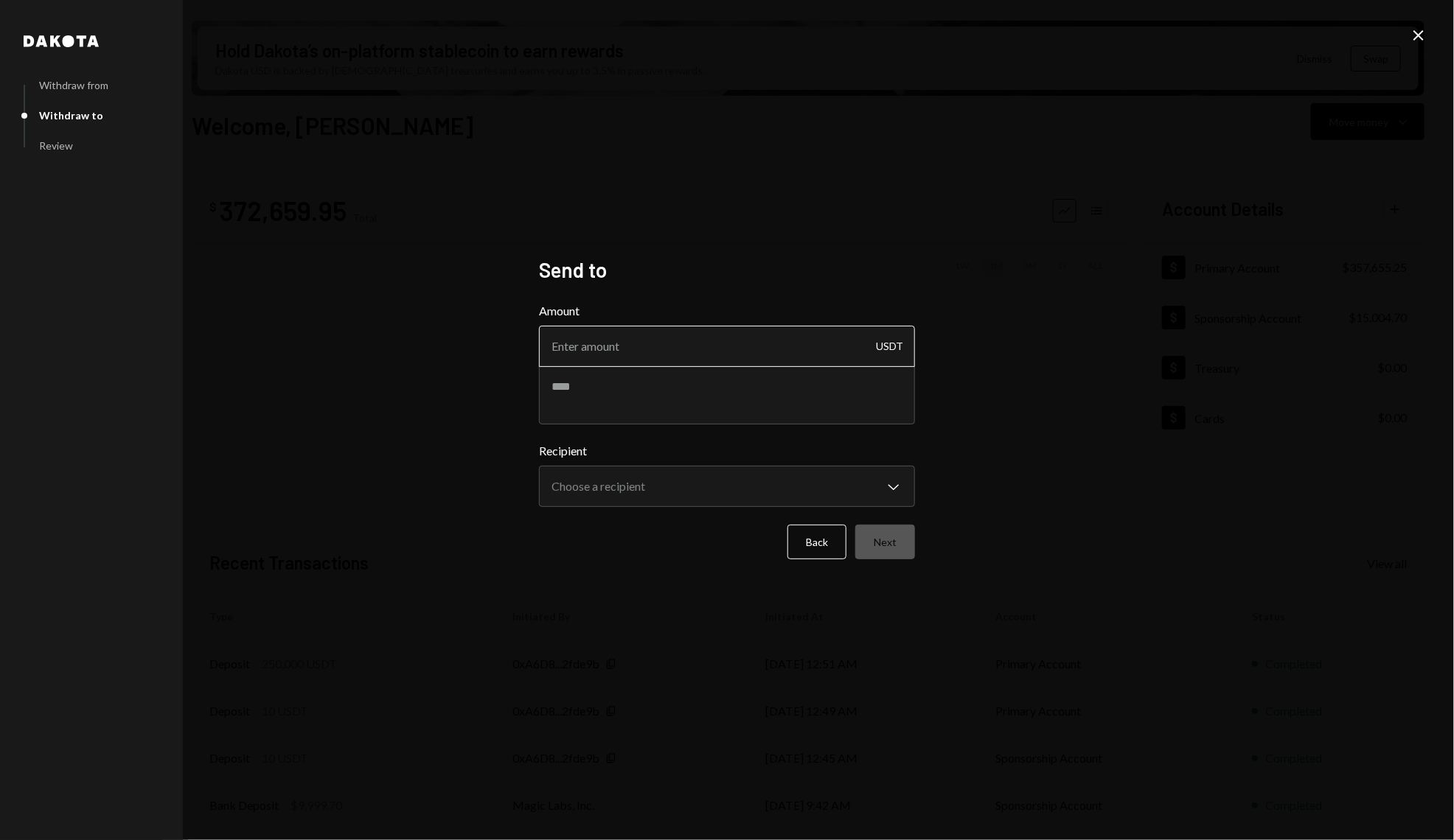
click at [738, 350] on input "Amount" at bounding box center [727, 346] width 376 height 41
click at [1422, 34] on icon "Close" at bounding box center [1419, 35] width 18 height 18
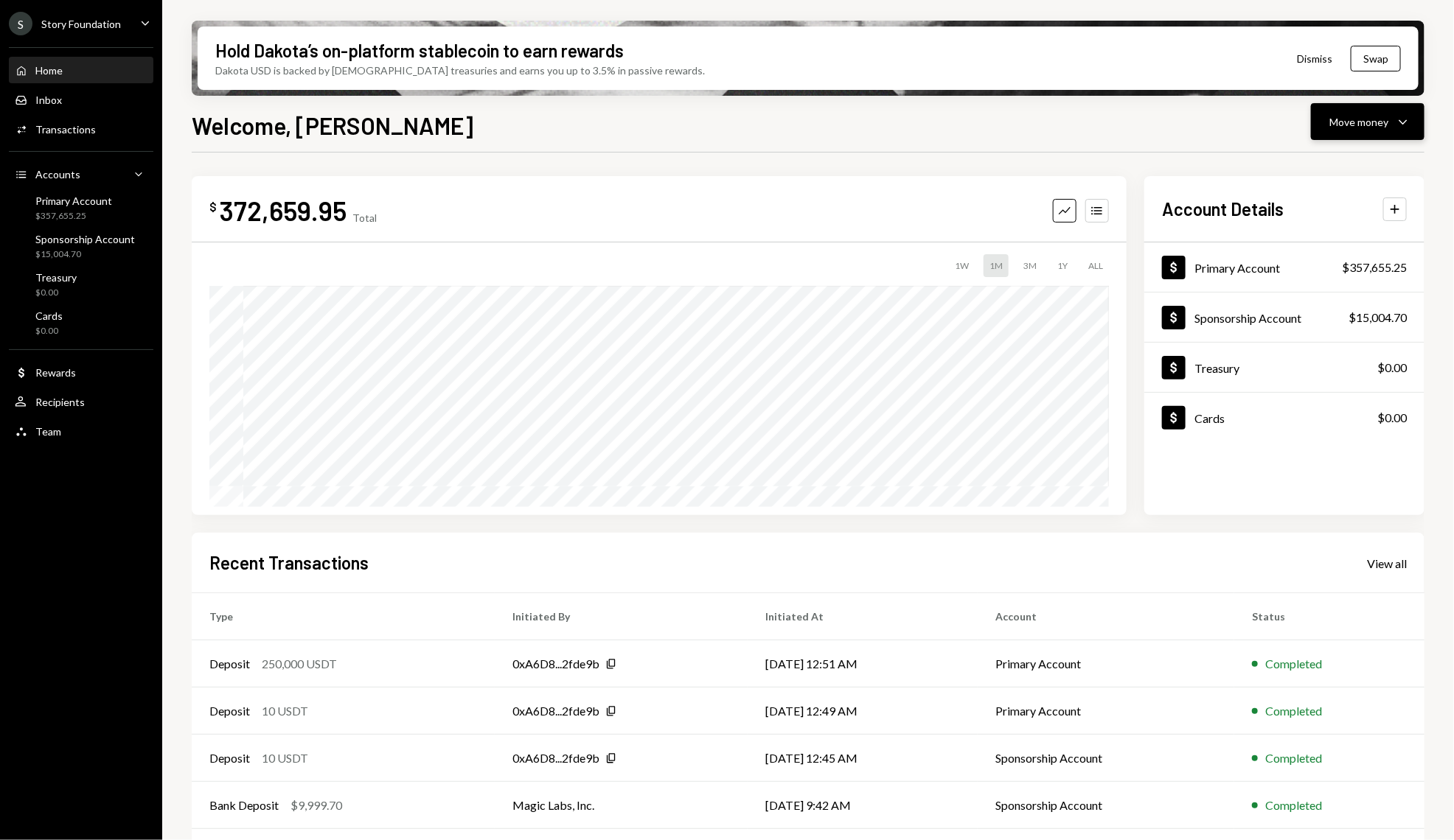
click at [1411, 123] on icon "Caret Down" at bounding box center [1404, 121] width 18 height 18
click at [1312, 172] on div "Send" at bounding box center [1356, 167] width 108 height 16
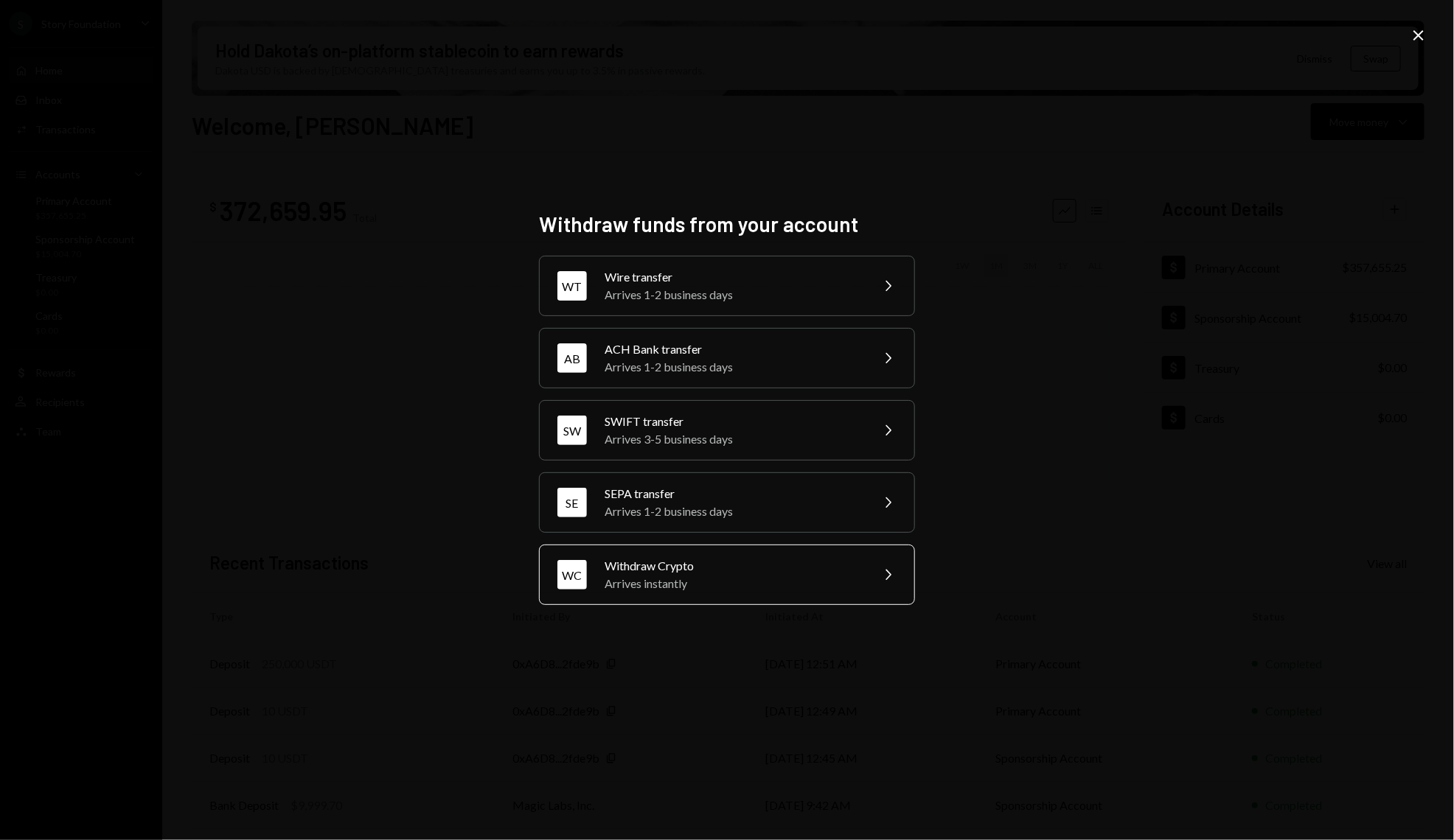
click at [664, 585] on div "Arrives instantly" at bounding box center [733, 584] width 256 height 18
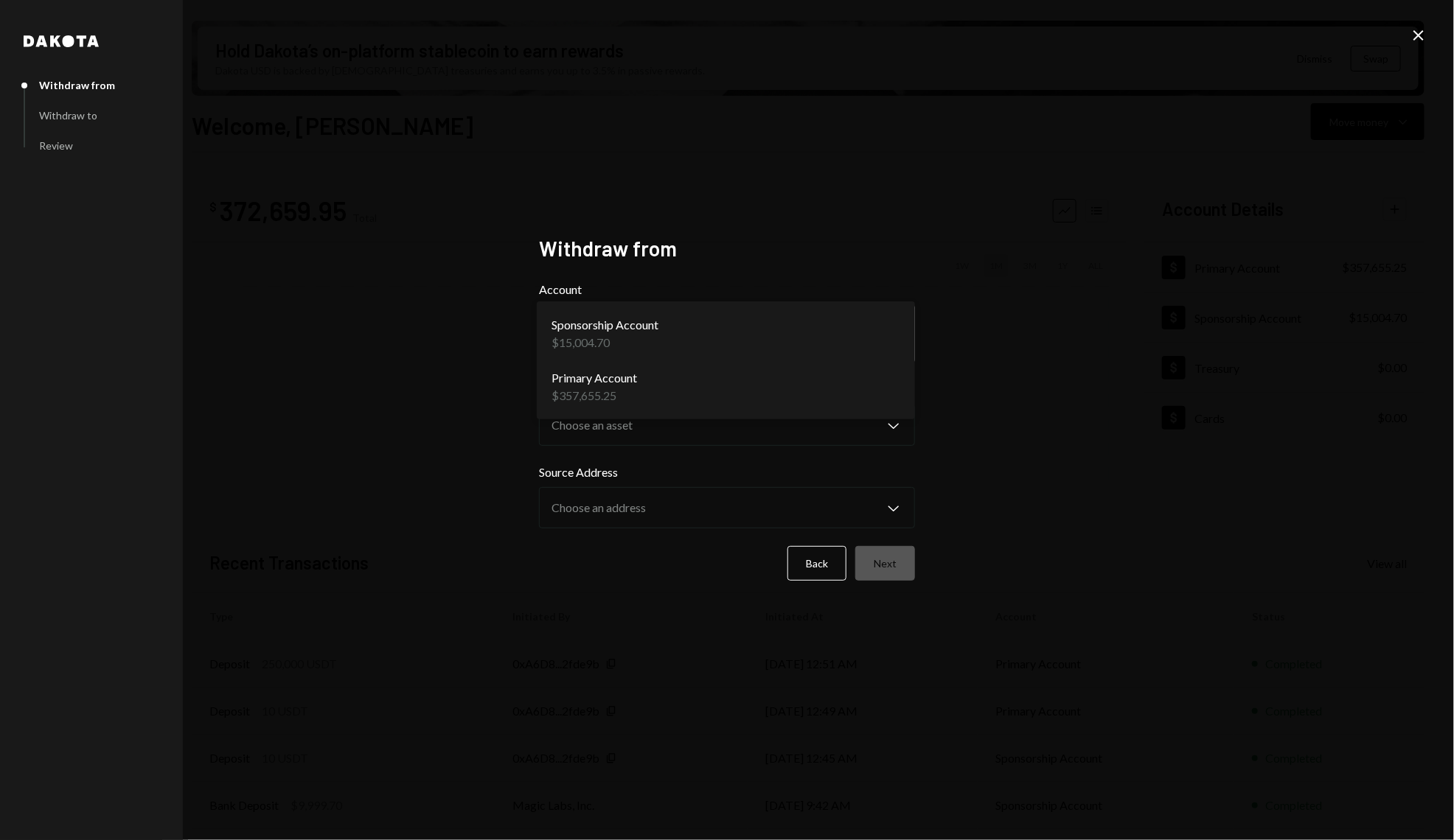
click at [696, 327] on body "S Story Foundation Caret Down Home Home Inbox Inbox Activities Transactions Acc…" at bounding box center [727, 420] width 1454 height 840
select select "**********"
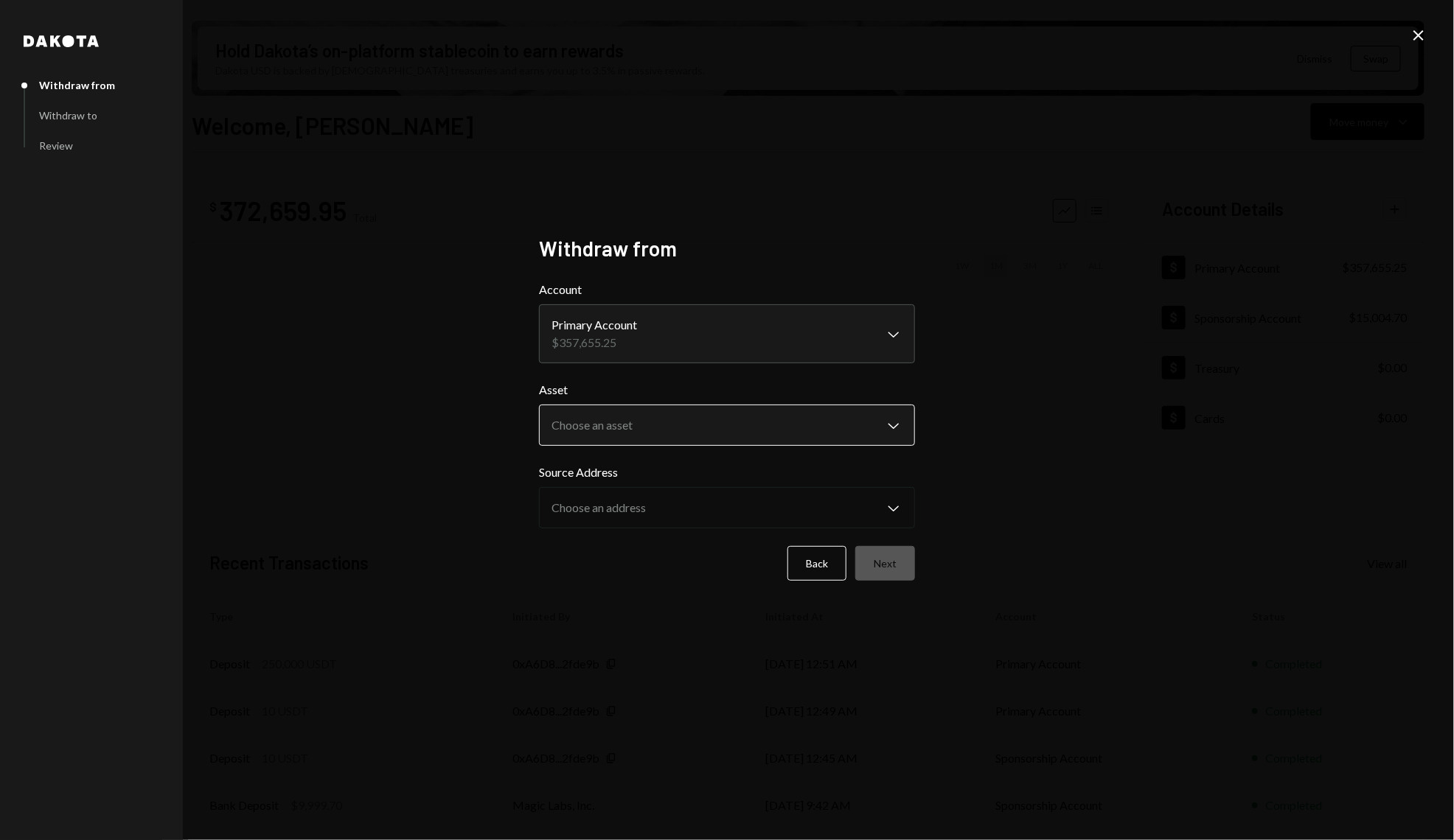
click at [690, 434] on body "S Story Foundation Caret Down Home Home Inbox Inbox Activities Transactions Acc…" at bounding box center [727, 420] width 1454 height 840
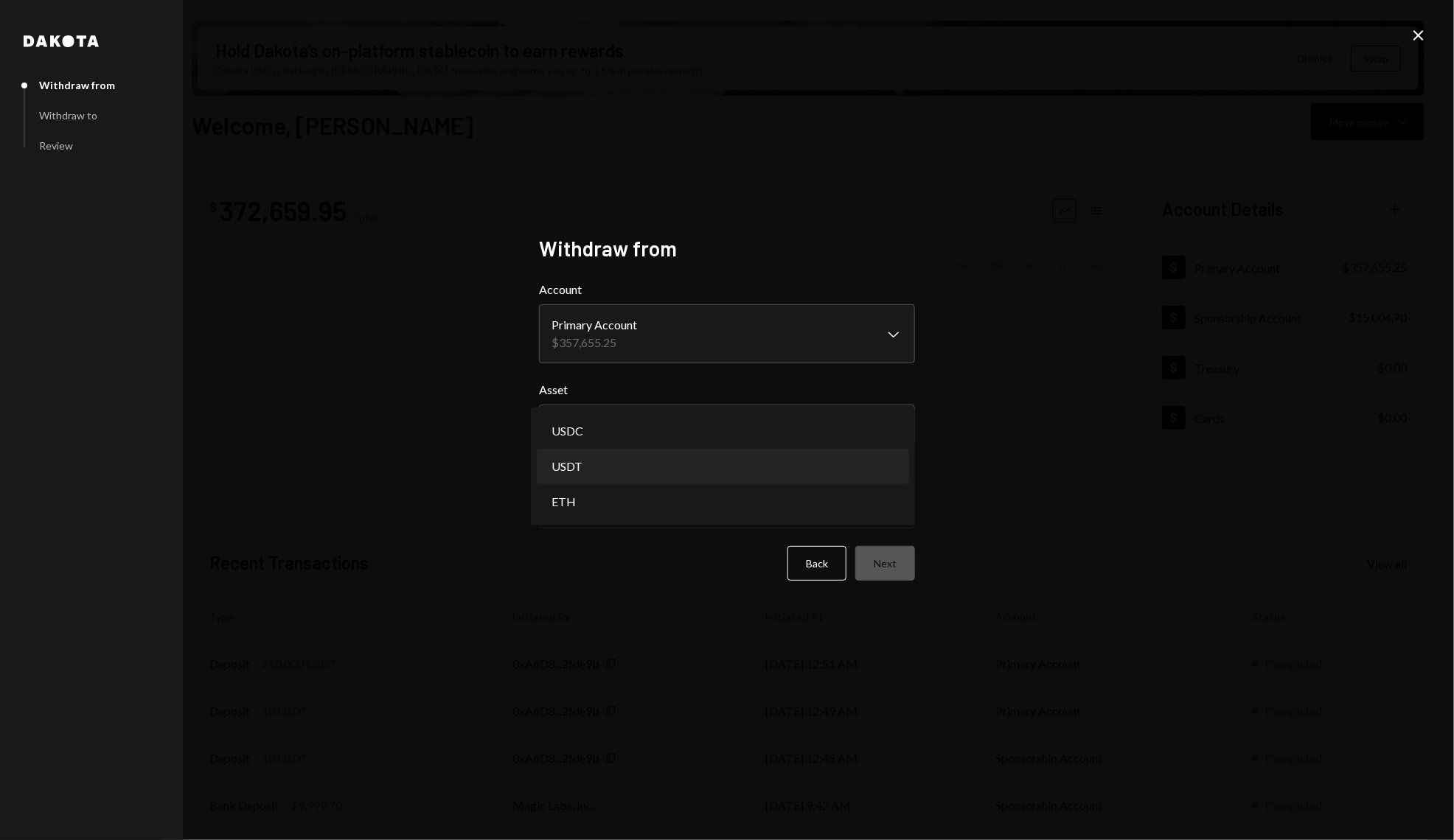
select select "****"
click at [738, 533] on form "**********" at bounding box center [727, 431] width 376 height 300
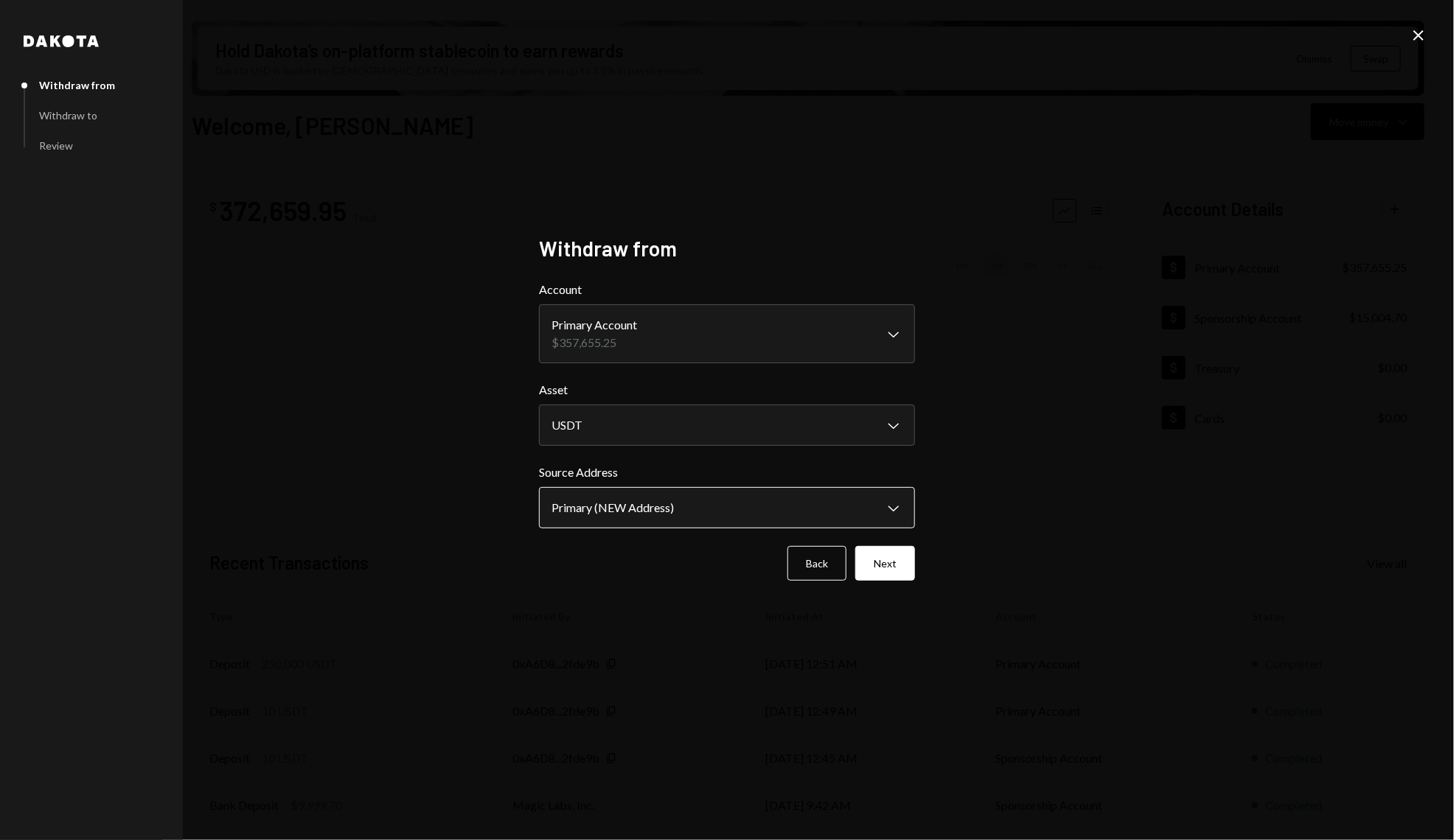
click at [728, 507] on body "S Story Foundation Caret Down Home Home Inbox Inbox Activities Transactions Acc…" at bounding box center [727, 420] width 1454 height 840
click at [887, 562] on button "Next" at bounding box center [885, 563] width 60 height 35
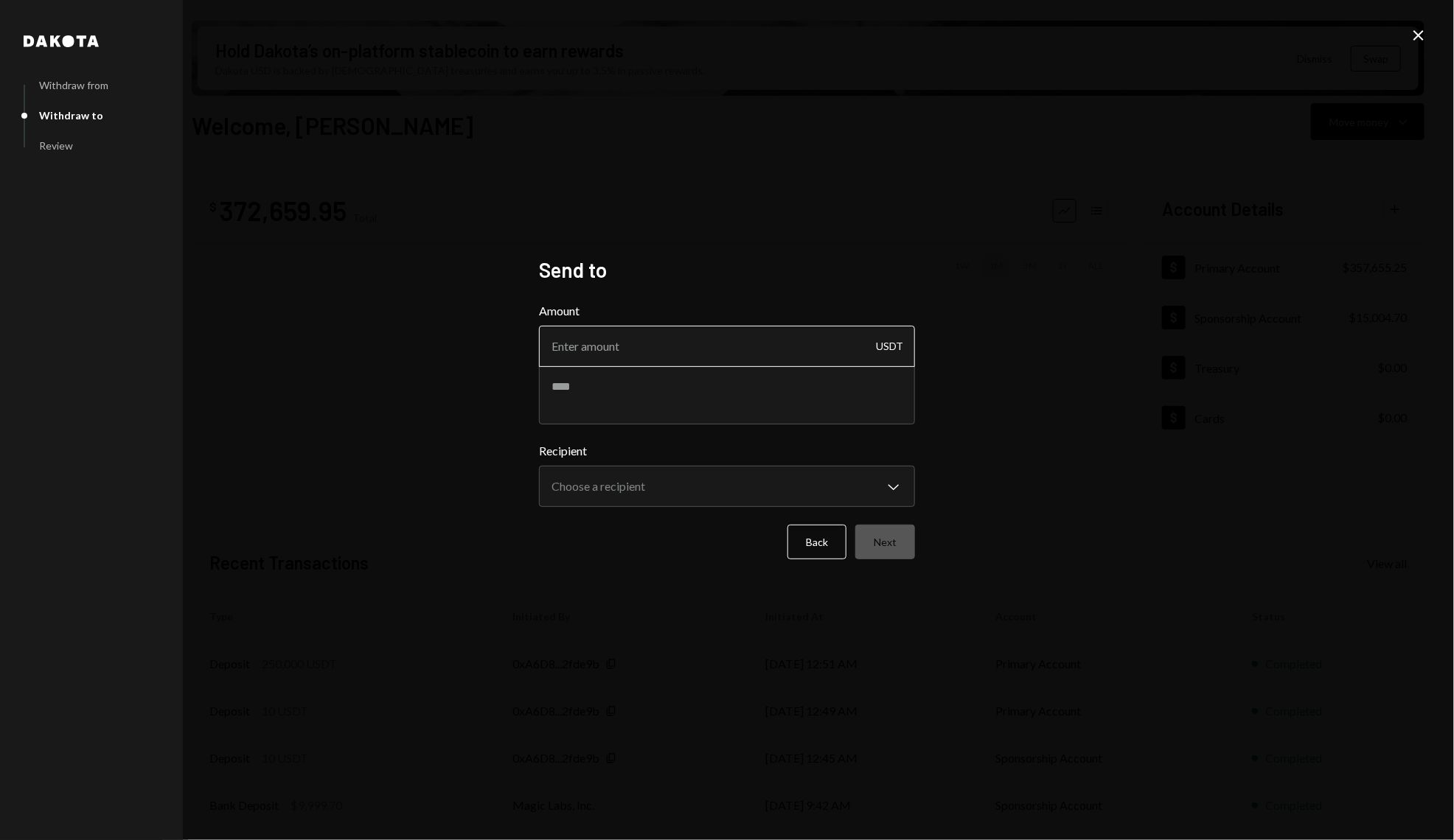
click at [696, 349] on input "Amount" at bounding box center [727, 346] width 376 height 41
click at [817, 542] on button "Back" at bounding box center [818, 541] width 59 height 35
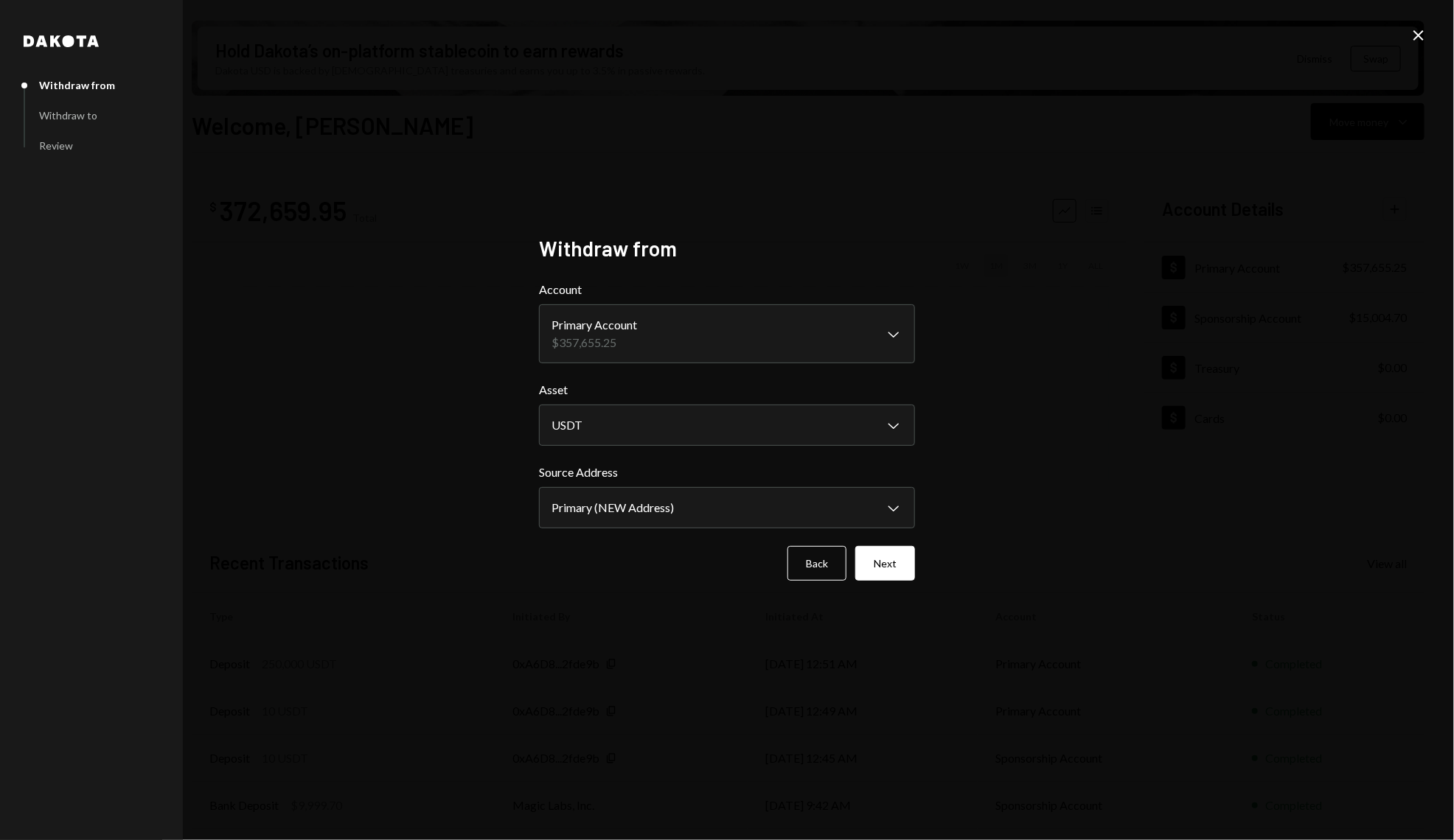
click at [1418, 36] on icon "Close" at bounding box center [1419, 35] width 18 height 18
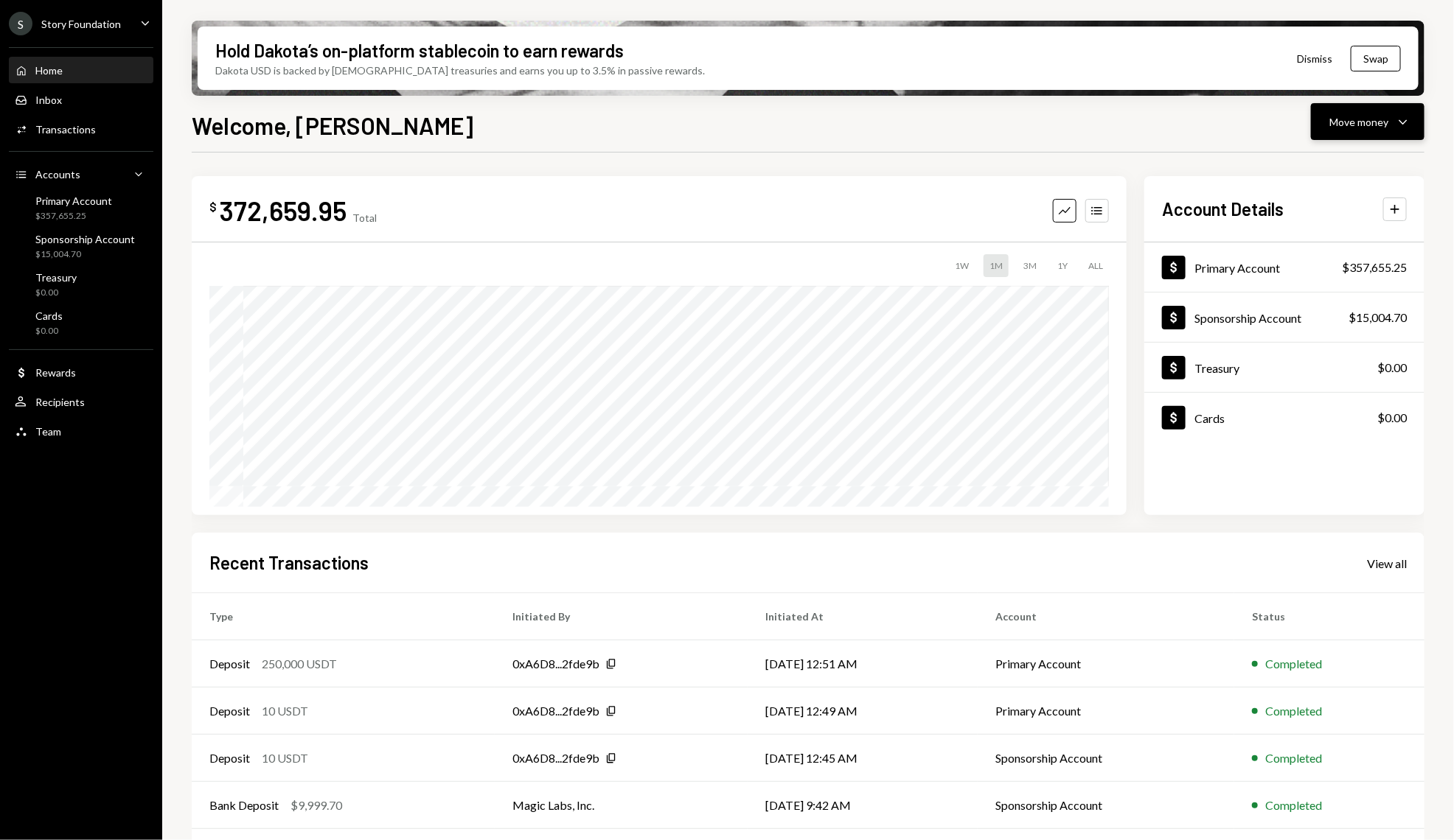
click at [1408, 125] on icon "Caret Down" at bounding box center [1404, 121] width 18 height 18
click at [1335, 284] on div "Swap stablecoins" at bounding box center [1356, 278] width 108 height 16
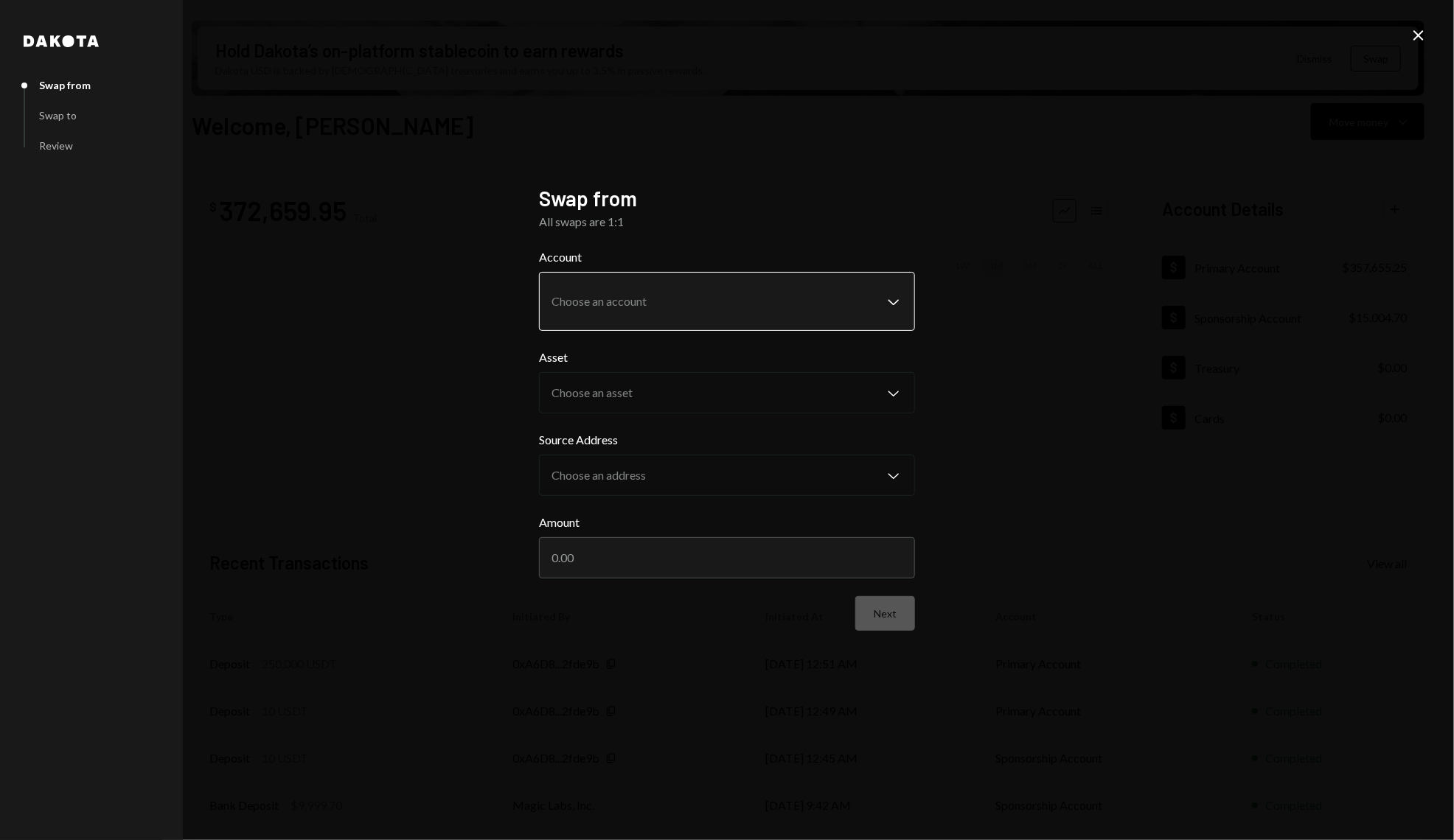
click at [750, 297] on body "S Story Foundation Caret Down Home Home Inbox Inbox Activities Transactions Acc…" at bounding box center [727, 420] width 1454 height 840
click at [694, 382] on div "Sponsorship Account $15,004.70 Primary Account $357,655.25" at bounding box center [726, 328] width 379 height 118
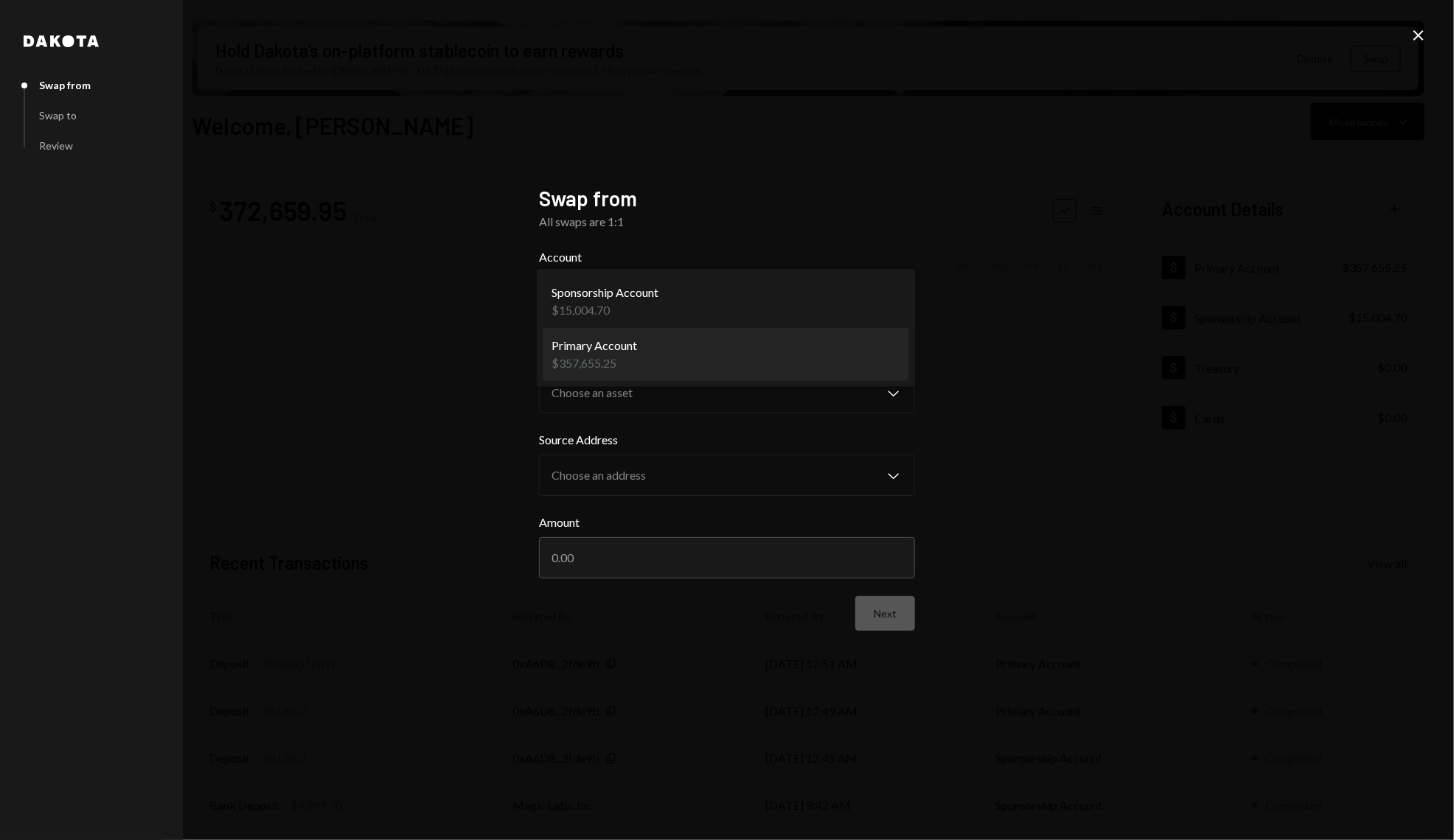
select select "**********"
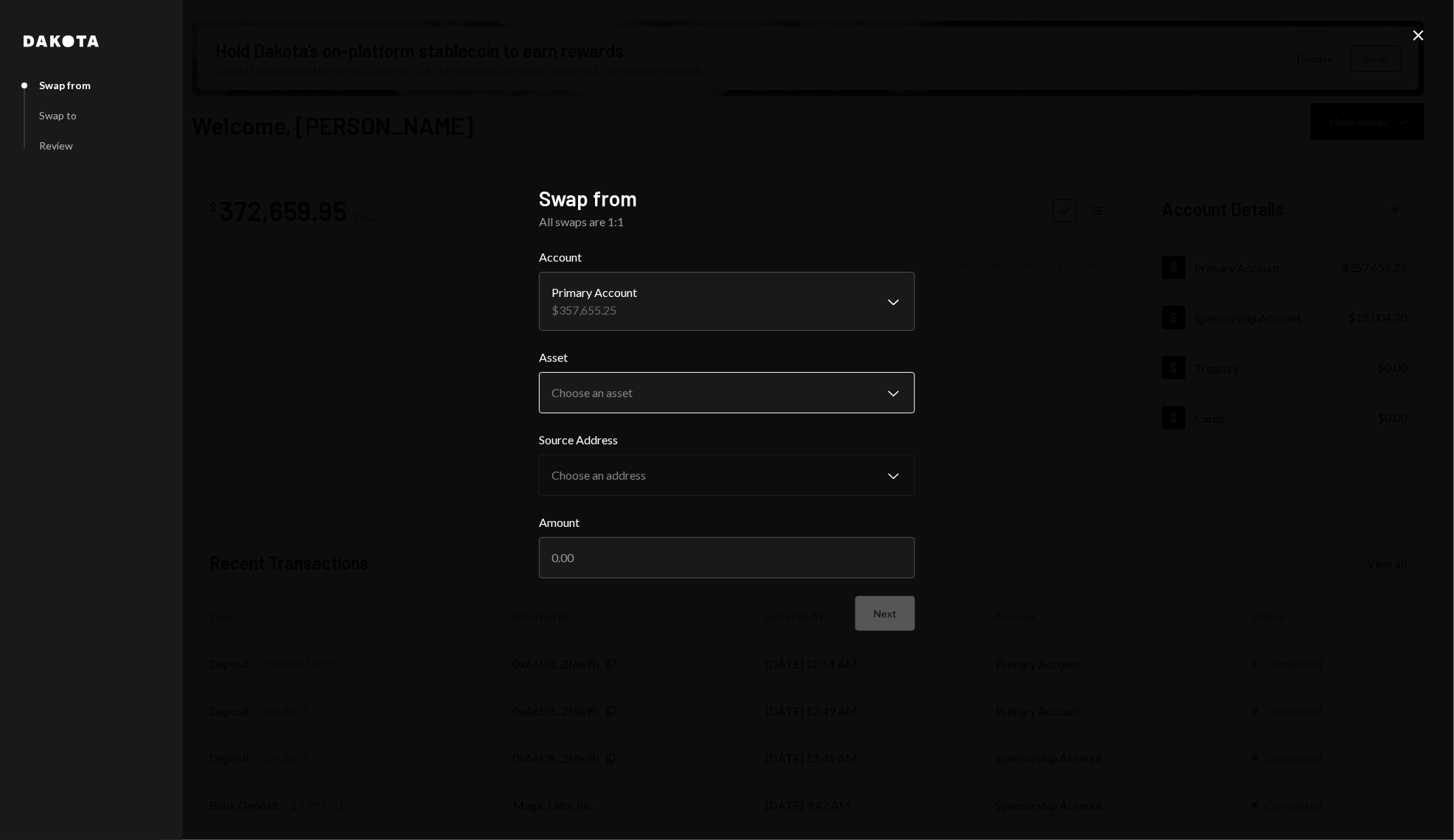
click at [680, 385] on body "S Story Foundation Caret Down Home Home Inbox Inbox Activities Transactions Acc…" at bounding box center [727, 420] width 1454 height 840
click at [665, 464] on body "S Story Foundation Caret Down Home Home Inbox Inbox Activities Transactions Acc…" at bounding box center [727, 420] width 1454 height 840
click at [694, 386] on body "S Story Foundation Caret Down Home Home Inbox Inbox Activities Transactions Acc…" at bounding box center [727, 420] width 1454 height 840
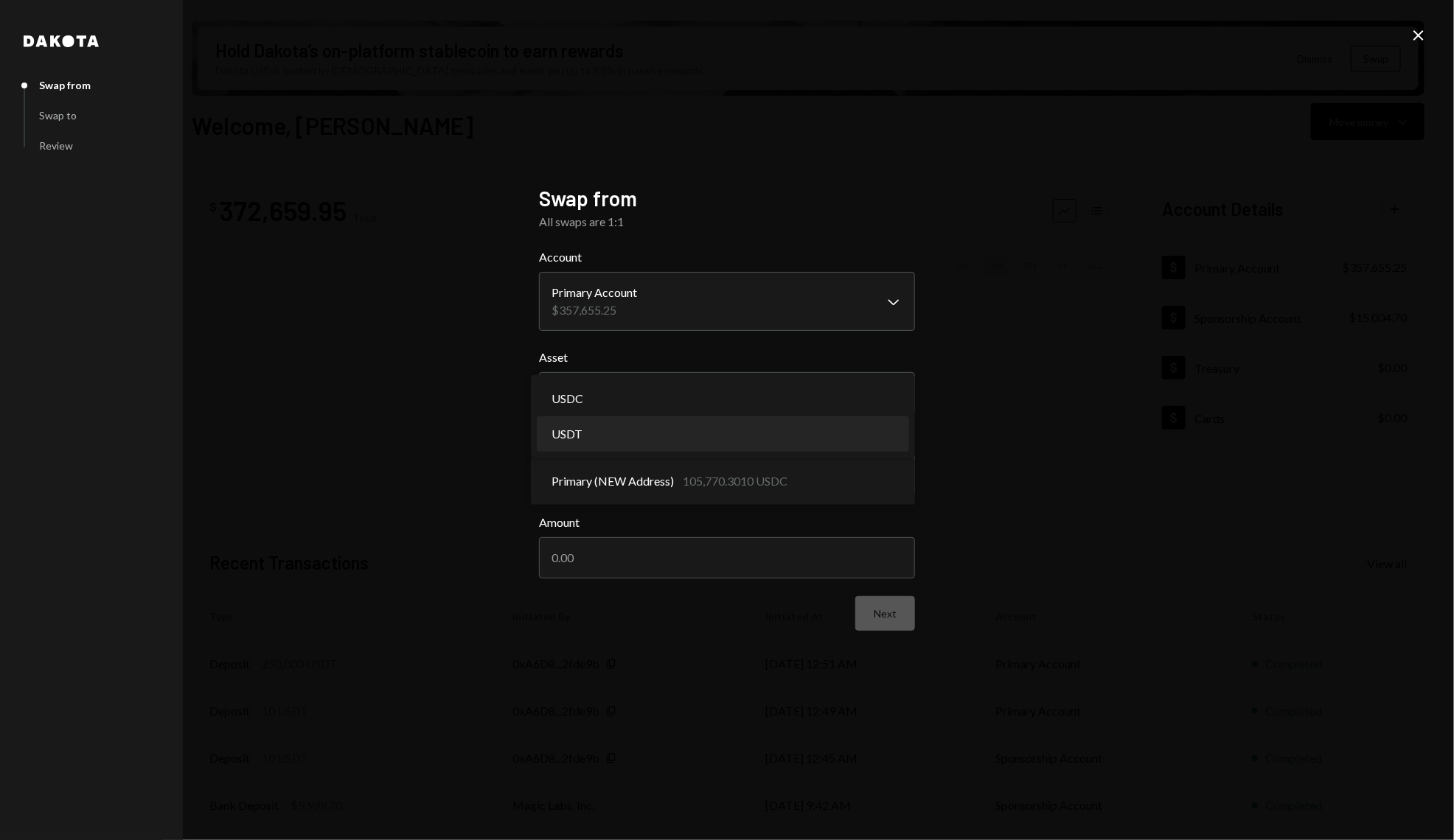
select select "****"
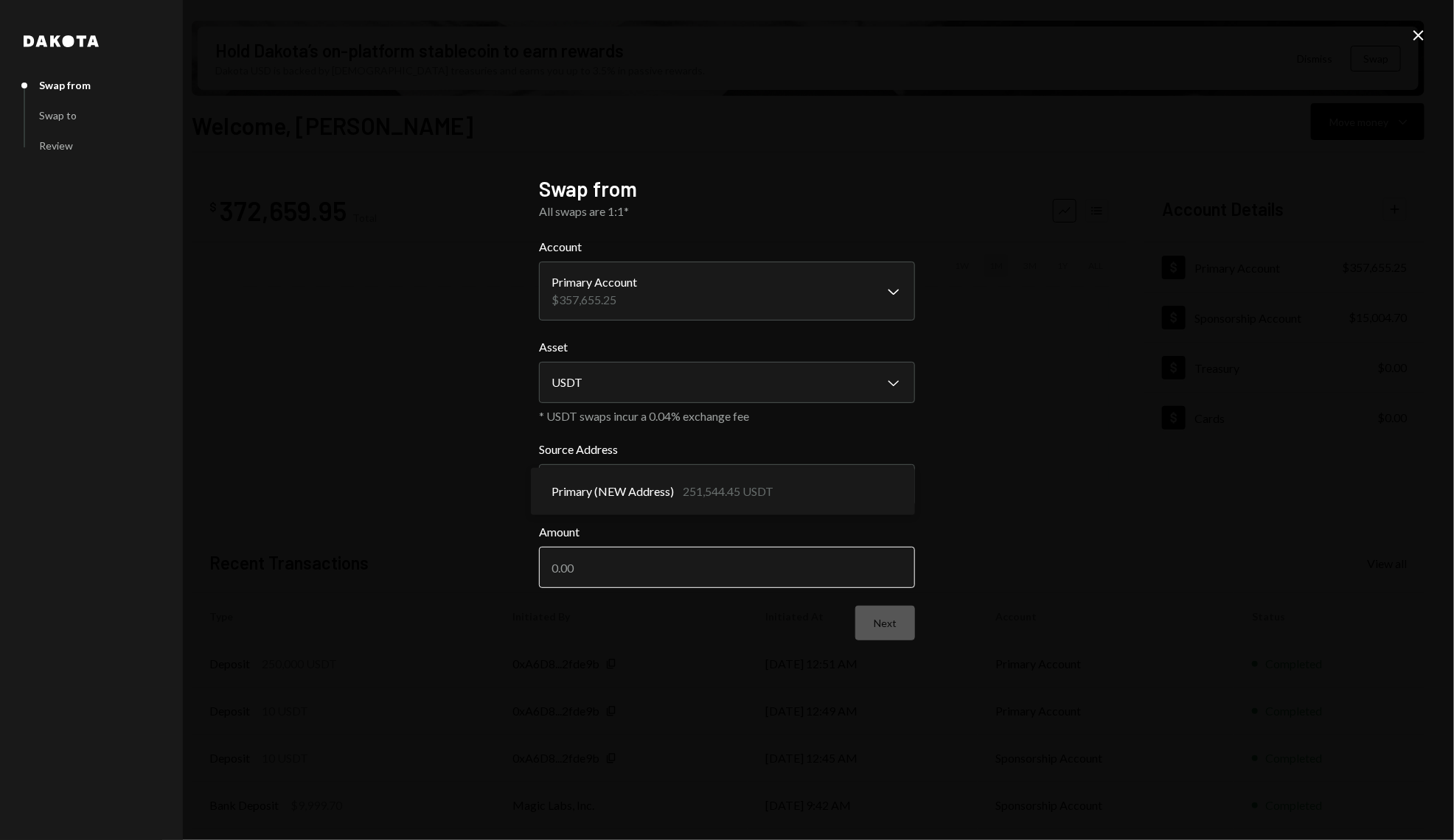
click at [669, 569] on input "Amount" at bounding box center [727, 568] width 376 height 41
type input "250000"
click at [895, 629] on button "Next" at bounding box center [885, 623] width 60 height 35
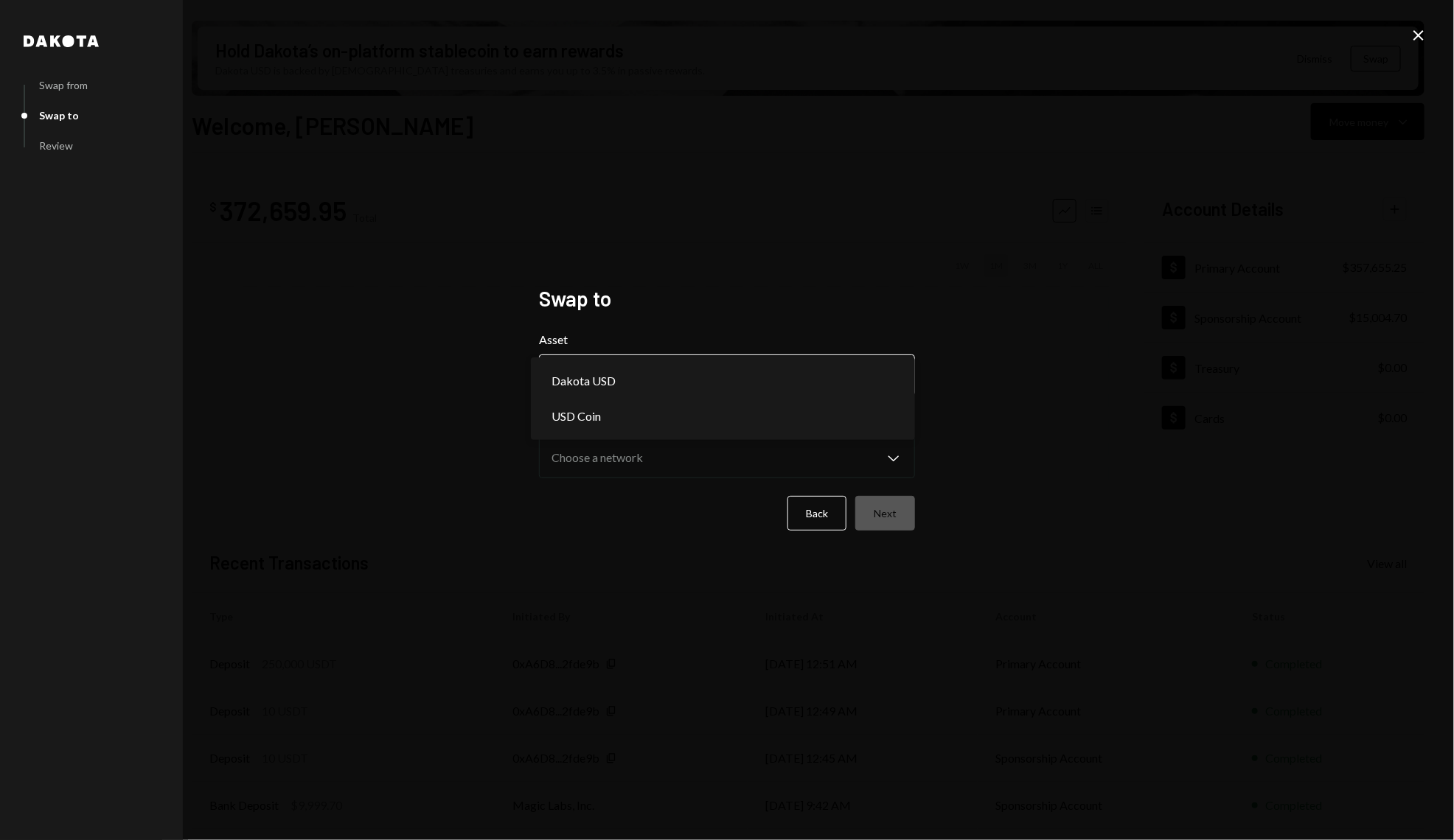
click at [648, 378] on body "S Story Foundation Caret Down Home Home Inbox Inbox Activities Transactions Acc…" at bounding box center [727, 420] width 1454 height 840
select select "****"
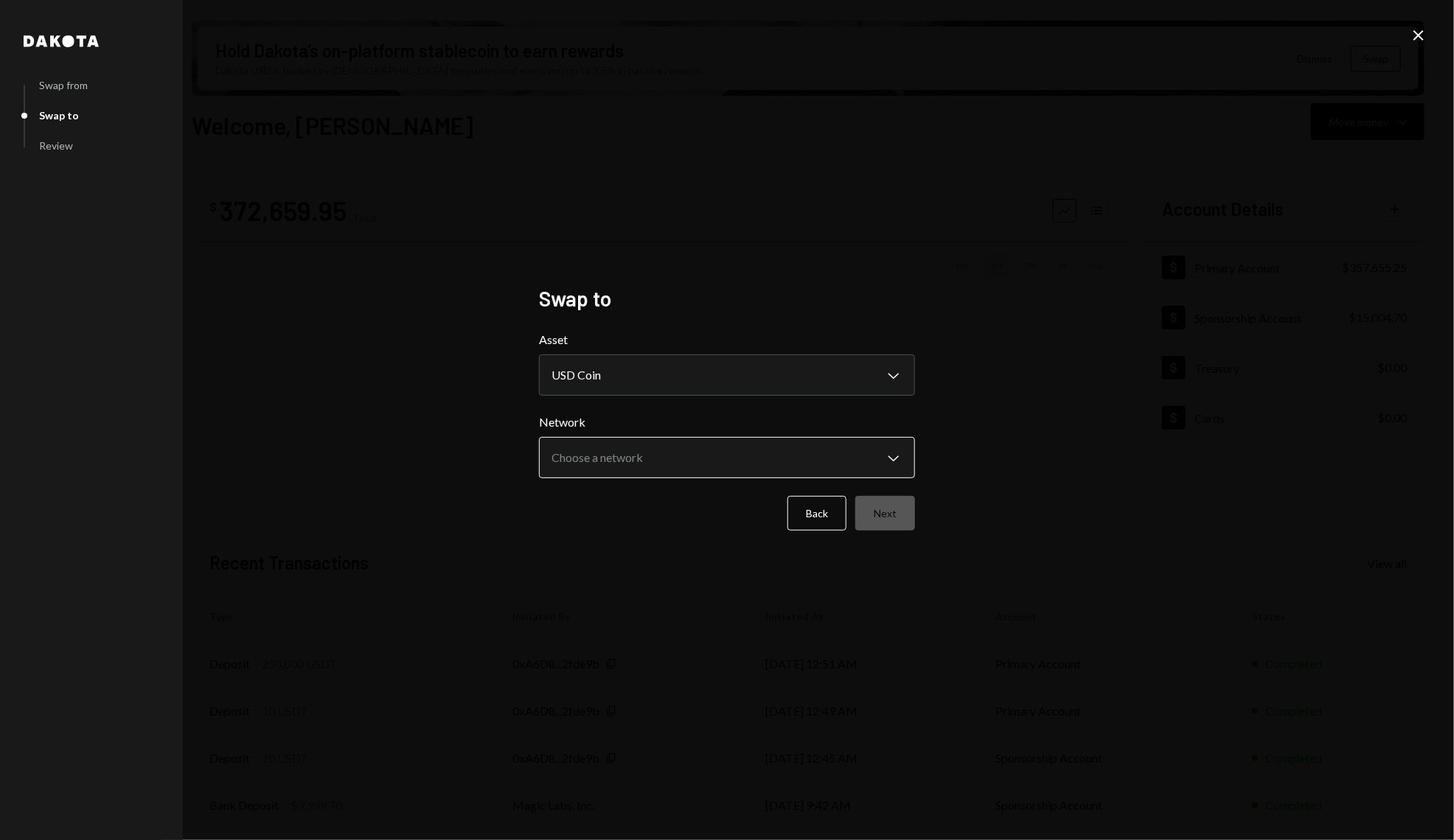
click at [634, 471] on body "S Story Foundation Caret Down Home Home Inbox Inbox Activities Transactions Acc…" at bounding box center [727, 420] width 1454 height 840
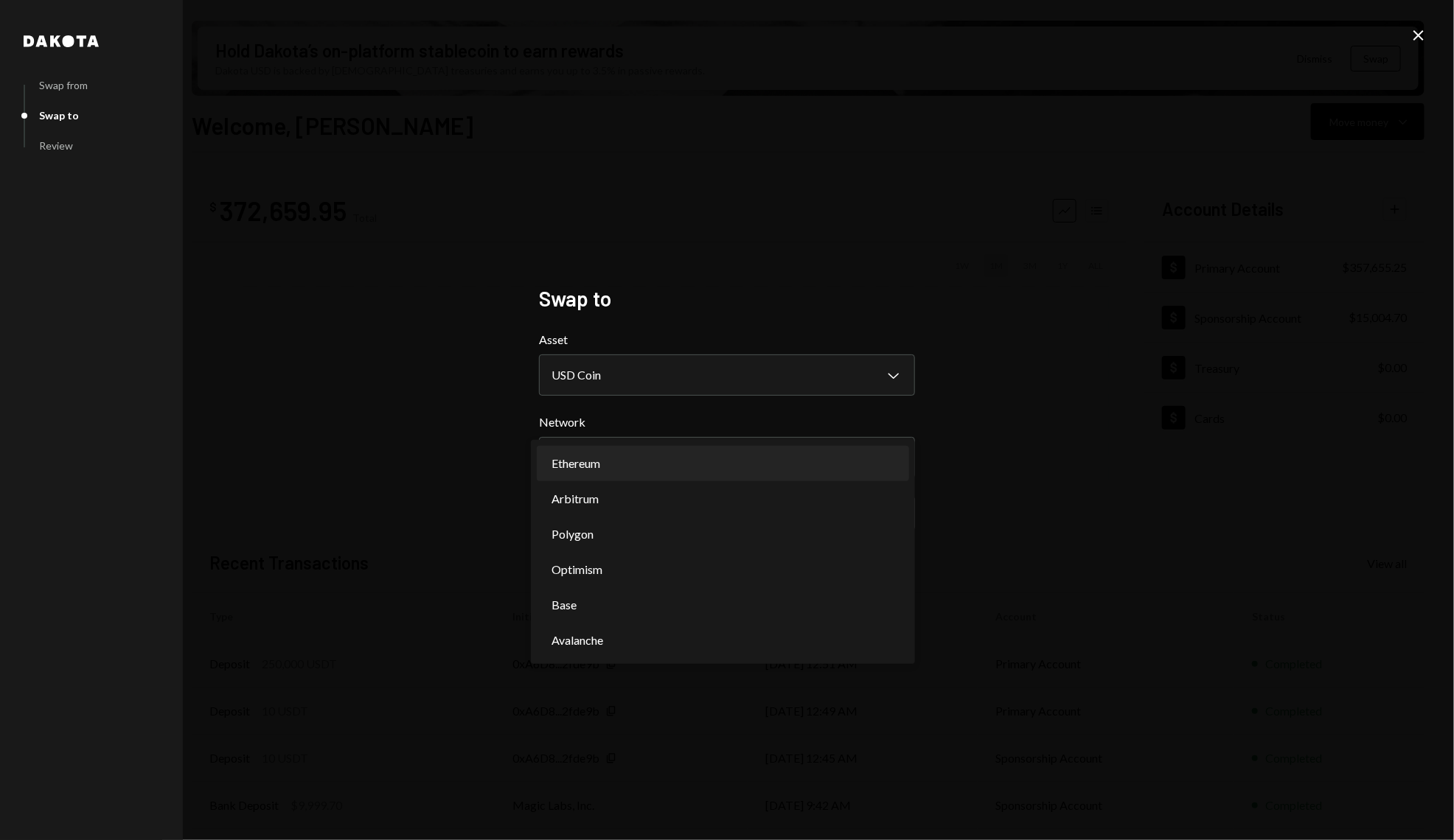
select select "**********"
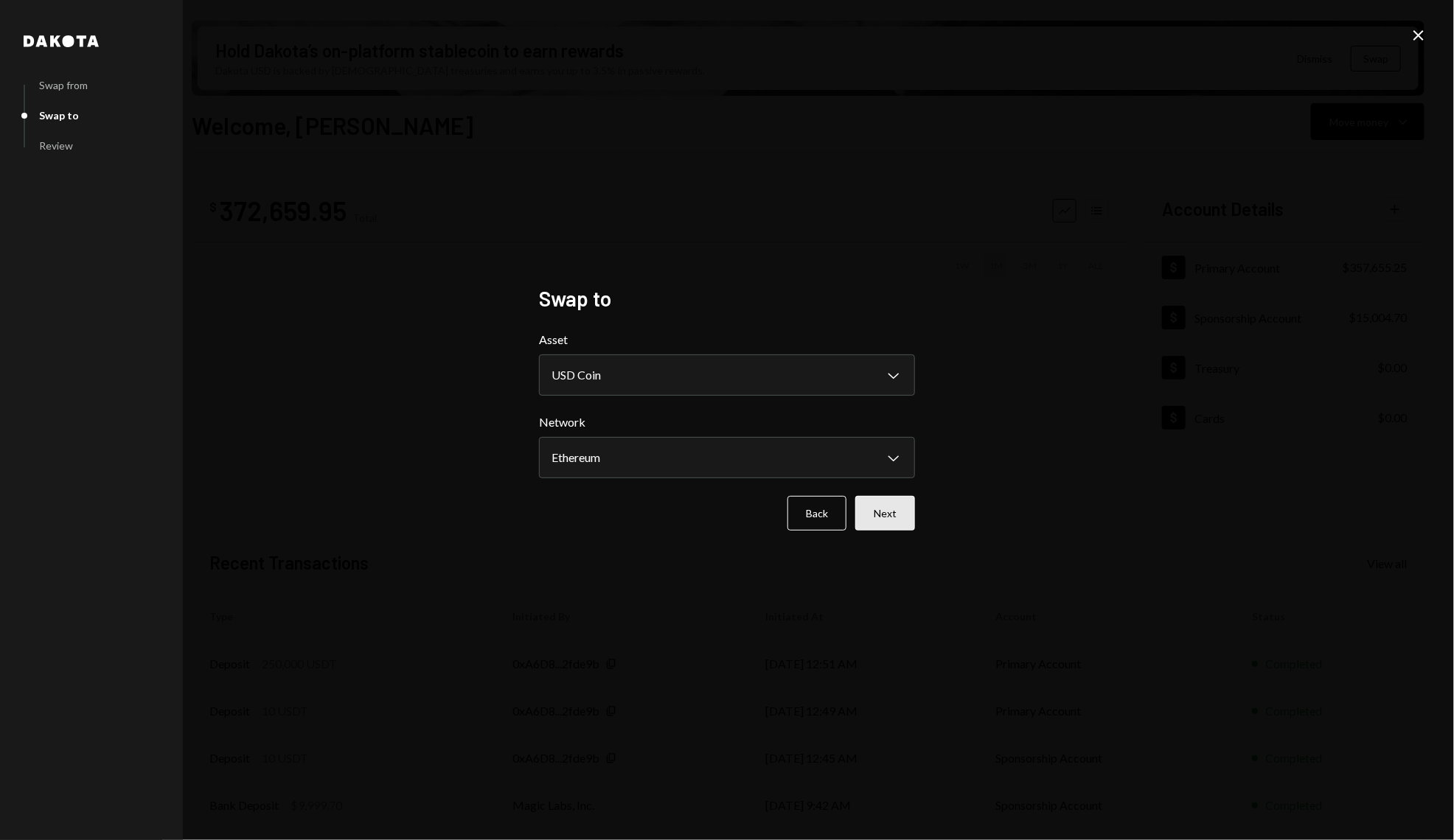
click at [878, 510] on button "Next" at bounding box center [885, 513] width 60 height 35
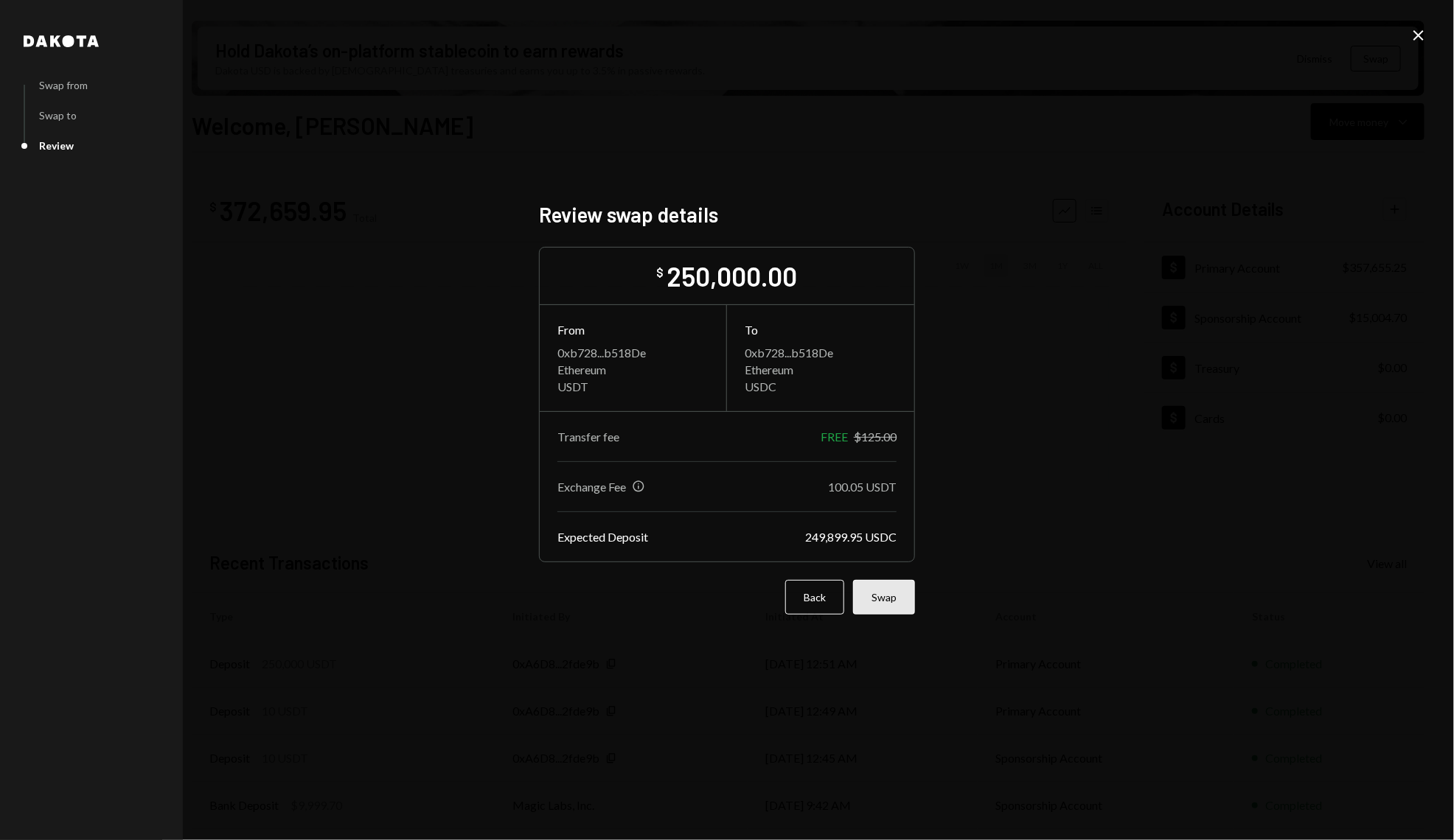
click at [879, 590] on button "Swap" at bounding box center [884, 596] width 62 height 35
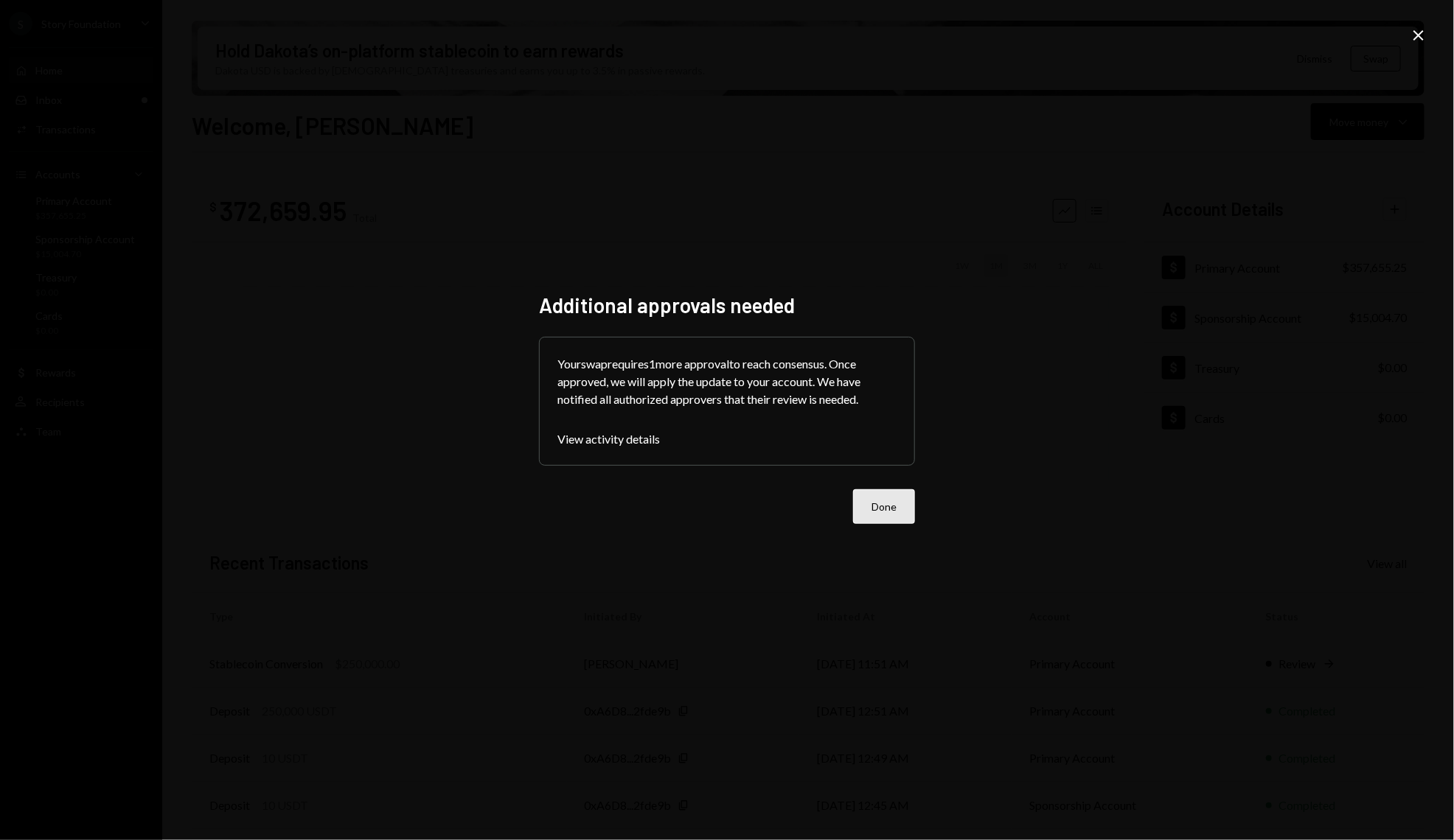
click at [875, 506] on button "Done" at bounding box center [884, 506] width 62 height 35
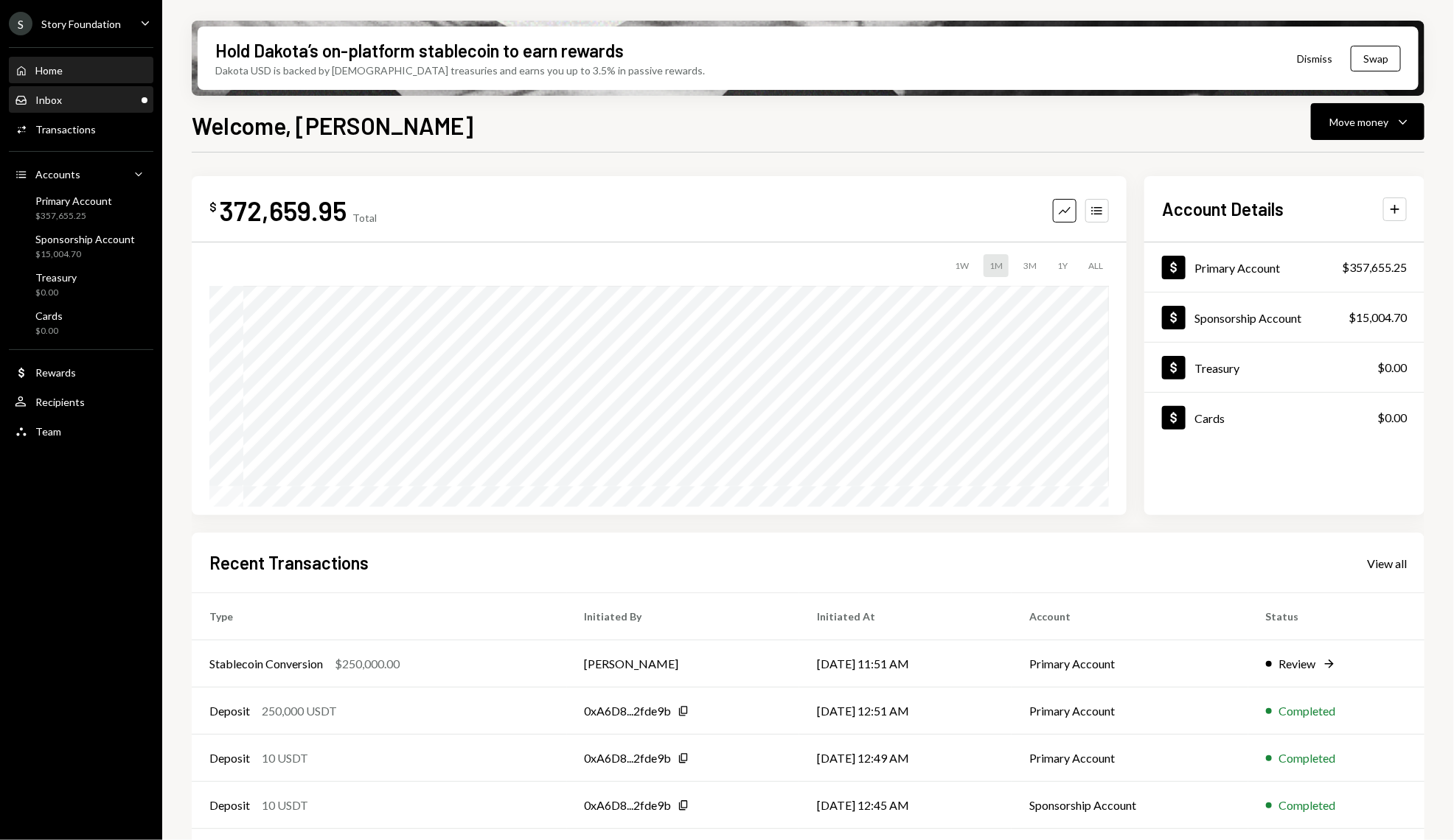
click at [69, 103] on div "Inbox Inbox" at bounding box center [81, 100] width 133 height 13
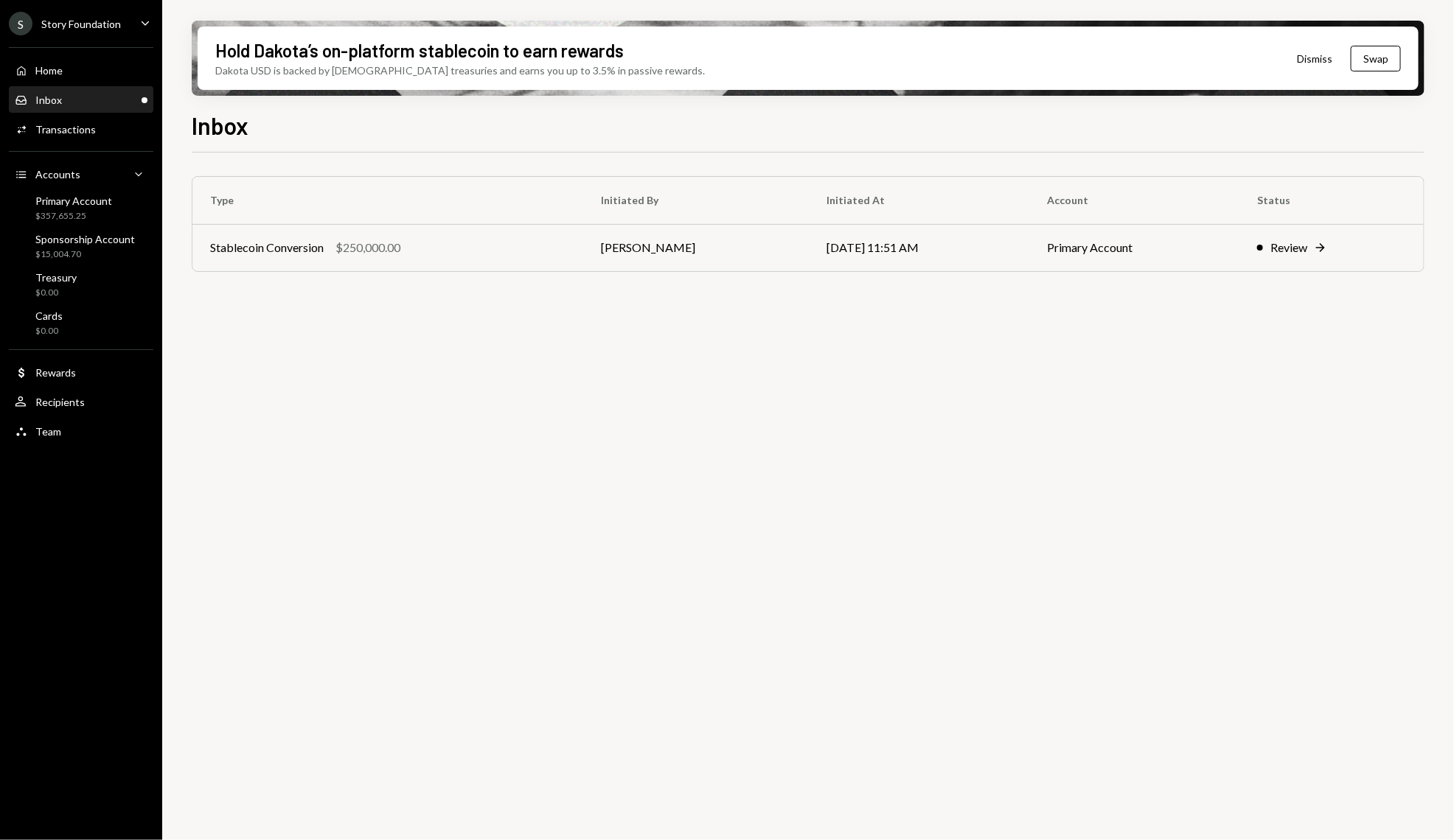
click at [88, 385] on div "Home Home Inbox Inbox Activities Transactions Accounts Accounts Caret Down Prim…" at bounding box center [81, 243] width 162 height 409
click at [87, 393] on div "User Recipients" at bounding box center [81, 402] width 133 height 25
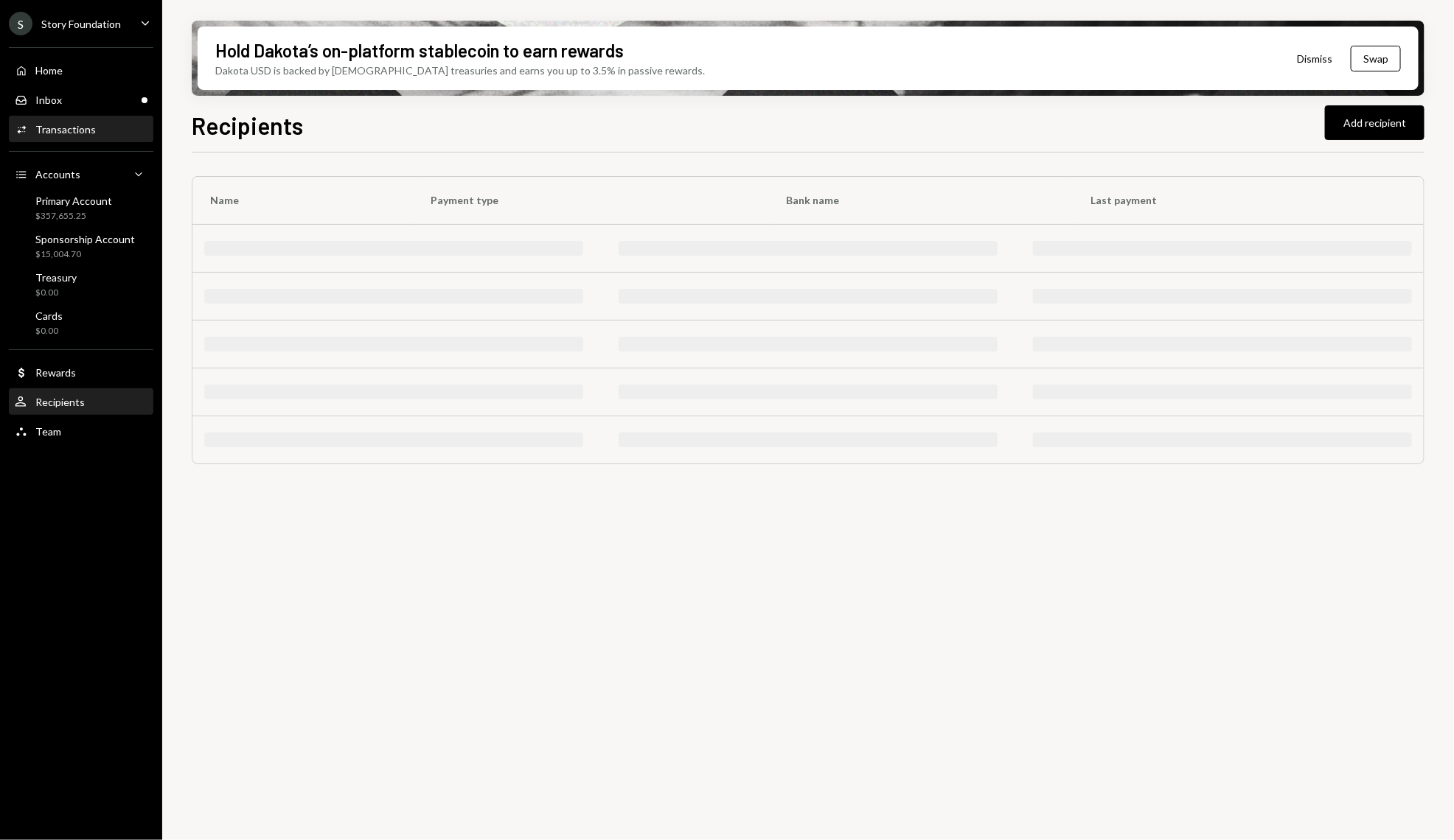
click at [101, 124] on div "Activities Transactions" at bounding box center [81, 129] width 133 height 13
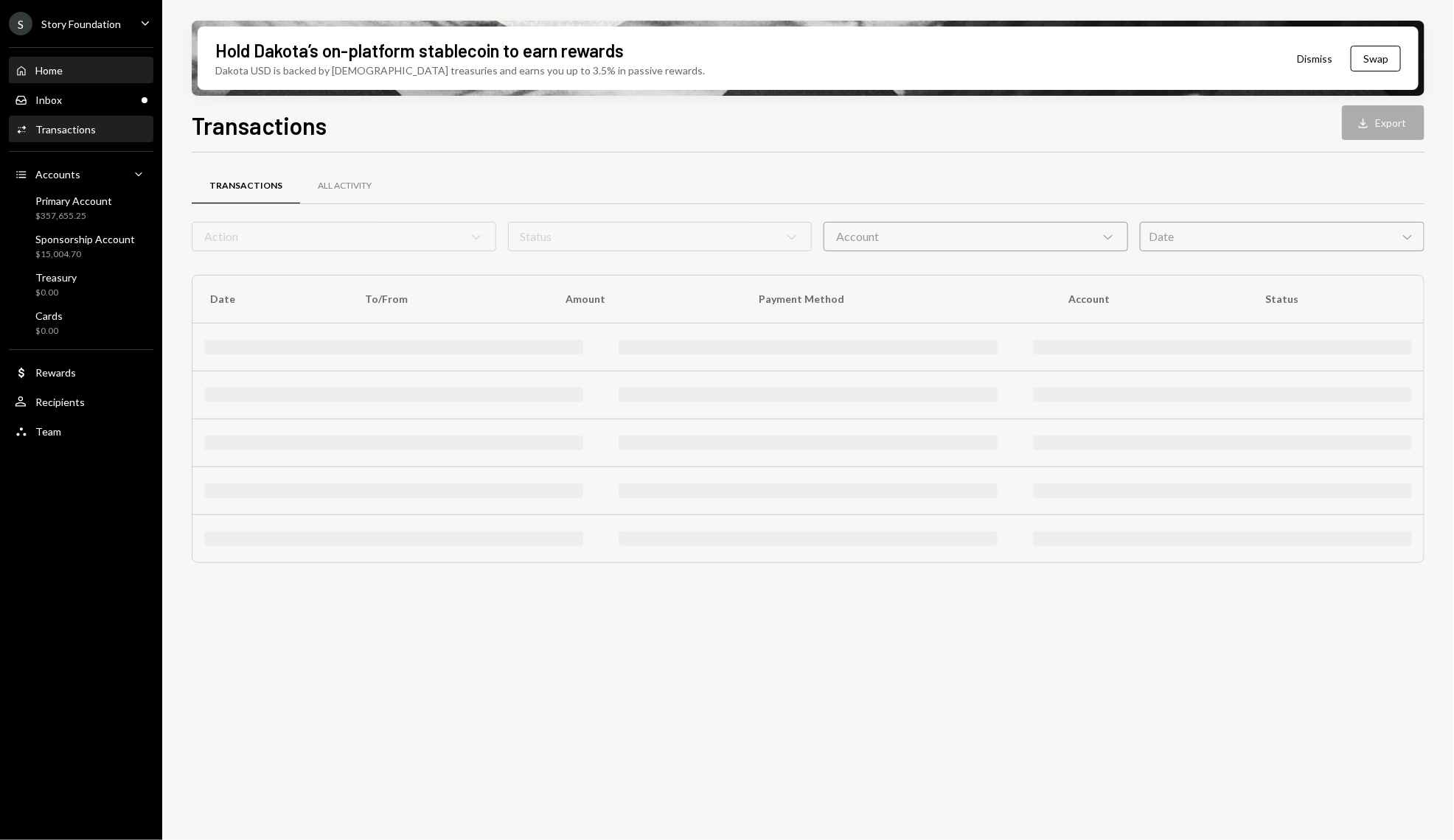
click at [94, 71] on div "Home Home" at bounding box center [81, 70] width 133 height 13
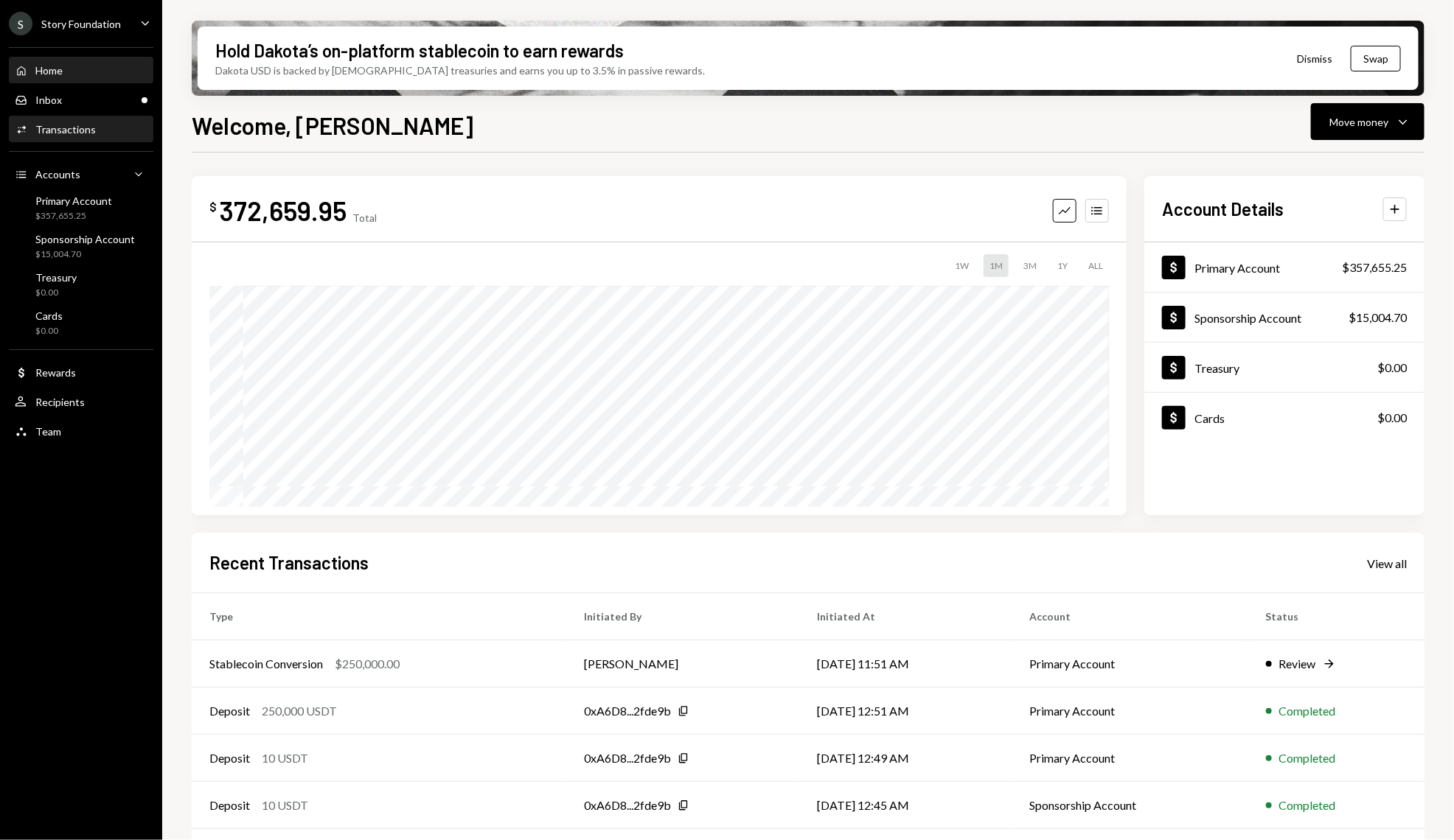
click at [87, 123] on div "Transactions" at bounding box center [65, 129] width 60 height 13
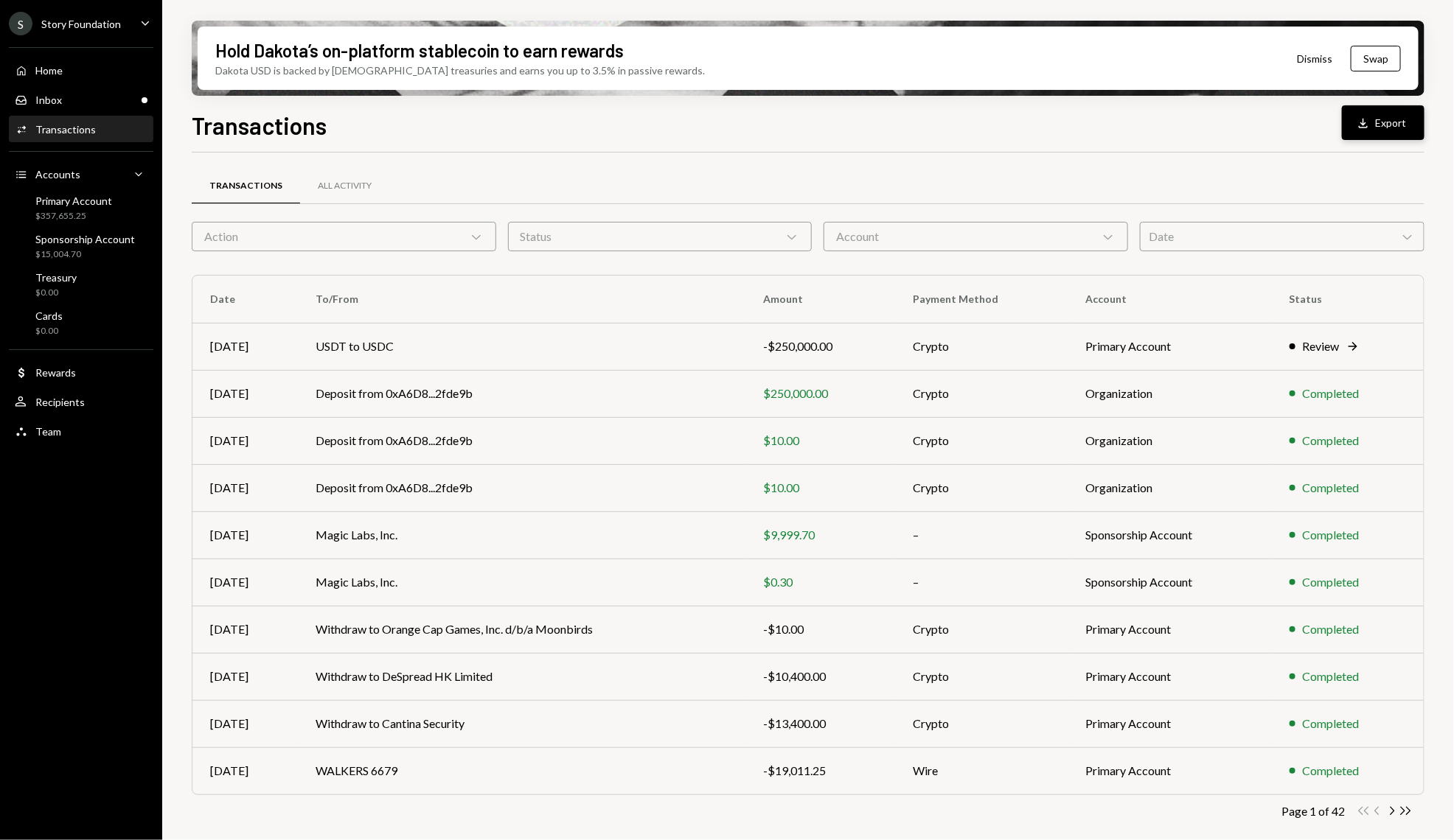
click at [1350, 136] on button "Download Export" at bounding box center [1384, 122] width 83 height 35
click at [97, 414] on div "User Recipients" at bounding box center [81, 402] width 133 height 25
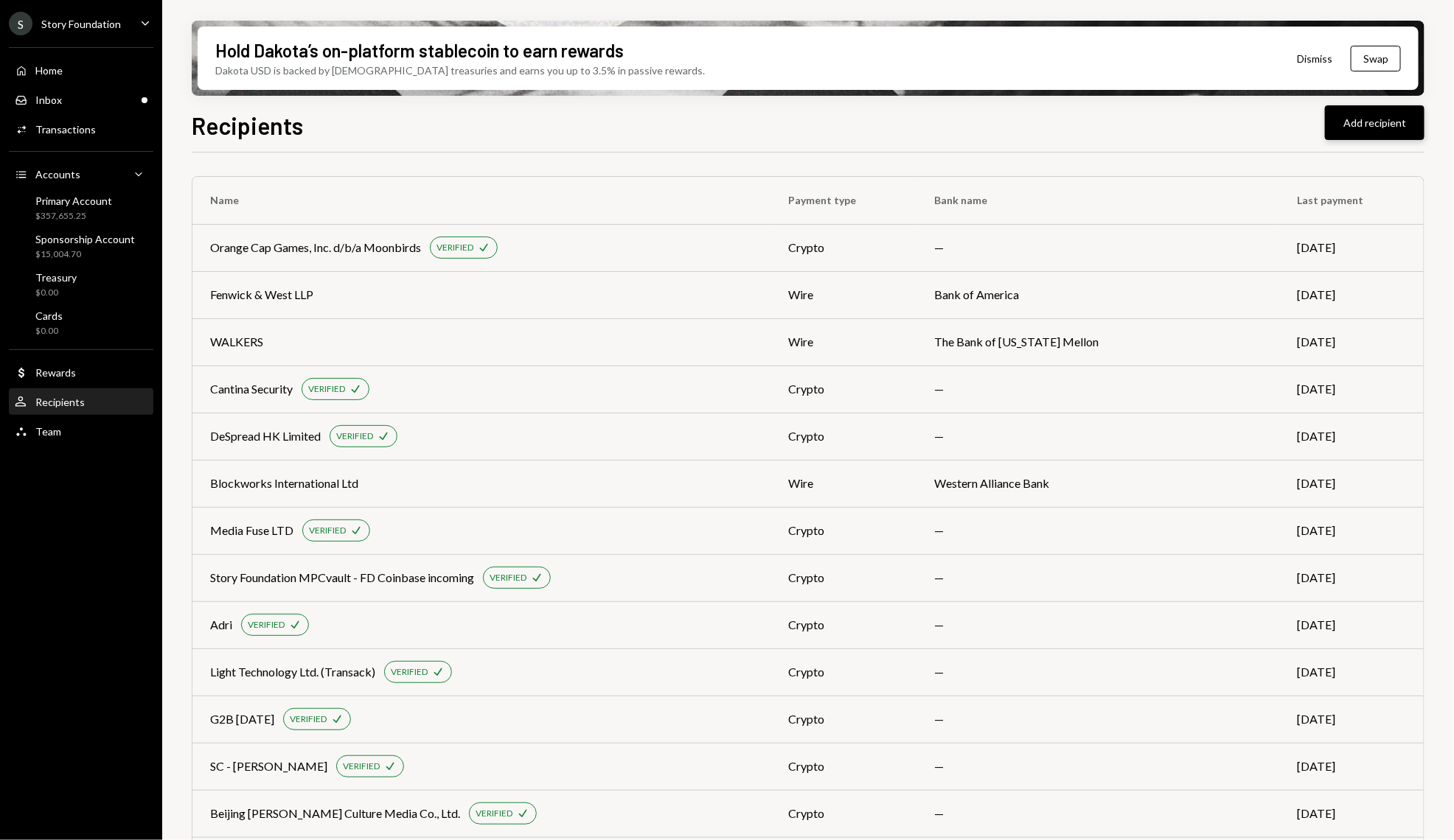
click at [1347, 114] on button "Add recipient" at bounding box center [1375, 122] width 100 height 35
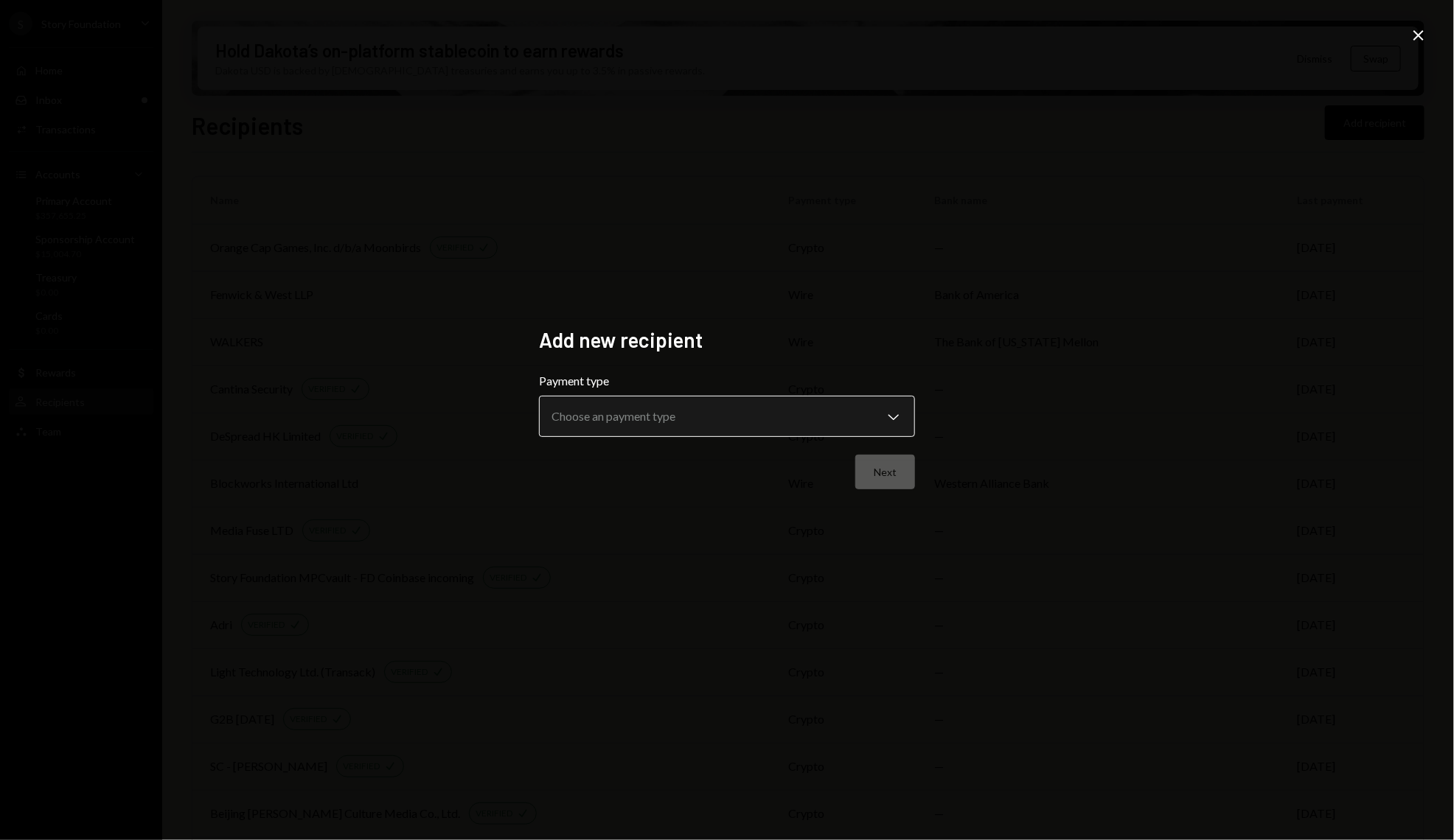
click at [647, 418] on body "S Story Foundation Caret Down Home Home Inbox Inbox Activities Transactions Acc…" at bounding box center [727, 420] width 1454 height 840
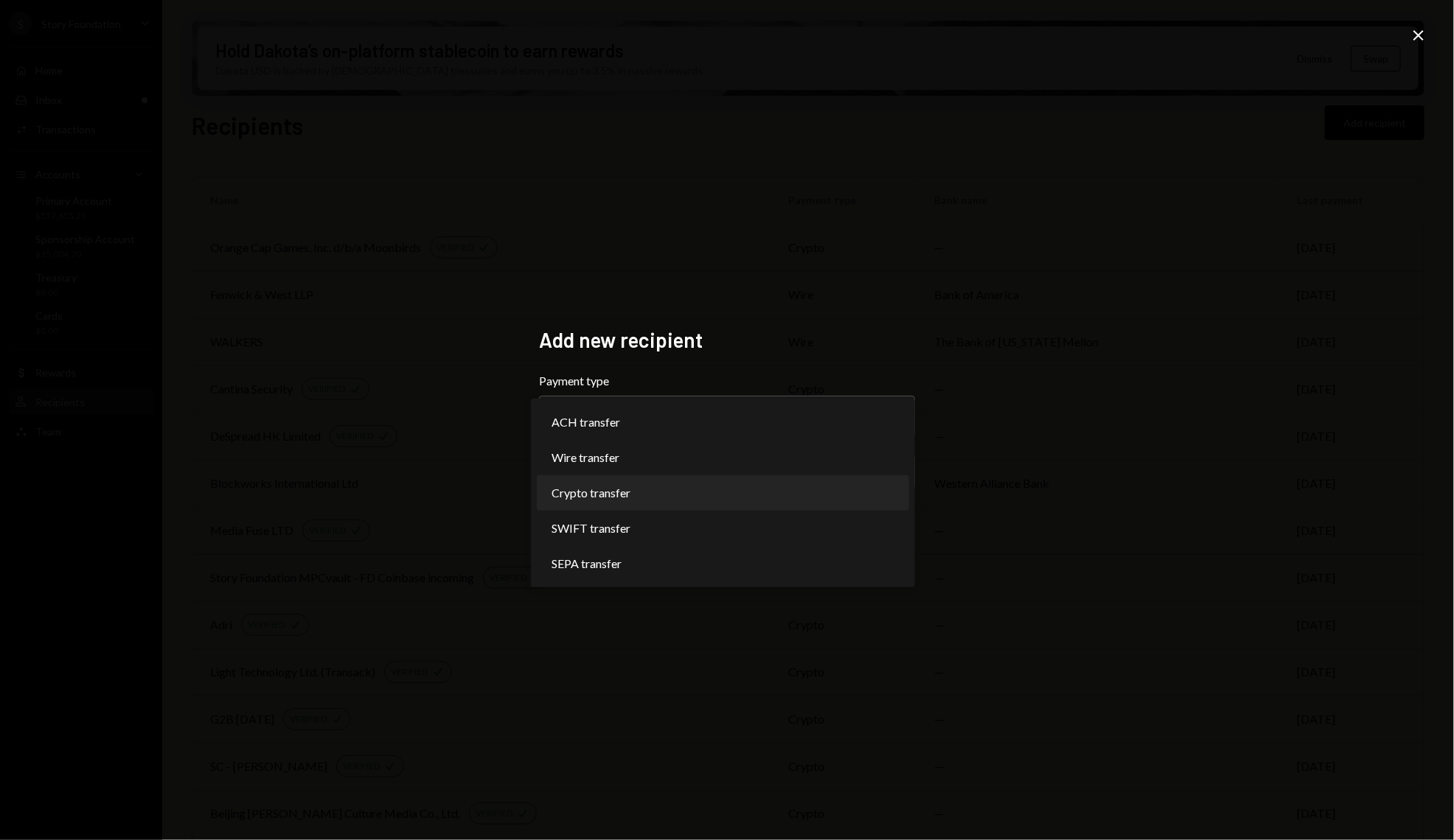
select select "******"
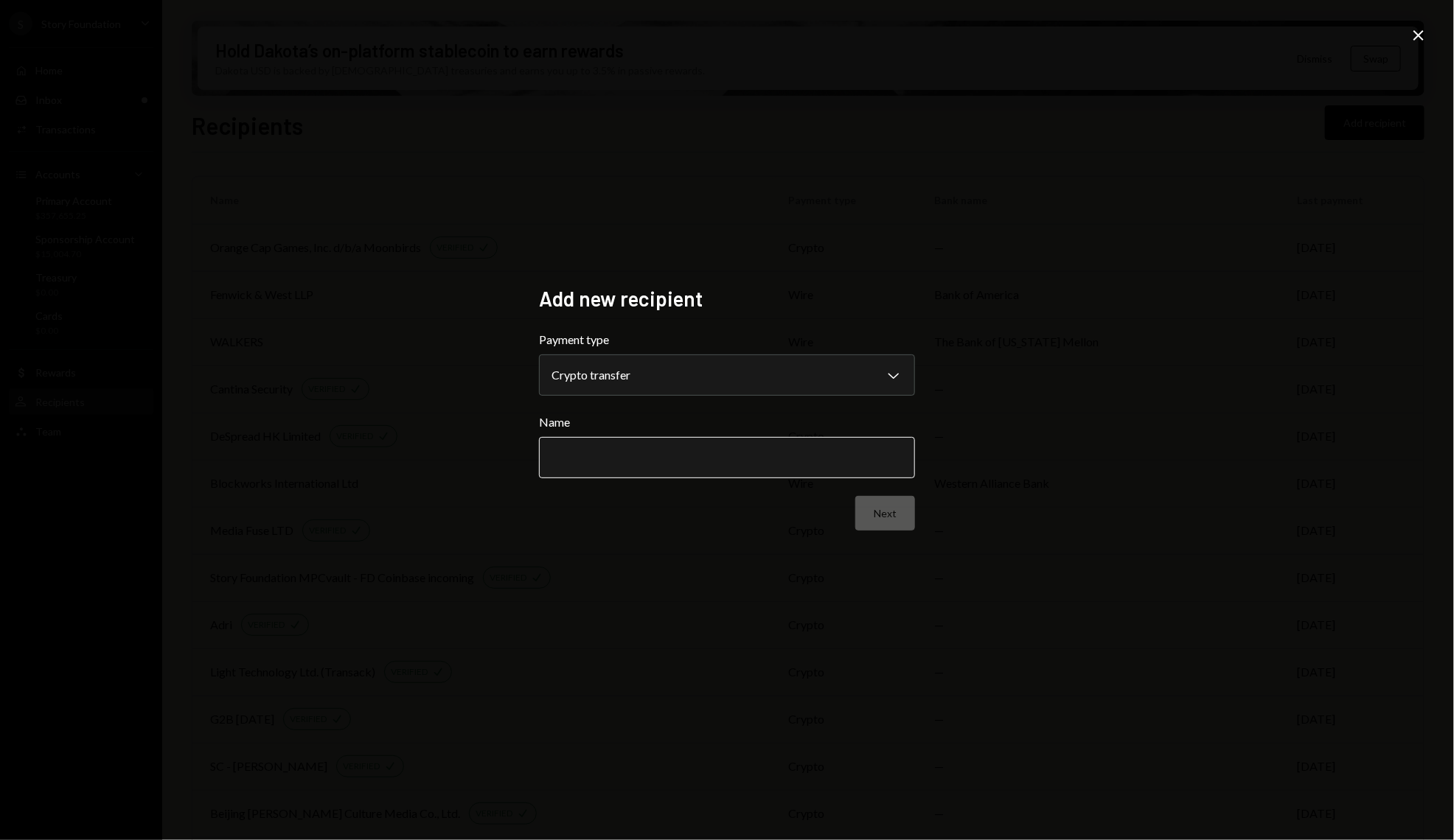
click at [647, 449] on input "Name" at bounding box center [727, 457] width 376 height 41
paste input "**********"
type input "**********"
click at [888, 527] on button "Next" at bounding box center [885, 513] width 60 height 35
click at [629, 401] on form "Network Choose a network Chevron Down ******** ****** Address Back Done" at bounding box center [727, 431] width 376 height 200
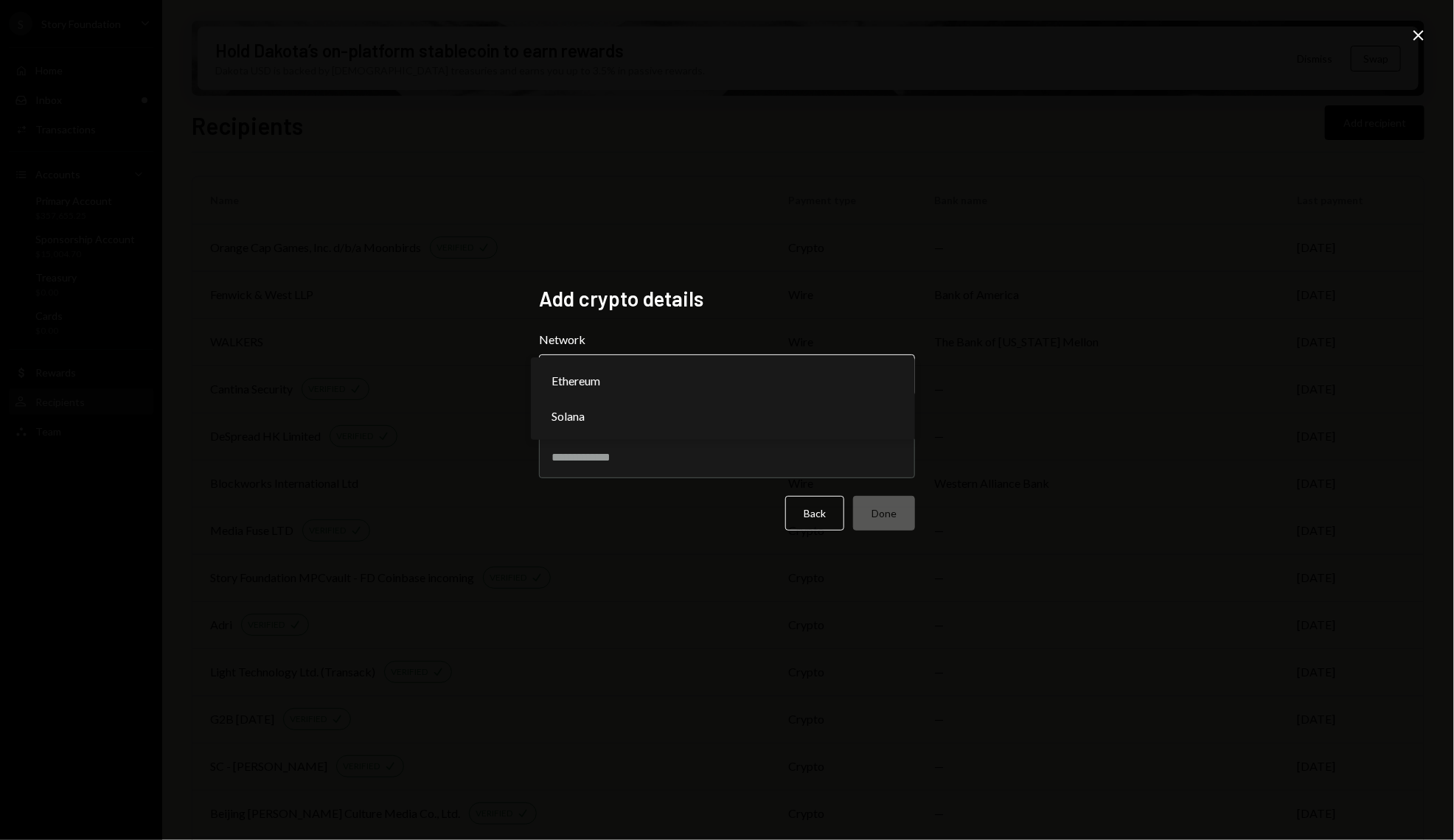
click at [624, 384] on body "S Story Foundation Caret Down Home Home Inbox Inbox Activities Transactions Acc…" at bounding box center [727, 420] width 1454 height 840
select select "**********"
click at [629, 477] on div at bounding box center [727, 457] width 376 height 41
click at [627, 461] on input "Address" at bounding box center [727, 457] width 376 height 41
paste input "**********"
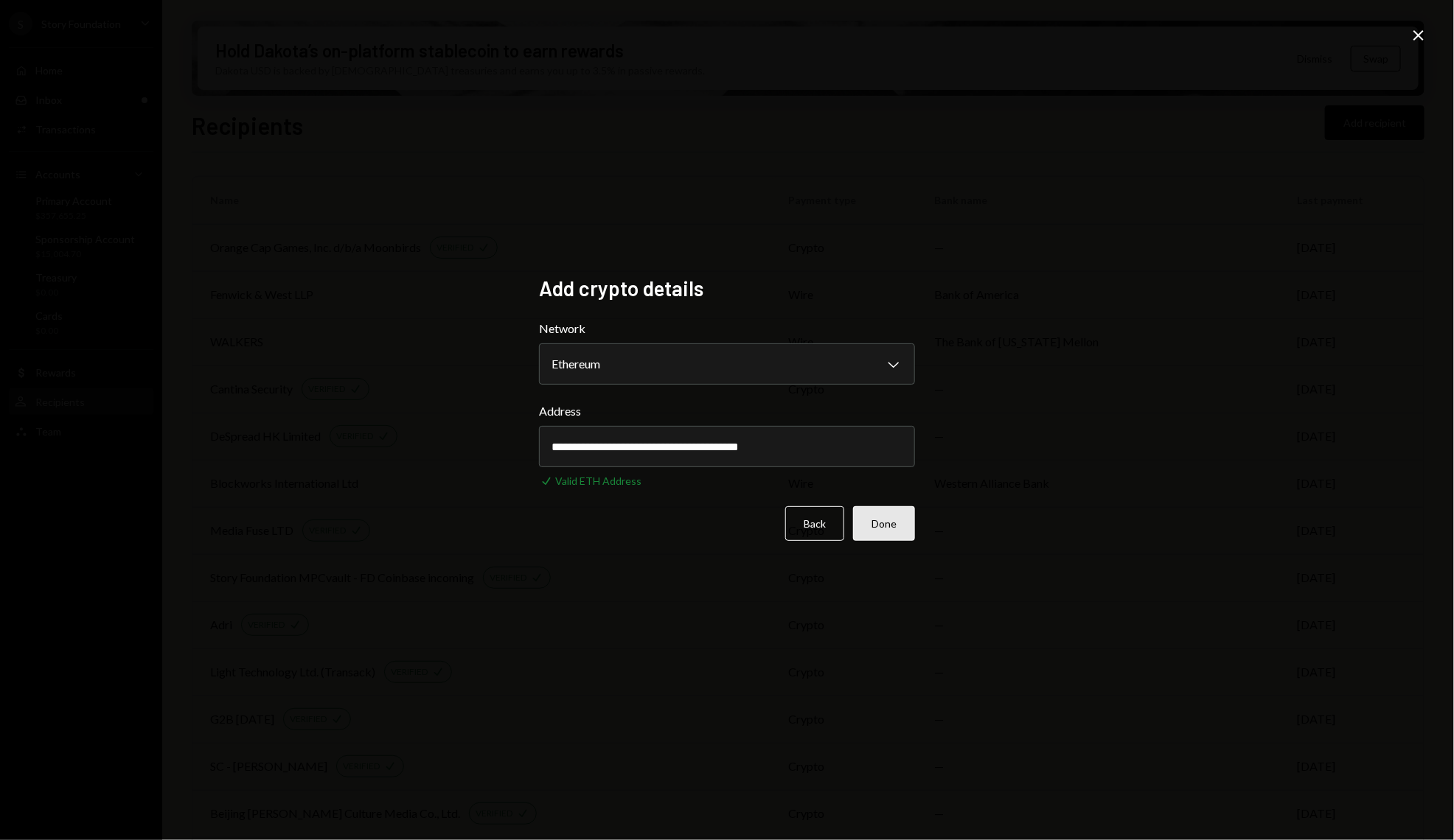
type input "**********"
click at [897, 515] on button "Done" at bounding box center [884, 524] width 62 height 35
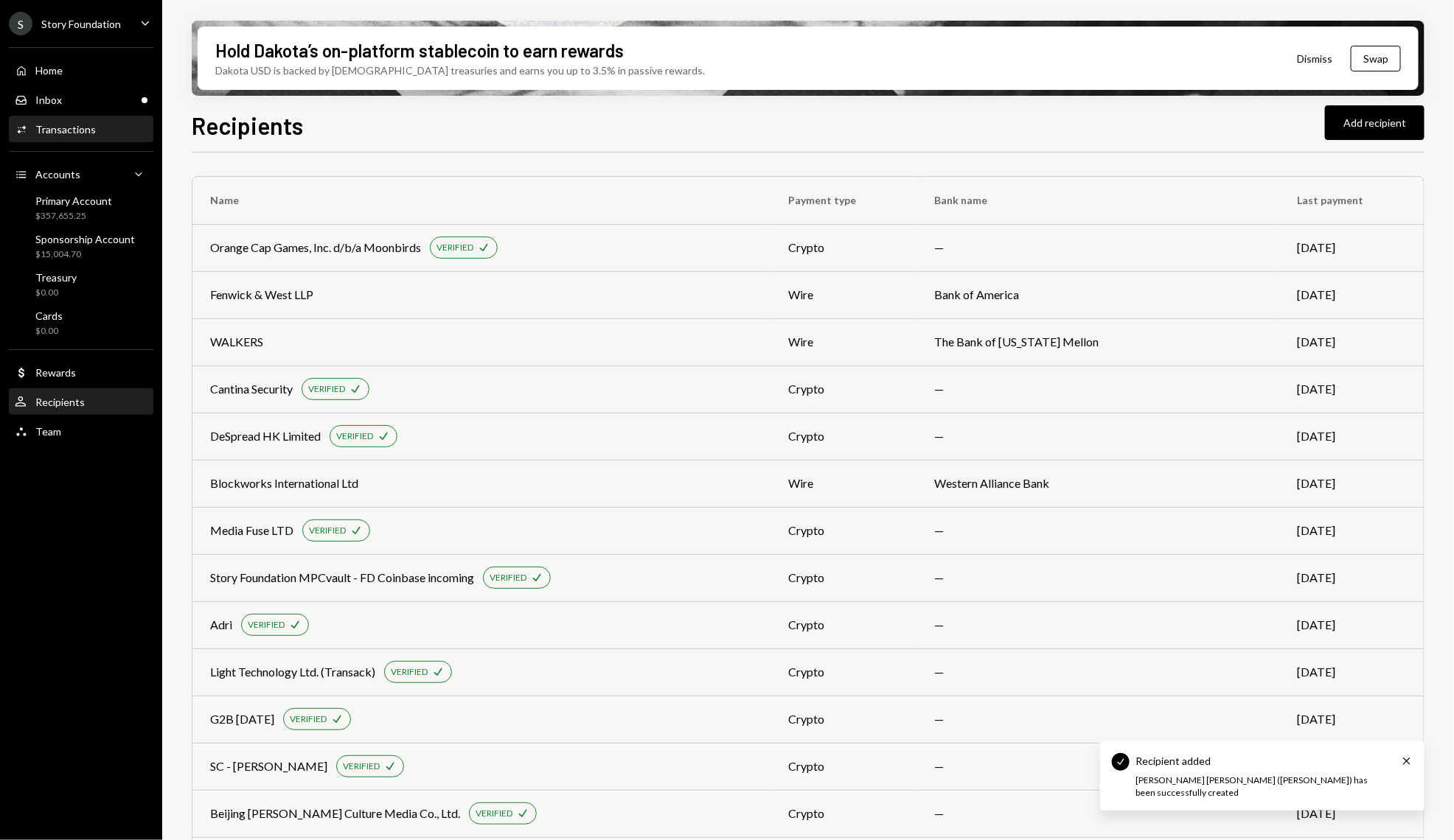
click at [72, 115] on link "Activities Transactions" at bounding box center [81, 128] width 145 height 27
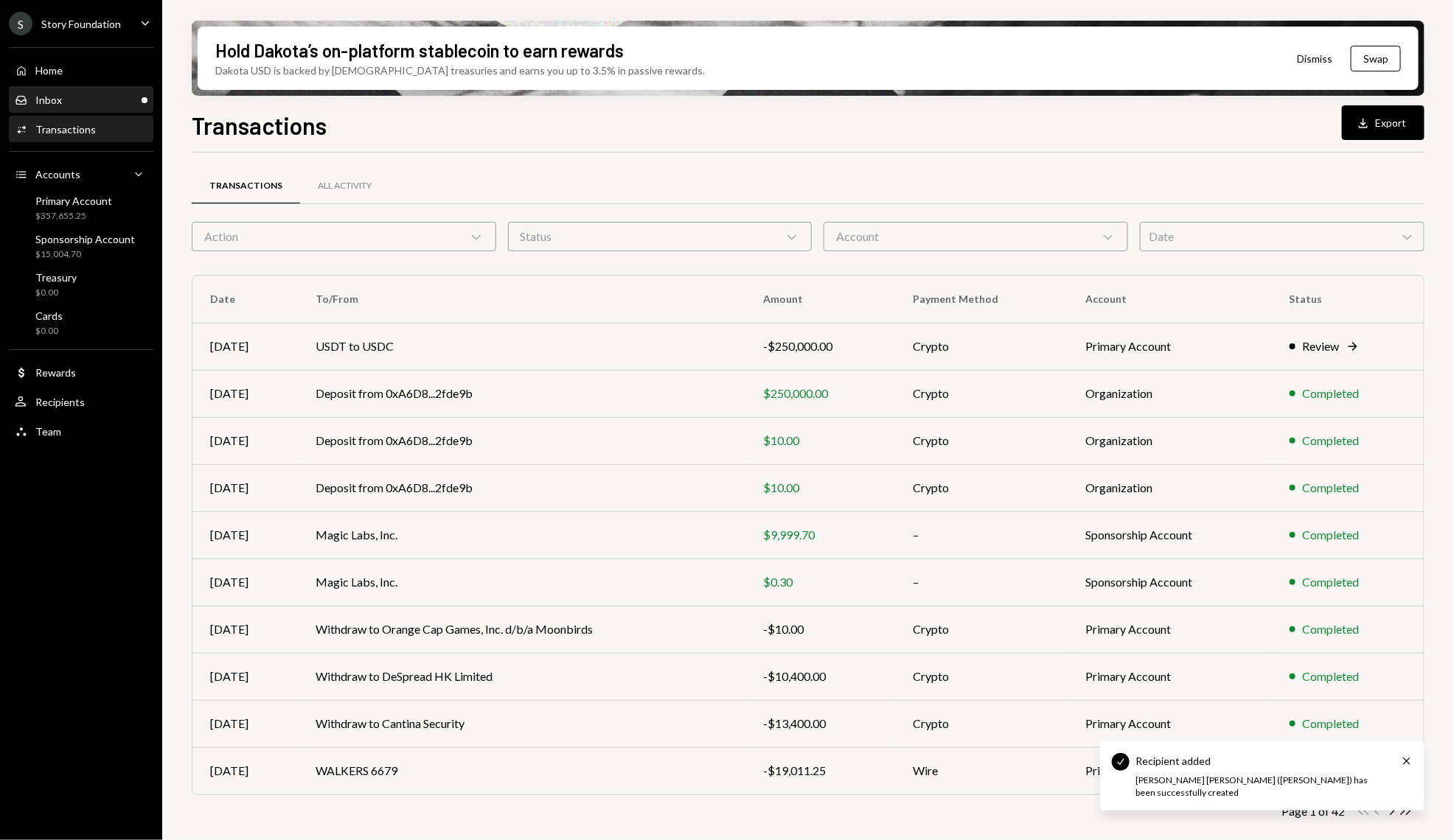
click at [71, 100] on div "Inbox Inbox" at bounding box center [81, 100] width 133 height 13
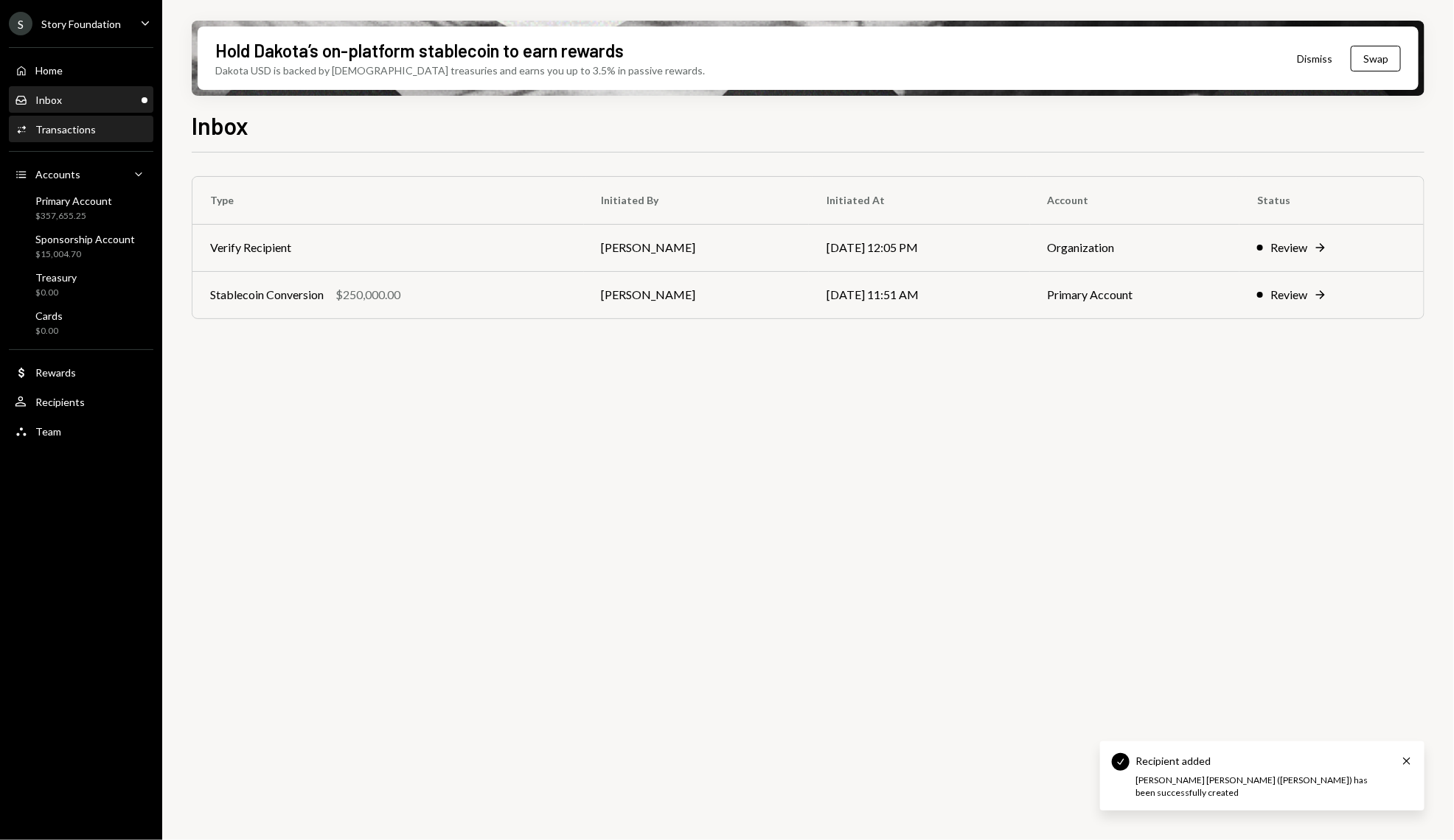
click at [127, 140] on div "Activities Transactions" at bounding box center [81, 129] width 133 height 25
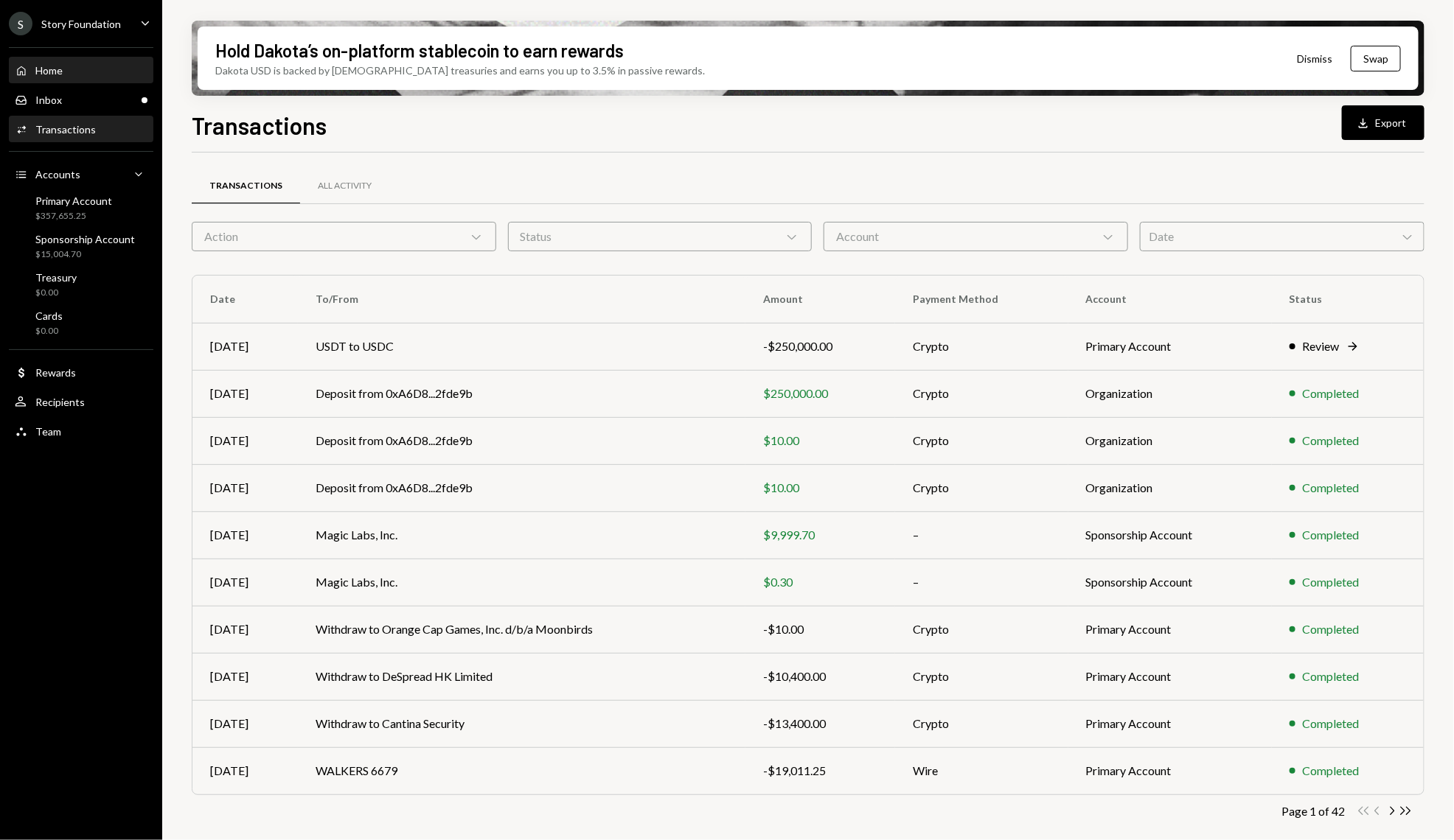
click at [92, 57] on link "Home Home" at bounding box center [81, 70] width 145 height 27
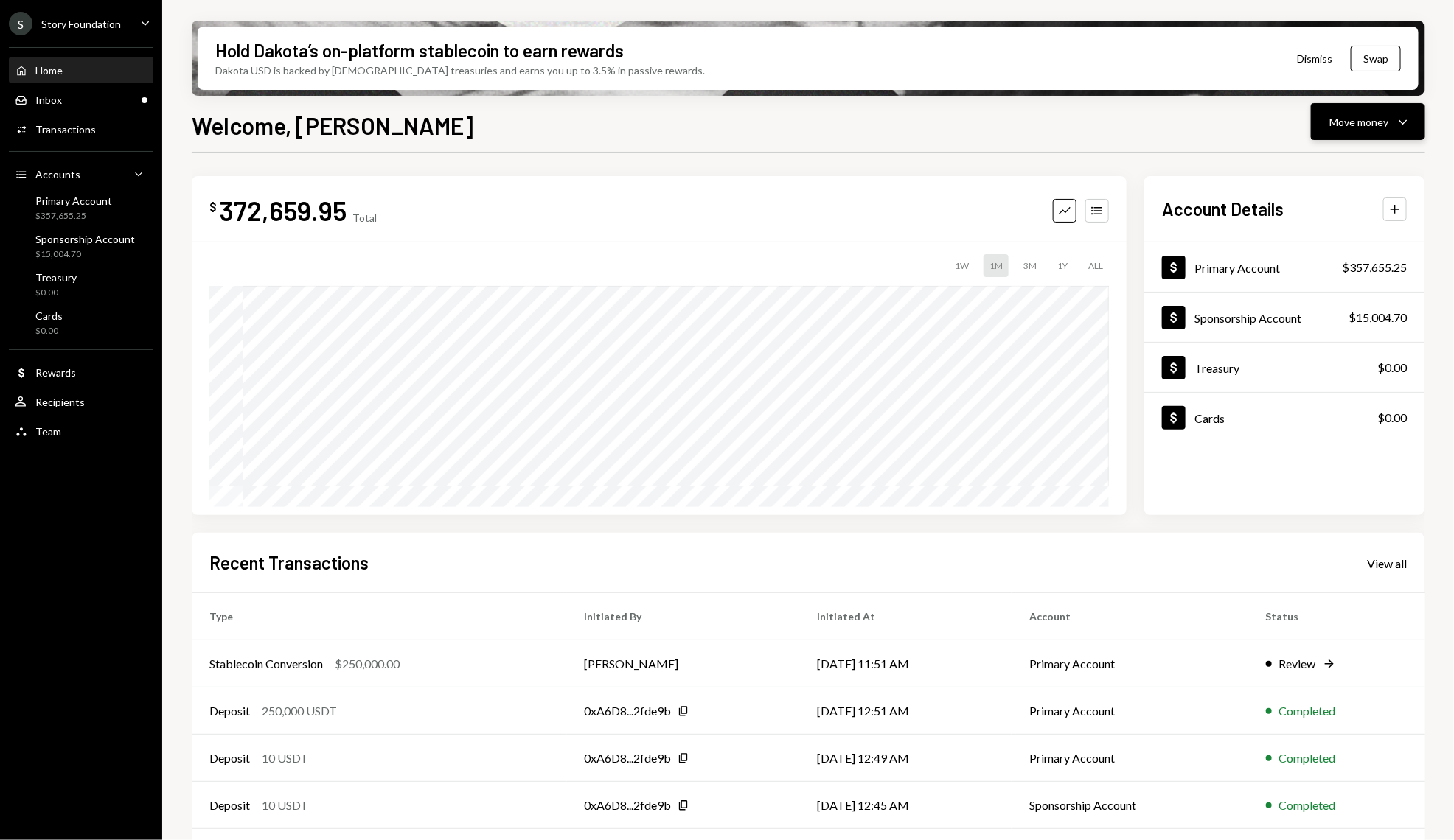
click at [1398, 124] on icon "Caret Down" at bounding box center [1404, 121] width 18 height 18
click at [1307, 154] on div "Withdraw Send" at bounding box center [1346, 167] width 148 height 34
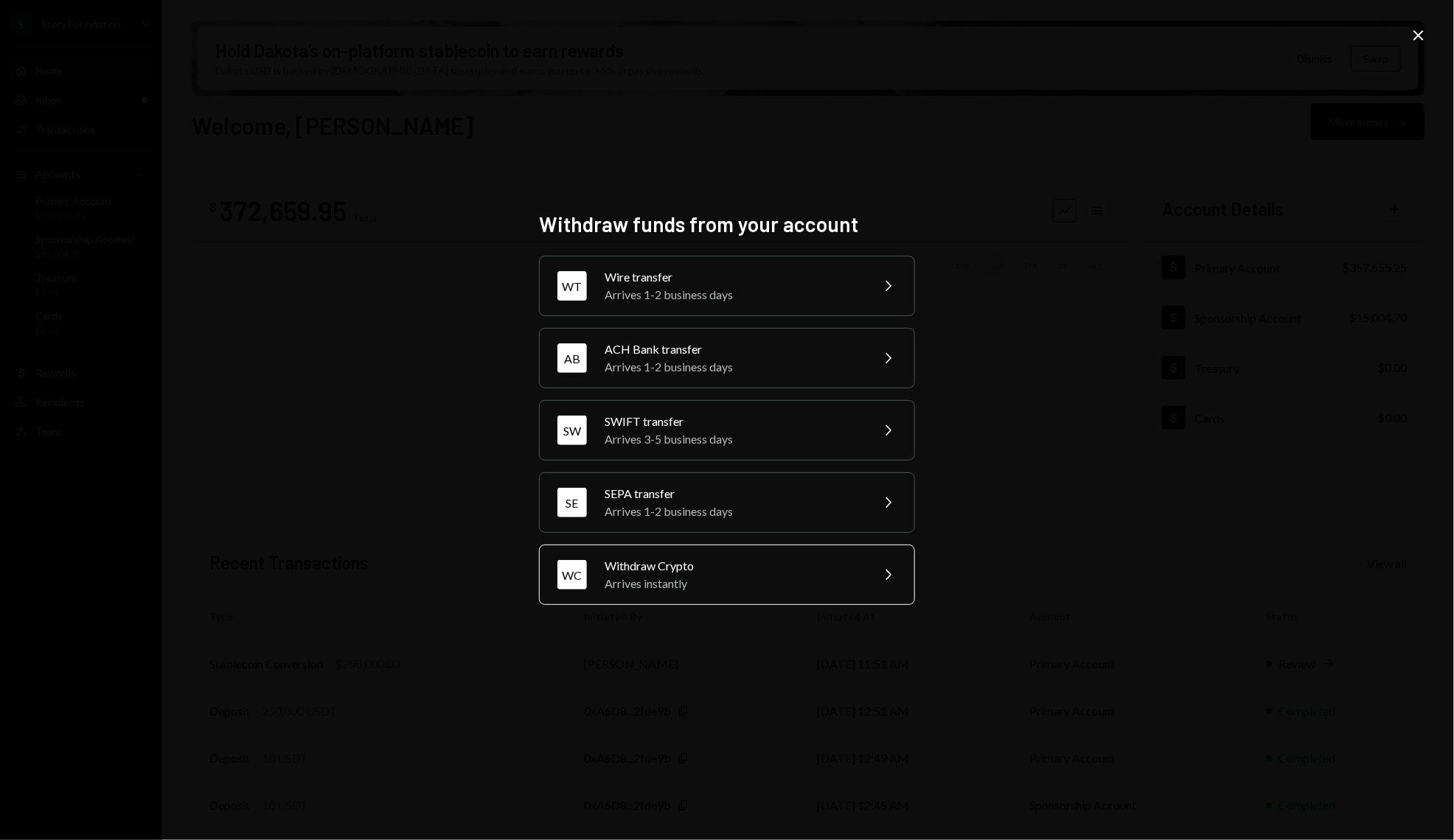
click at [752, 560] on div "Withdraw Crypto" at bounding box center [733, 566] width 256 height 18
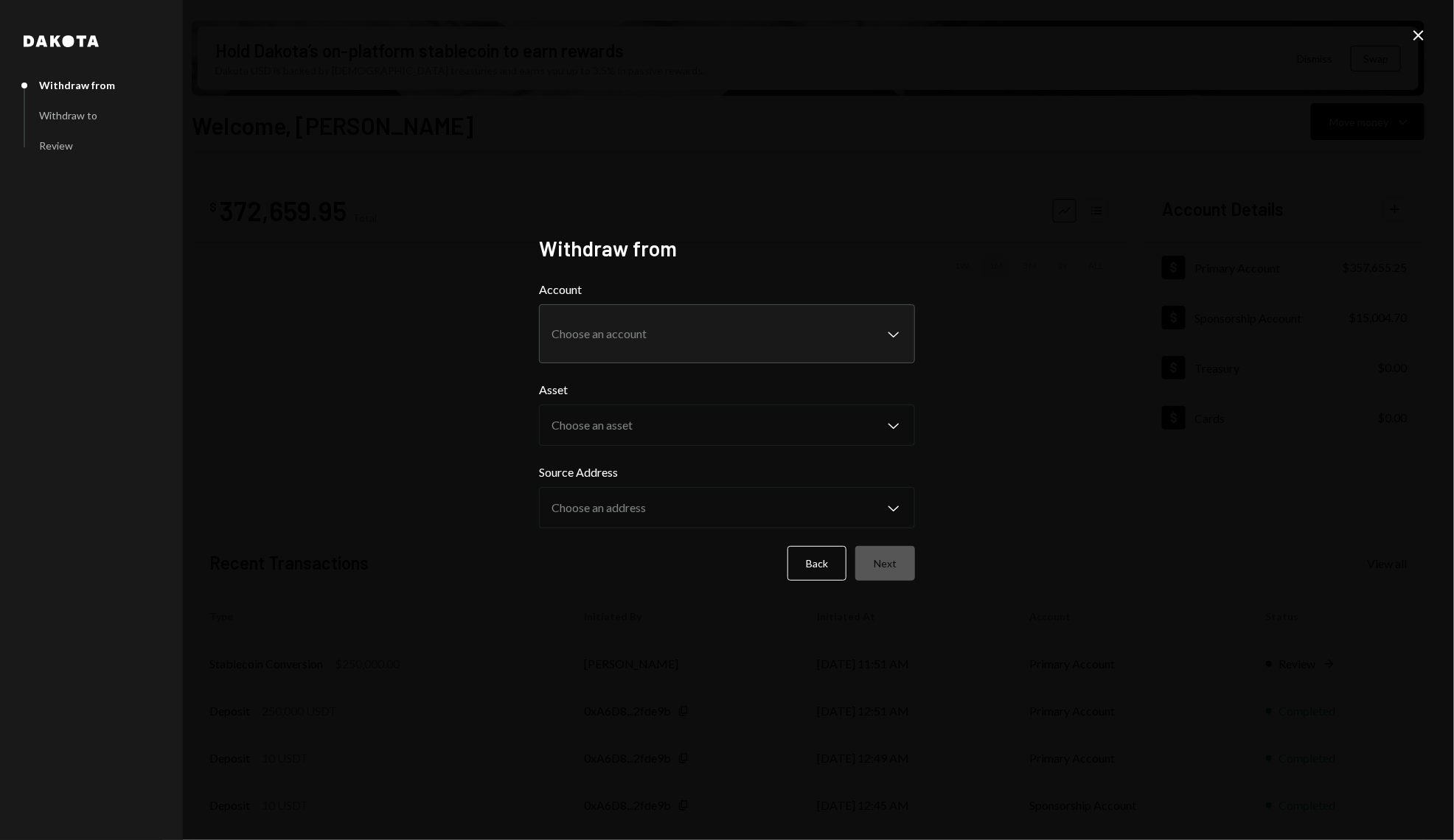
click at [677, 317] on body "S Story Foundation Caret Down Home Home Inbox Inbox Activities Transactions Acc…" at bounding box center [727, 420] width 1454 height 840
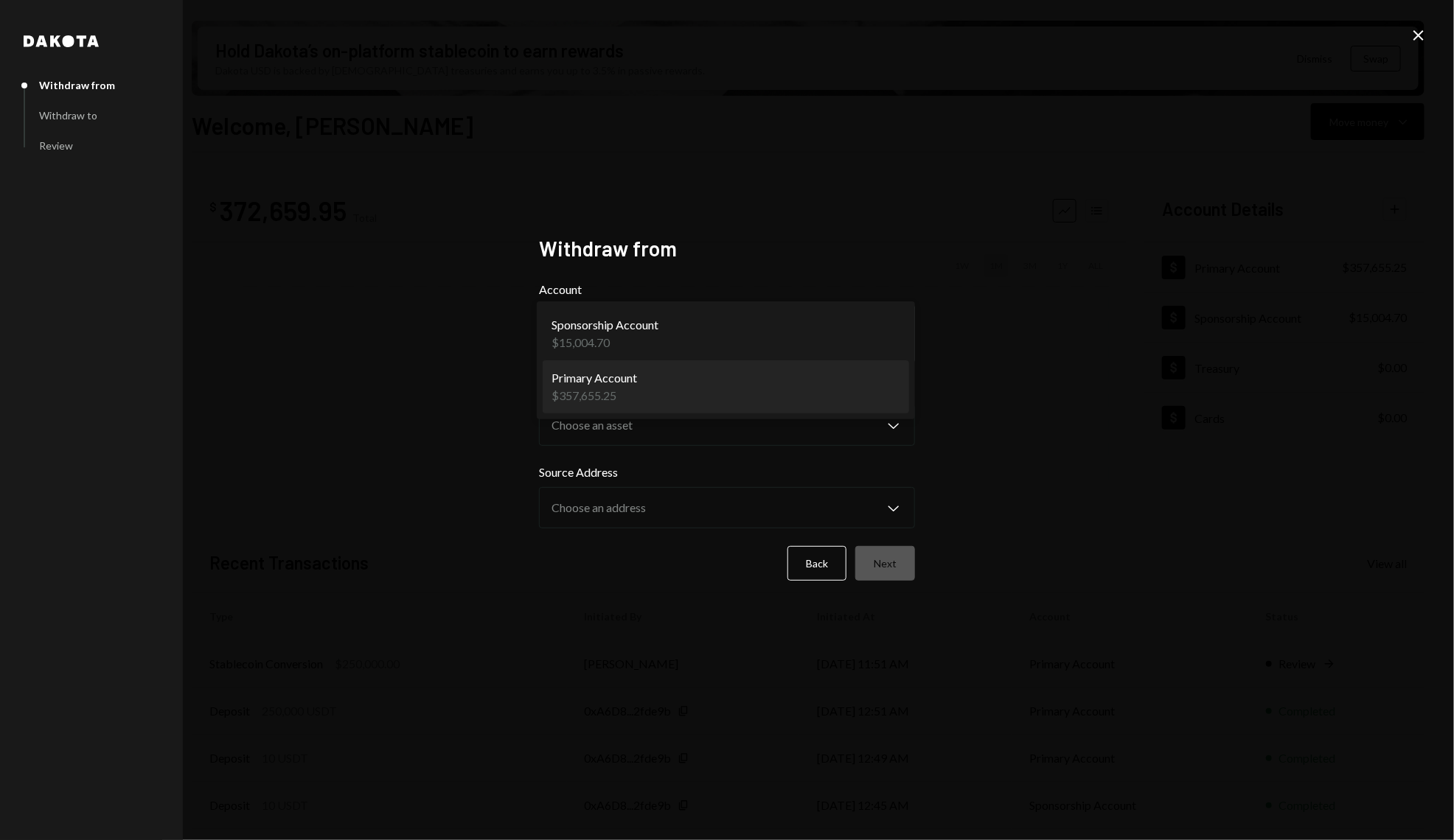
select select "**********"
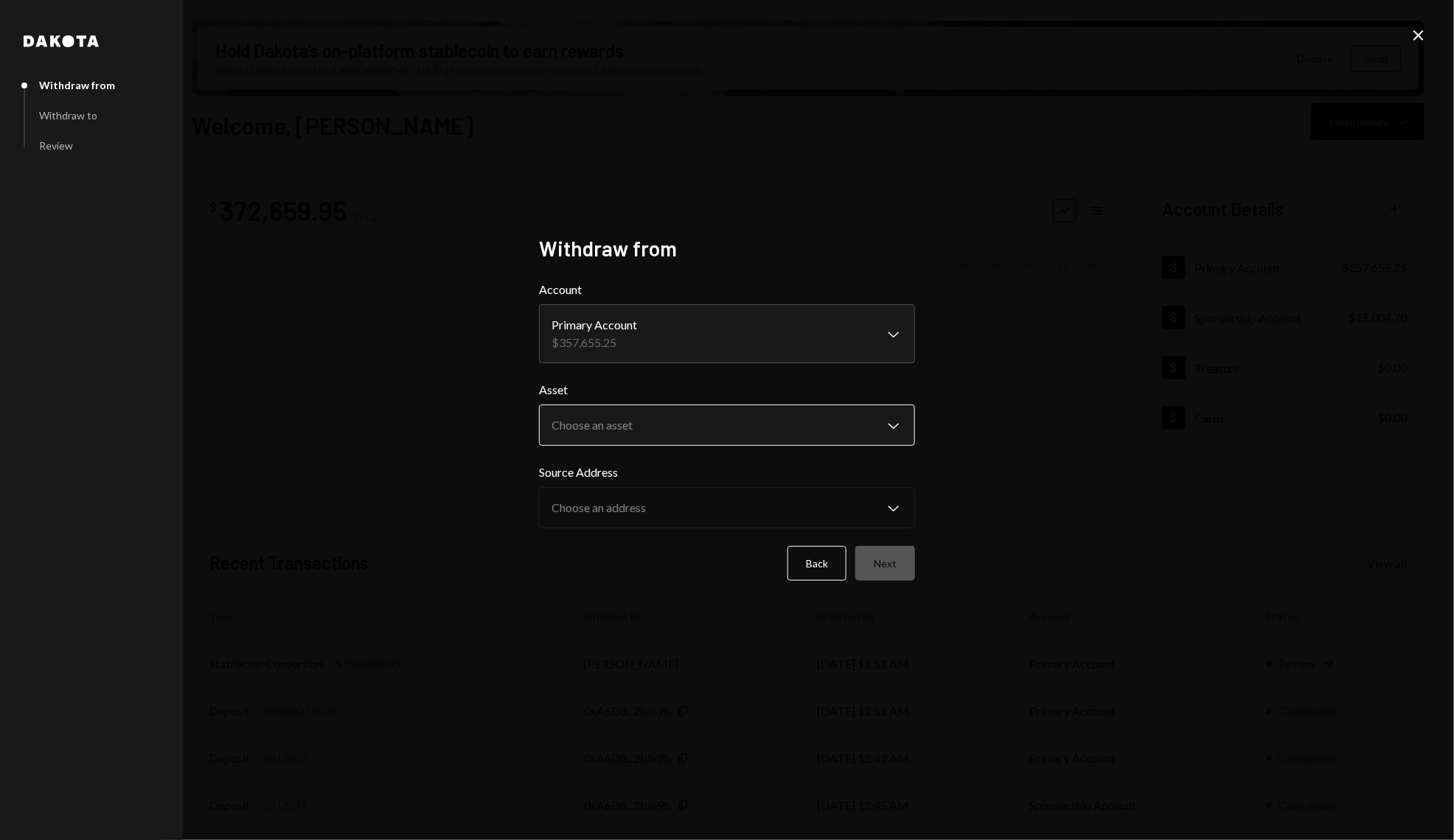
click at [665, 428] on body "S Story Foundation Caret Down Home Home Inbox Inbox Activities Transactions Acc…" at bounding box center [727, 420] width 1454 height 840
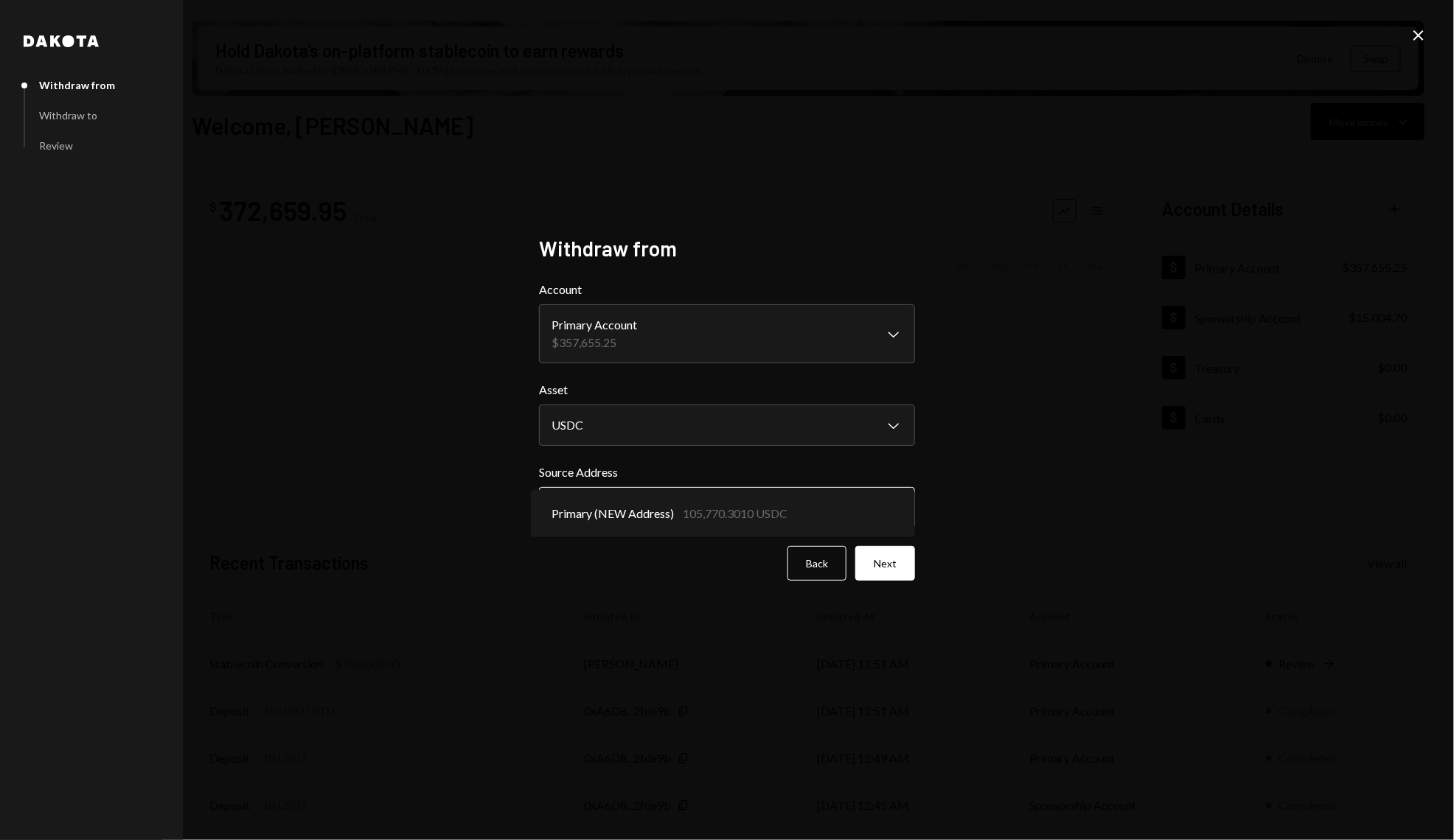
click at [668, 506] on body "S Story Foundation Caret Down Home Home Inbox Inbox Activities Transactions Acc…" at bounding box center [727, 420] width 1454 height 840
click at [866, 429] on body "S Story Foundation Caret Down Home Home Inbox Inbox Activities Transactions Acc…" at bounding box center [727, 420] width 1454 height 840
select select "****"
click at [686, 511] on body "S Story Foundation Caret Down Home Home Inbox Inbox Activities Transactions Acc…" at bounding box center [727, 420] width 1454 height 840
click at [897, 558] on button "Next" at bounding box center [885, 563] width 60 height 35
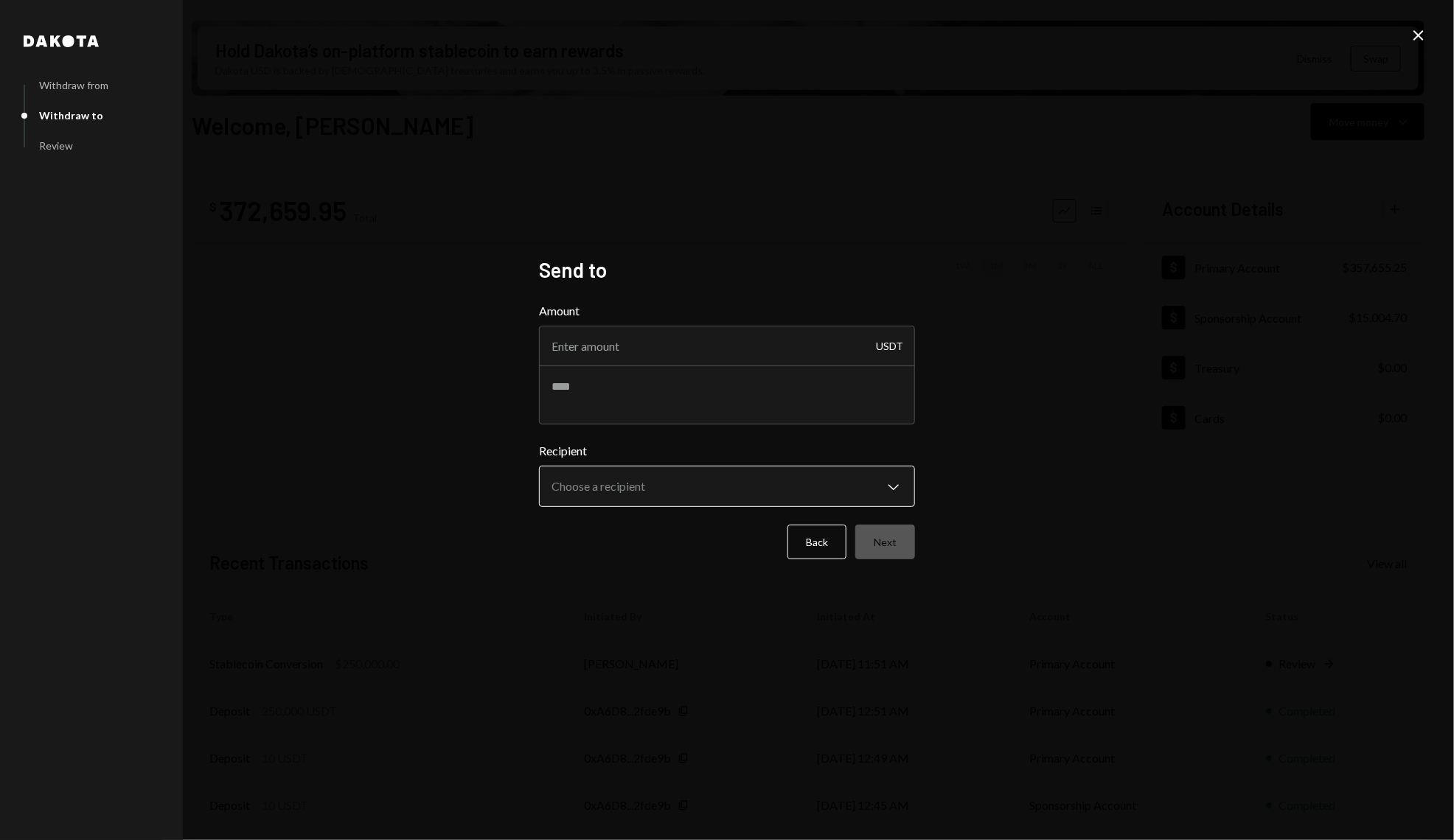
click at [710, 495] on body "S Story Foundation Caret Down Home Home Inbox Inbox Activities Transactions Acc…" at bounding box center [727, 420] width 1454 height 840
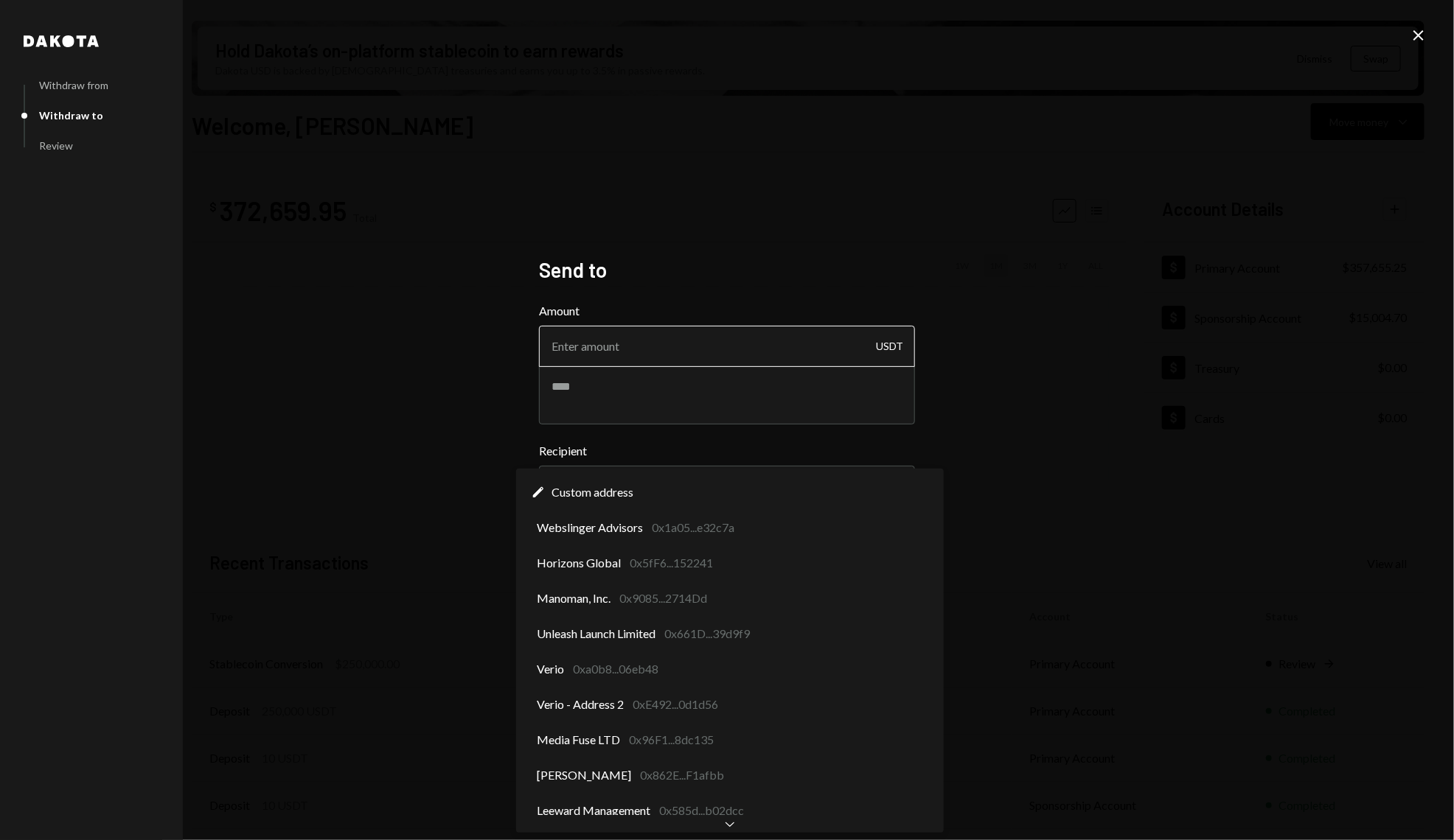
click at [706, 357] on input "Amount" at bounding box center [727, 346] width 376 height 41
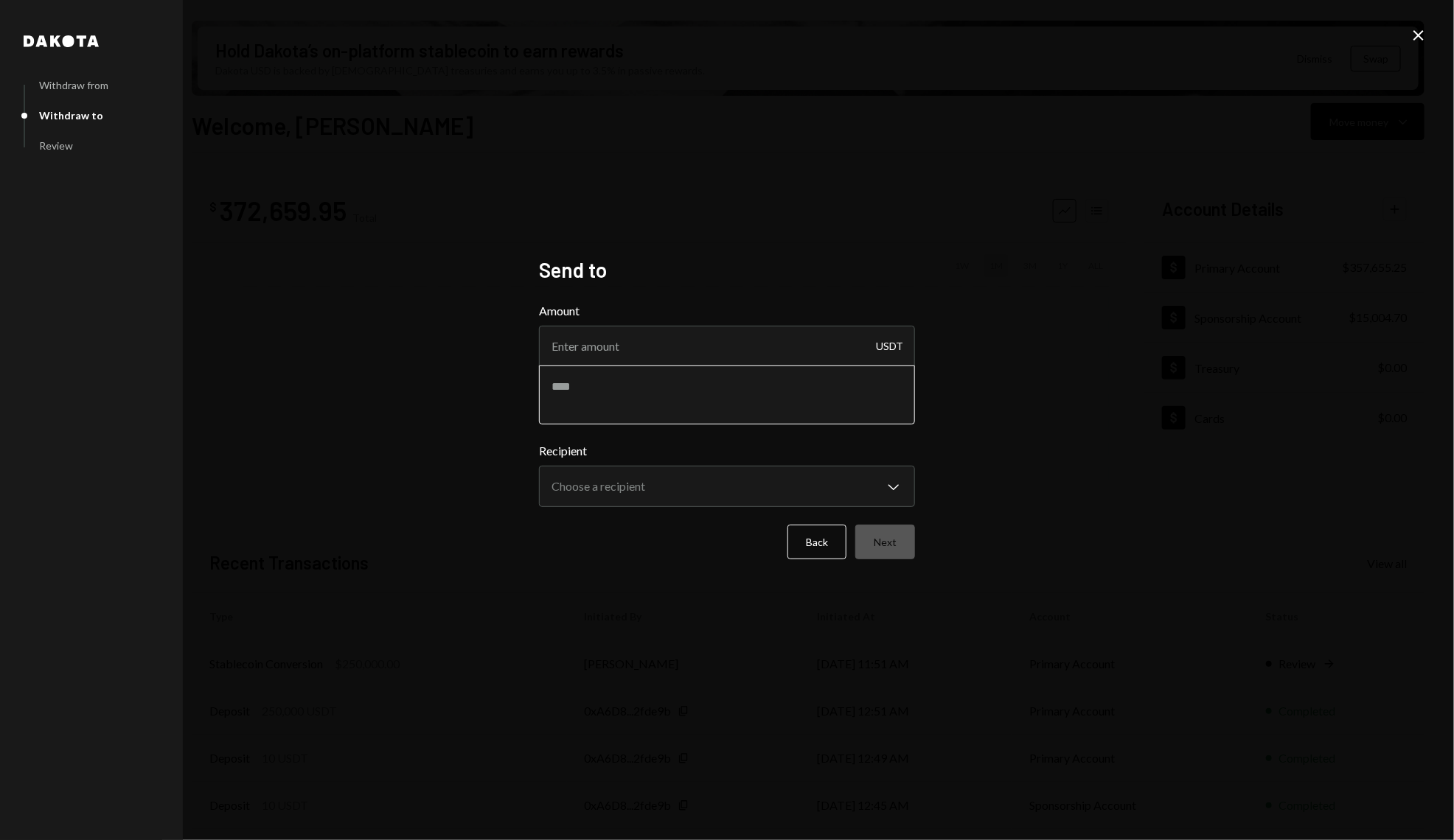
click at [644, 407] on textarea at bounding box center [727, 395] width 376 height 59
paste textarea "**********"
click at [757, 397] on textarea "**********" at bounding box center [727, 395] width 376 height 59
paste textarea "**********"
type textarea "**********"
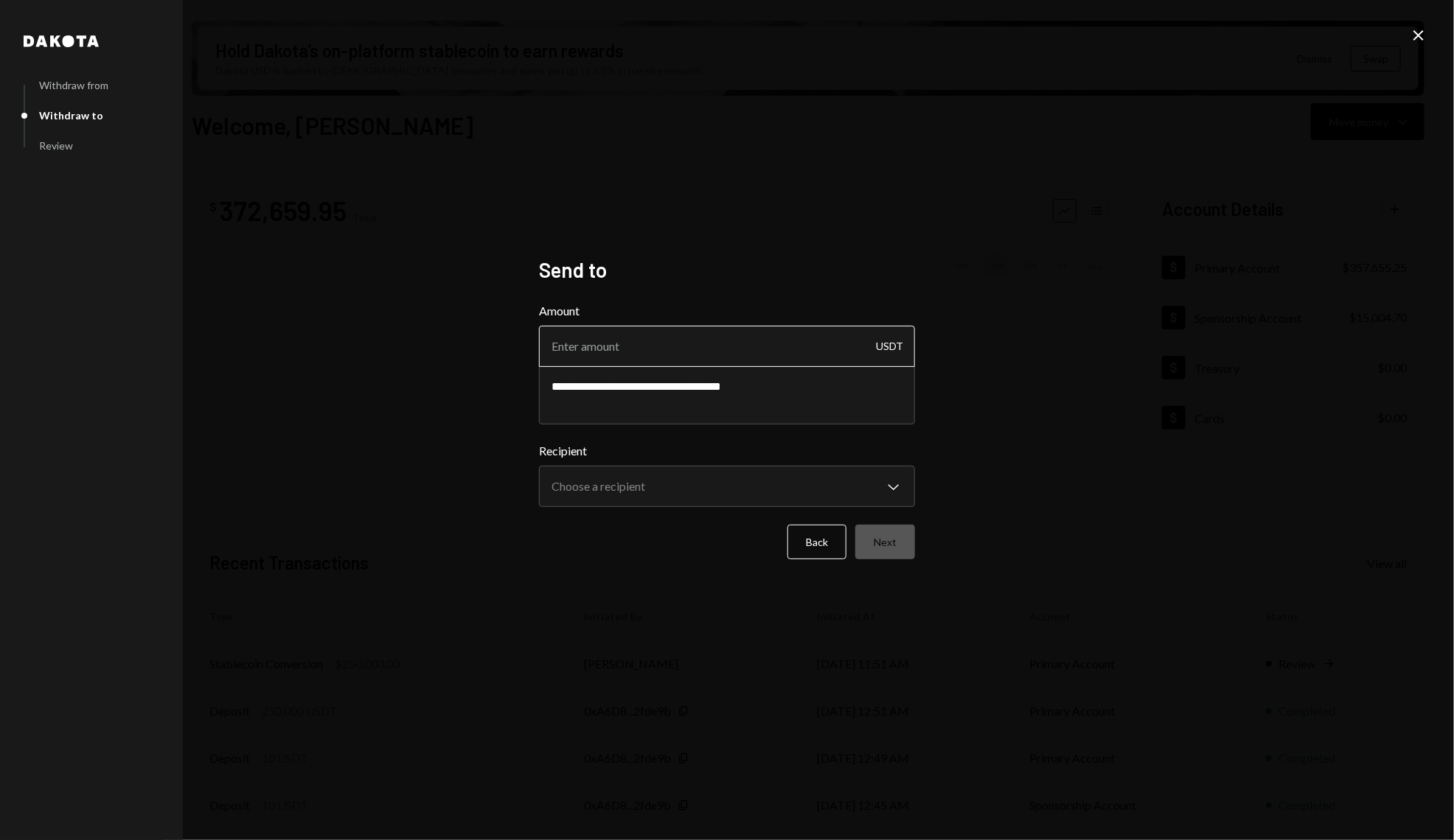
click at [742, 347] on input "Amount" at bounding box center [727, 346] width 376 height 41
type input "10"
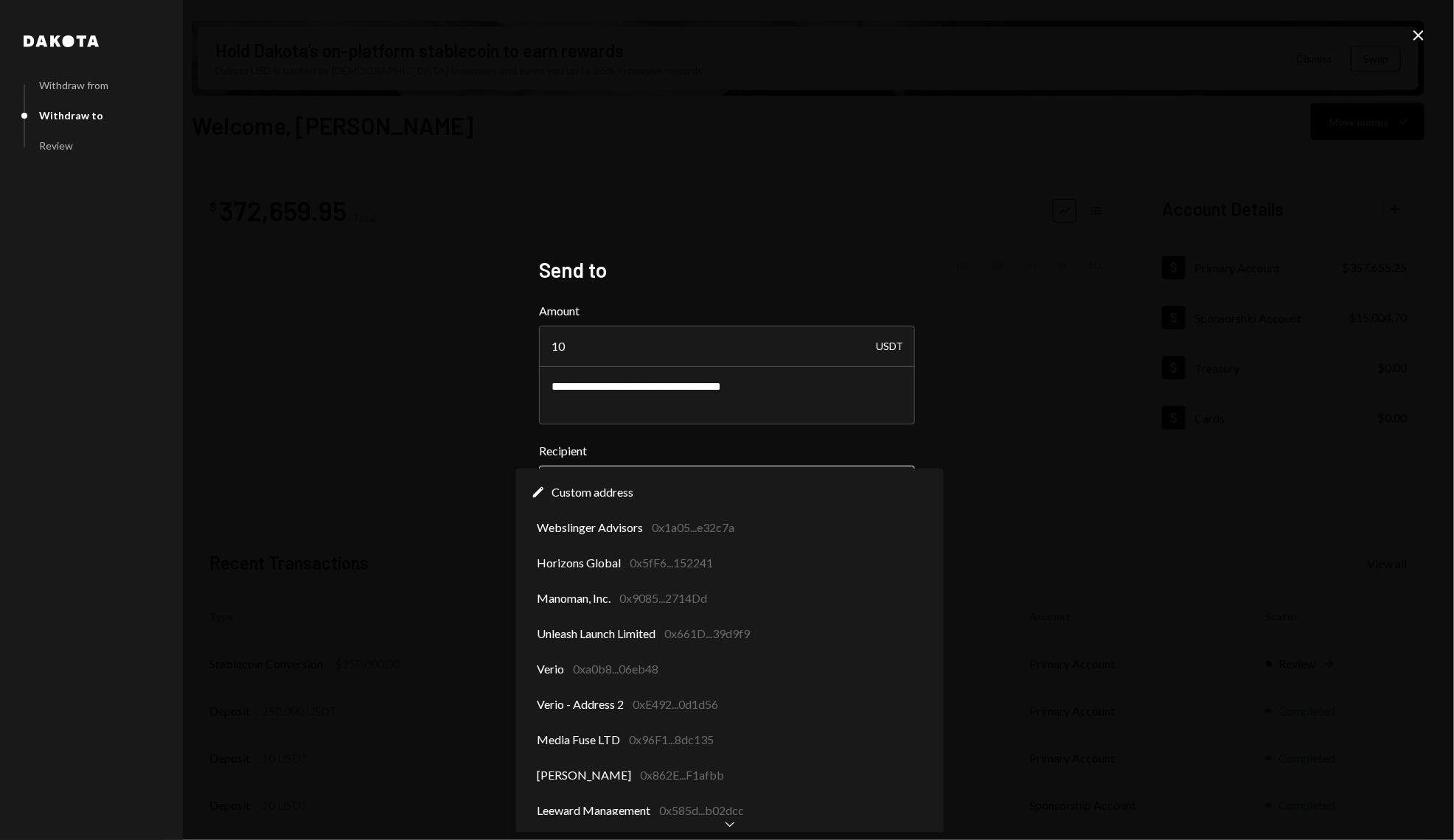
click at [709, 488] on body "S Story Foundation Caret Down Home Home Inbox Inbox Activities Transactions Acc…" at bounding box center [727, 420] width 1454 height 840
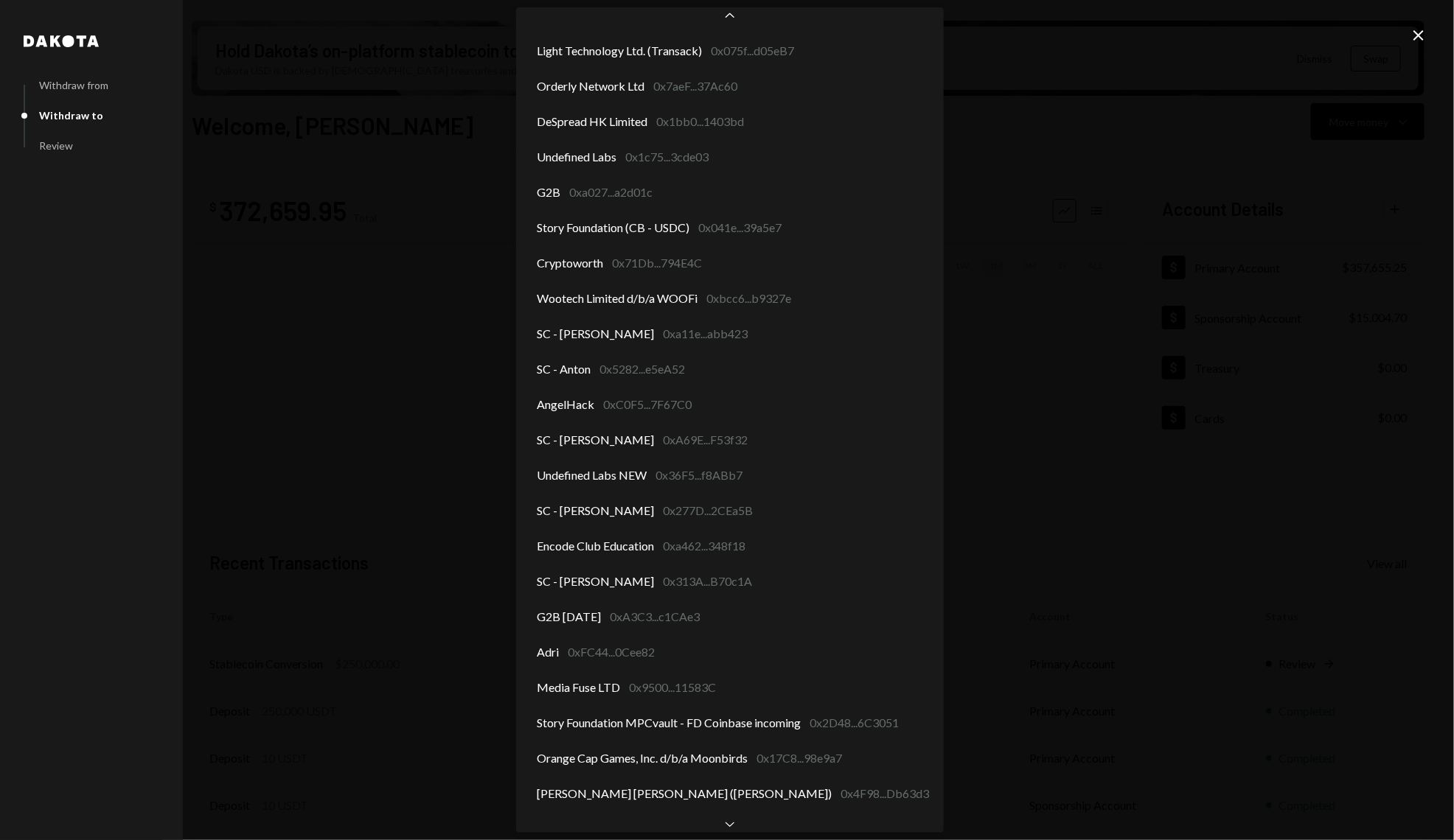
scroll to position [2069, 0]
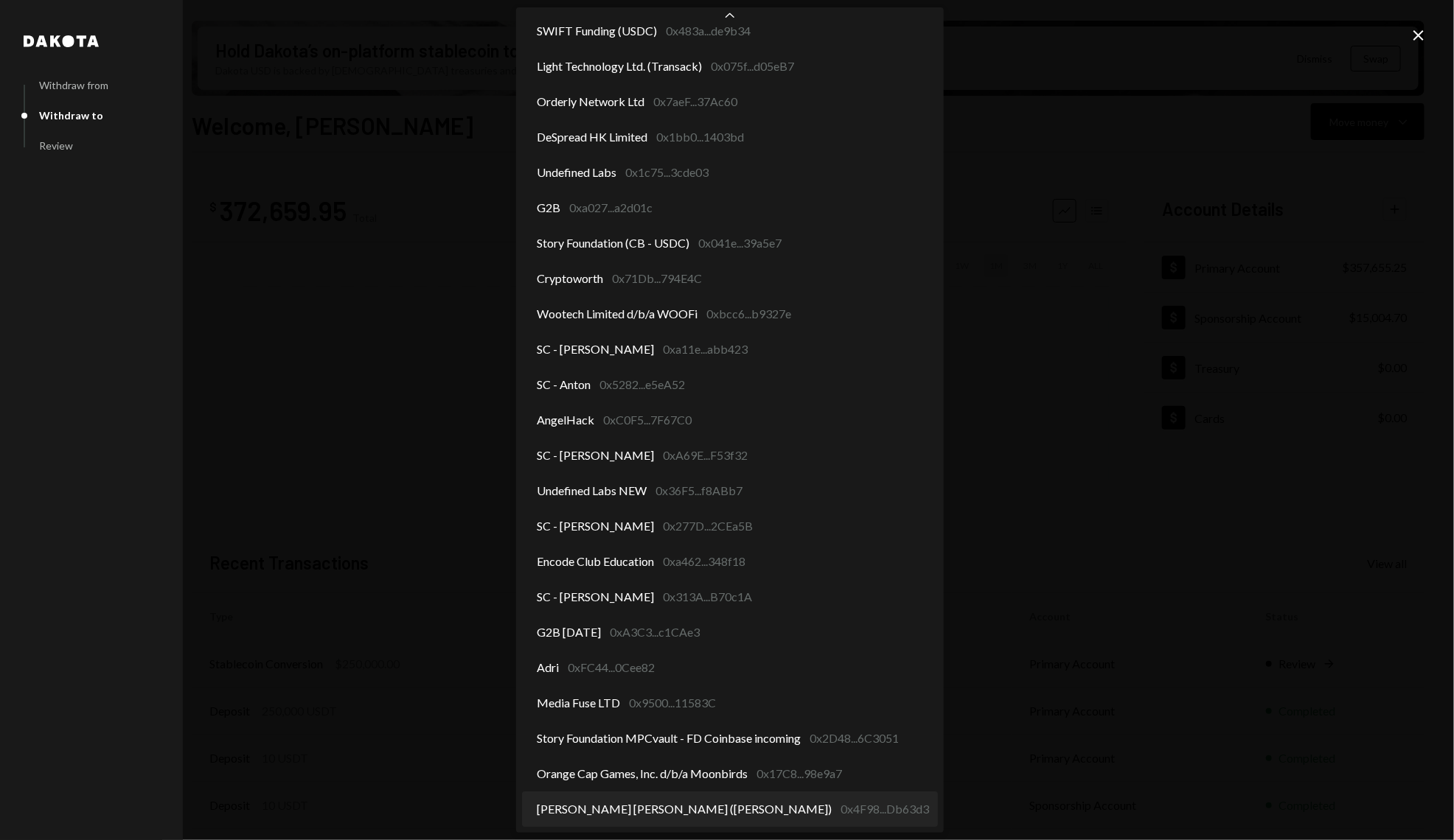
select select "**********"
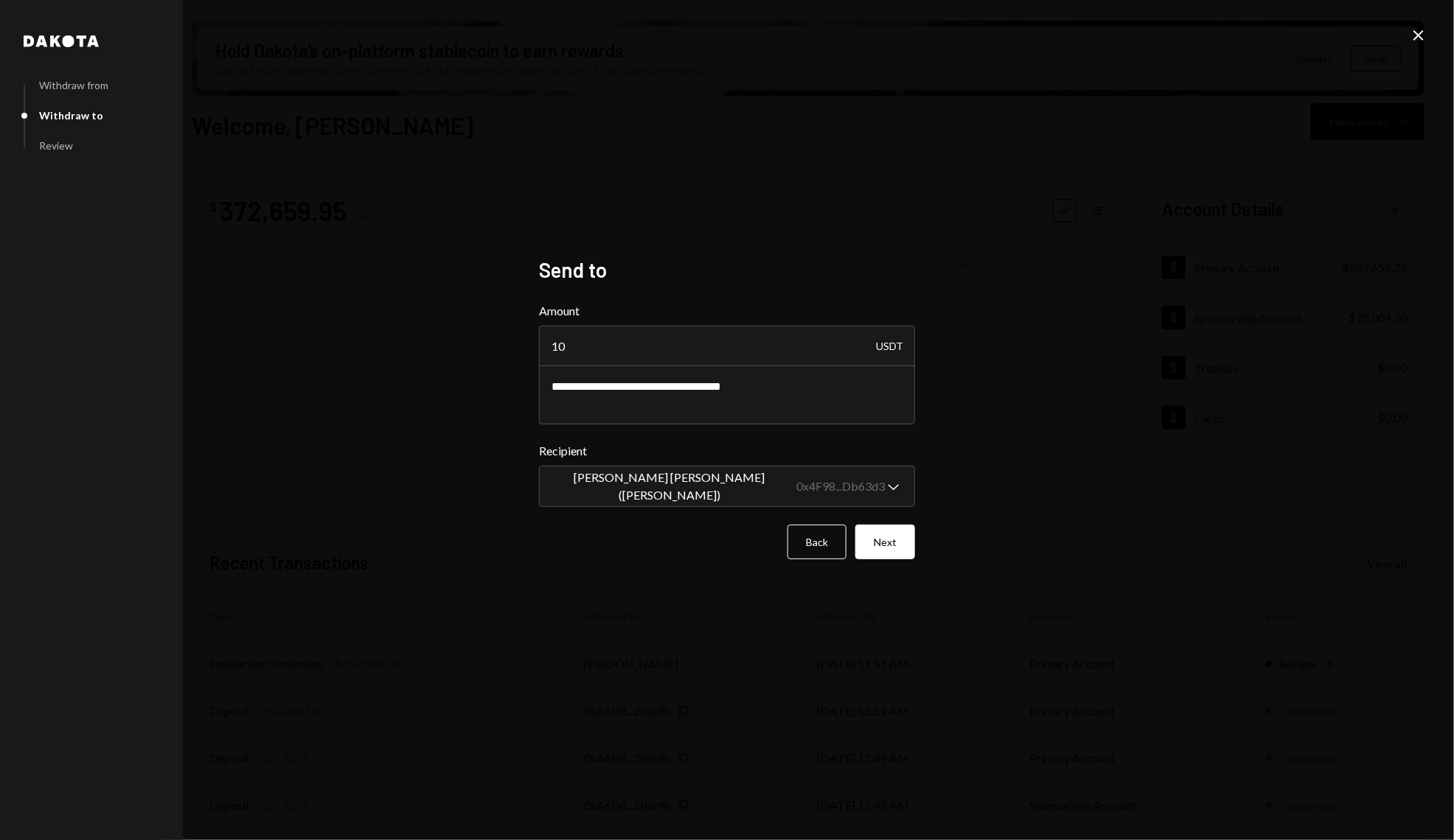
click at [884, 524] on form "**********" at bounding box center [727, 431] width 376 height 257
click at [907, 551] on button "Next" at bounding box center [885, 541] width 60 height 35
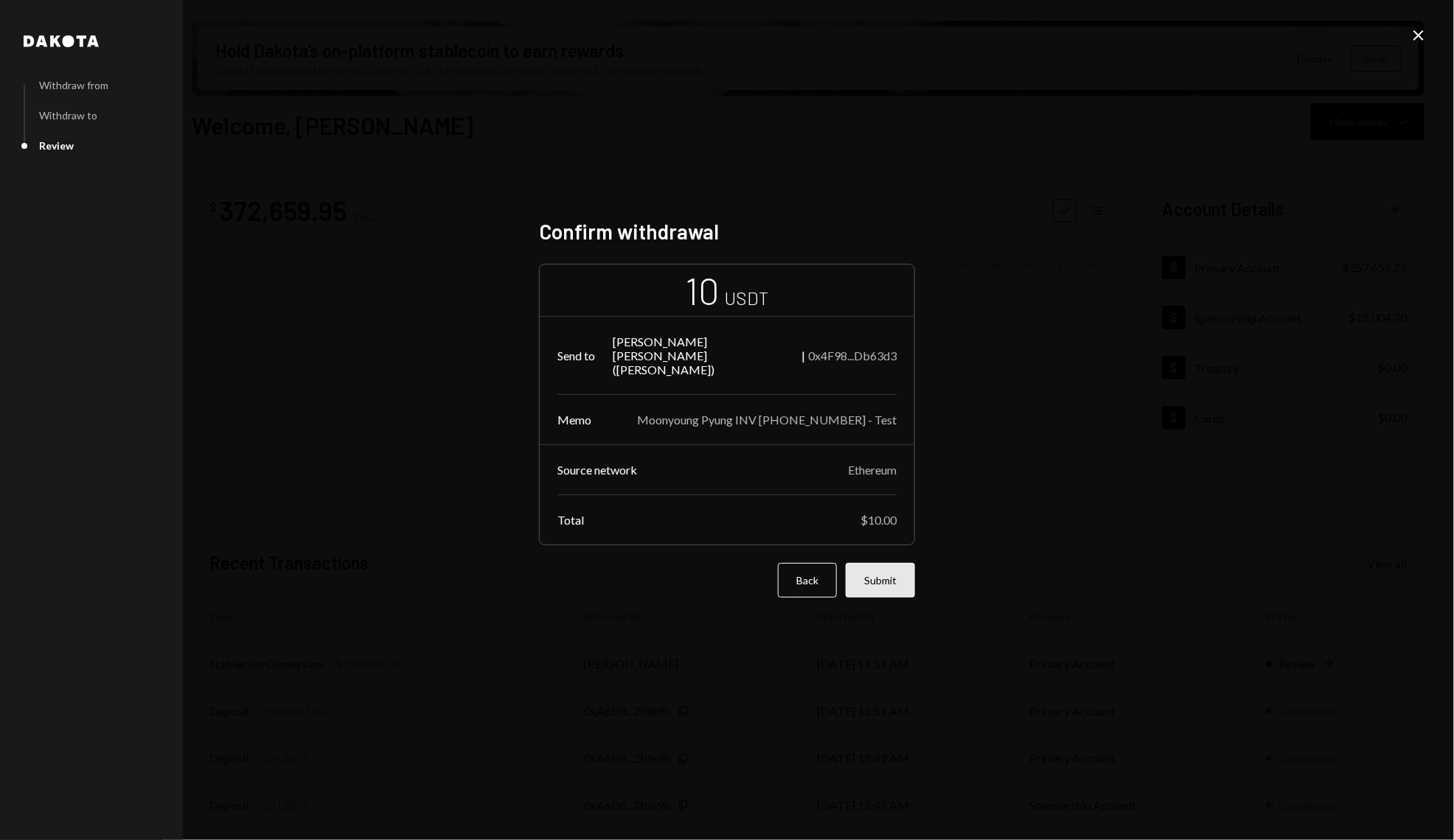
click at [895, 563] on button "Submit" at bounding box center [881, 580] width 69 height 35
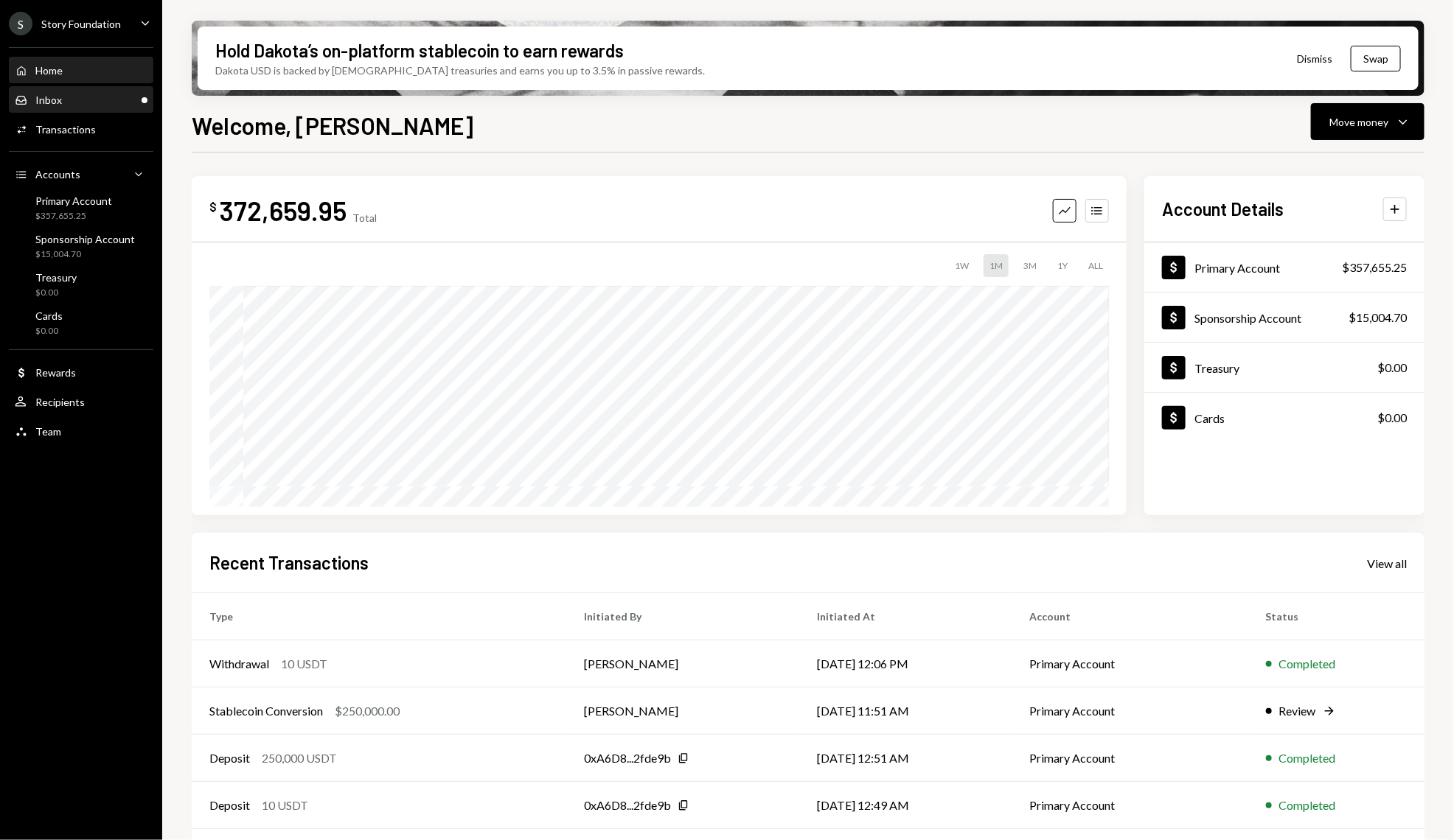
click at [67, 100] on div "Inbox Inbox" at bounding box center [81, 100] width 133 height 13
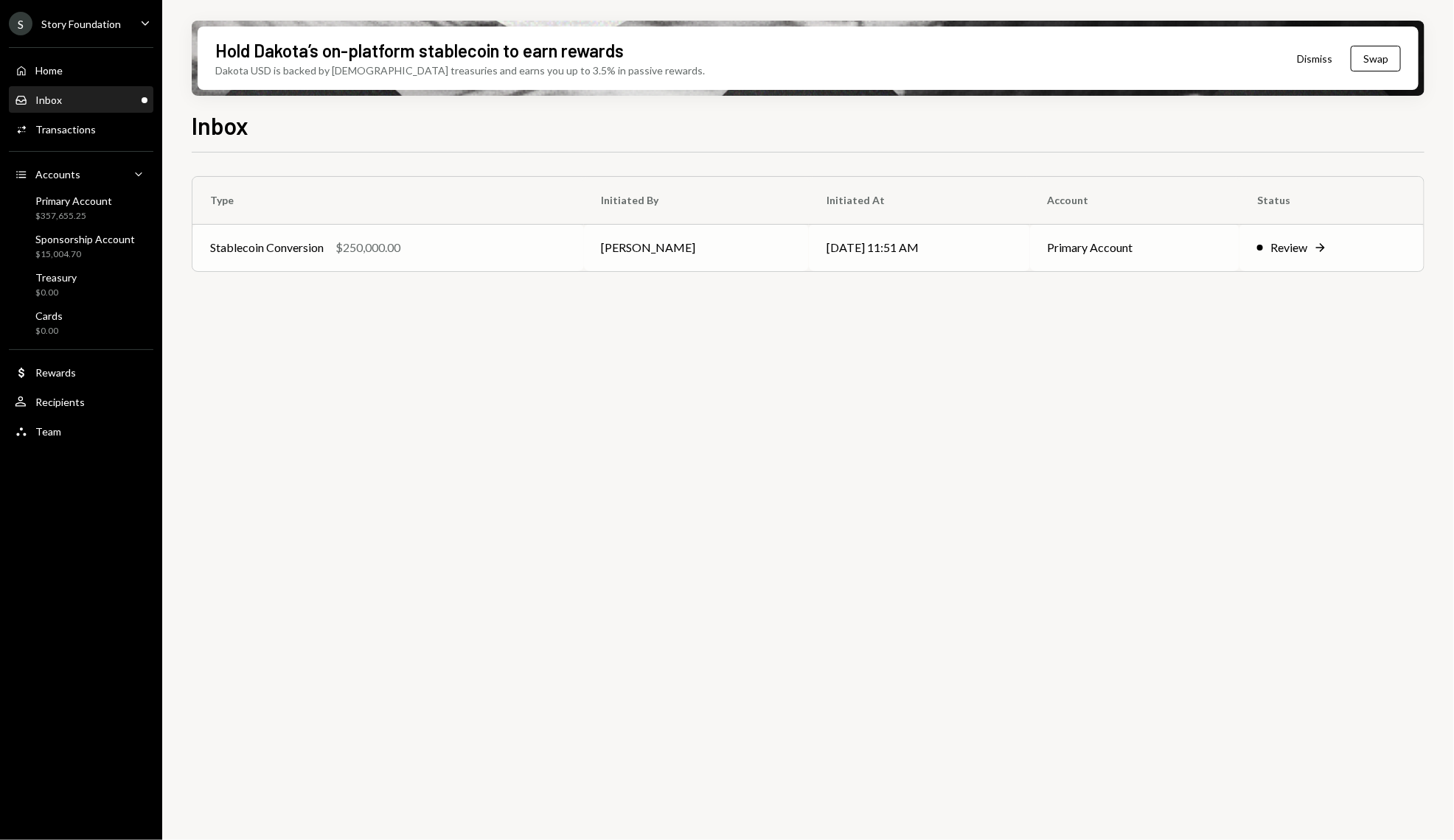
click at [330, 244] on div "Stablecoin Conversion $250,000.00" at bounding box center [388, 247] width 356 height 18
click at [78, 66] on div "Home Home" at bounding box center [81, 70] width 133 height 13
click at [118, 58] on div "Home Home" at bounding box center [81, 70] width 133 height 25
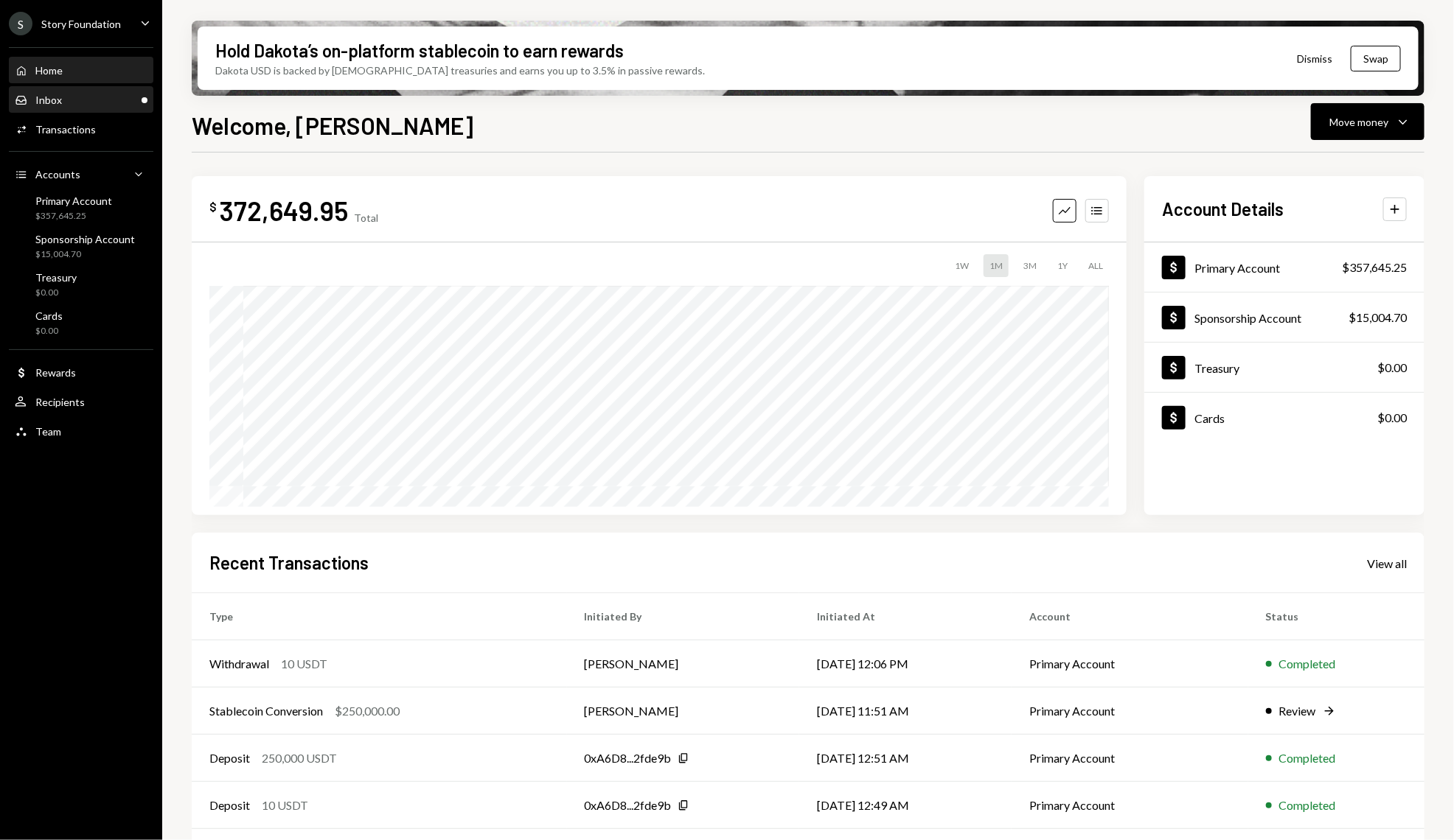
click at [107, 92] on div "Inbox Inbox" at bounding box center [81, 100] width 133 height 25
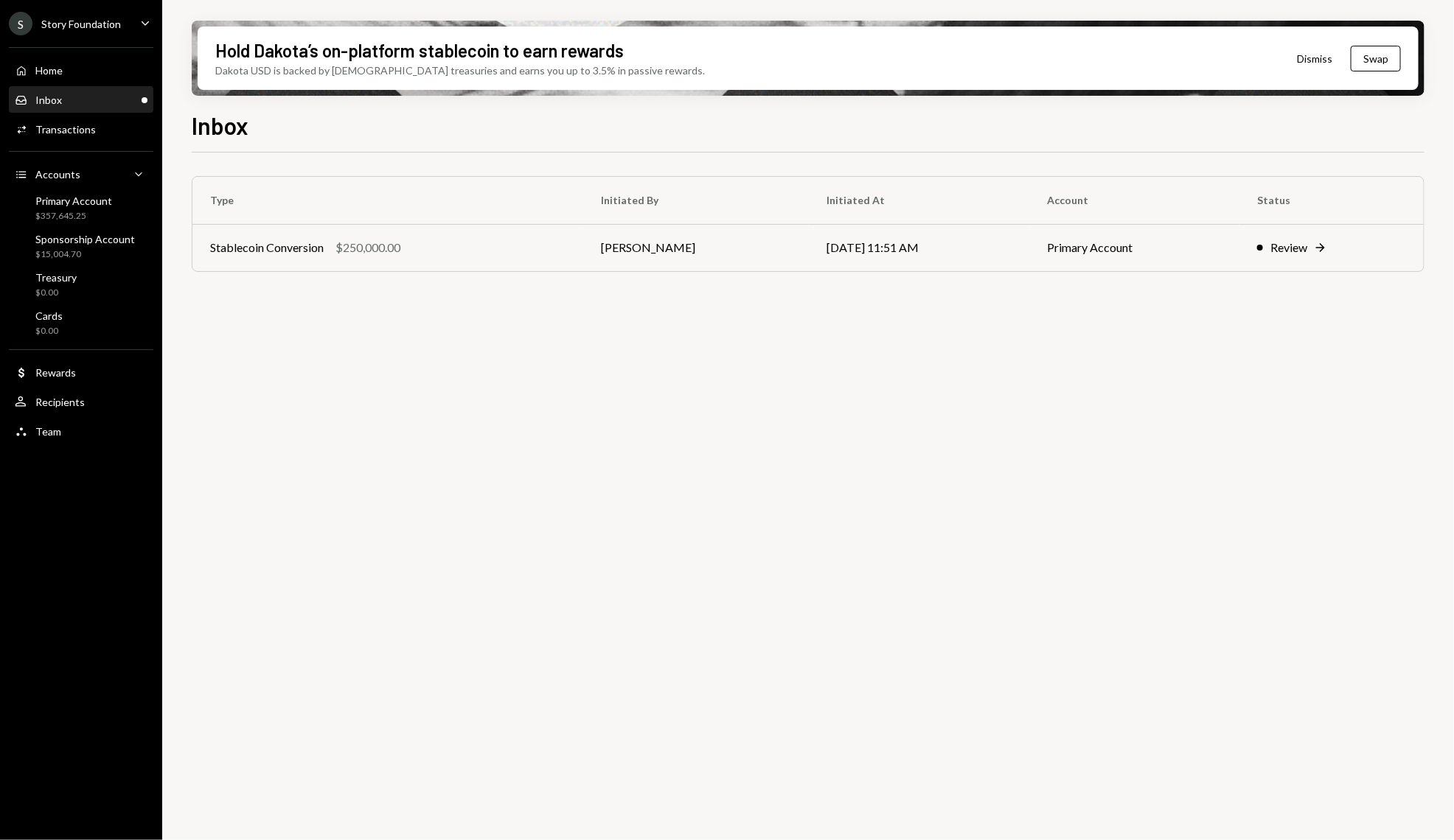
click at [871, 513] on div "Type Initiated By Initiated At Account Status Stablecoin Conversion $250,000.00…" at bounding box center [808, 505] width 1233 height 705
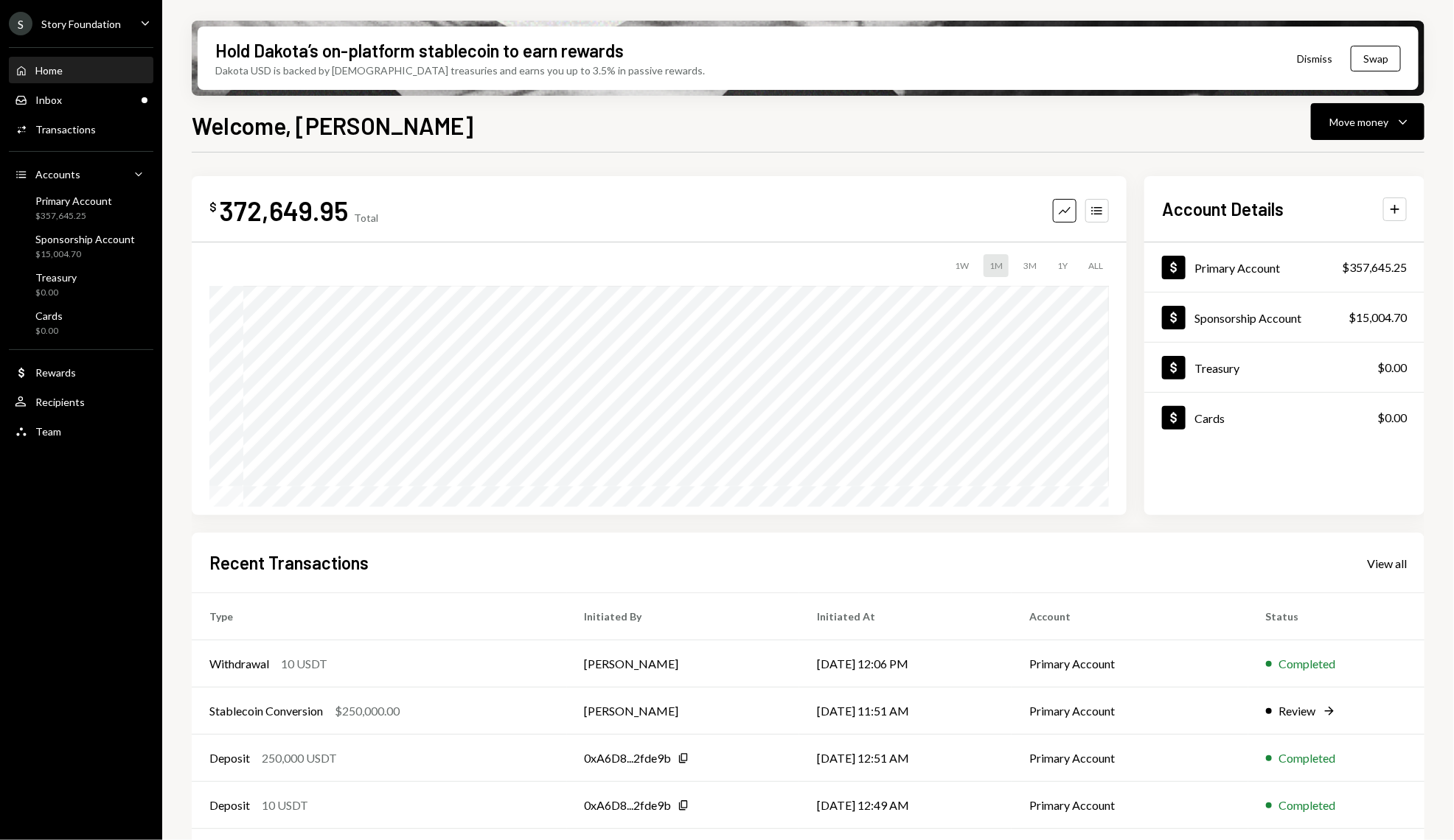
click at [122, 113] on div "Home Home Inbox Inbox Activities Transactions Accounts Accounts Caret Down Prim…" at bounding box center [81, 243] width 162 height 409
